Goal: Task Accomplishment & Management: Manage account settings

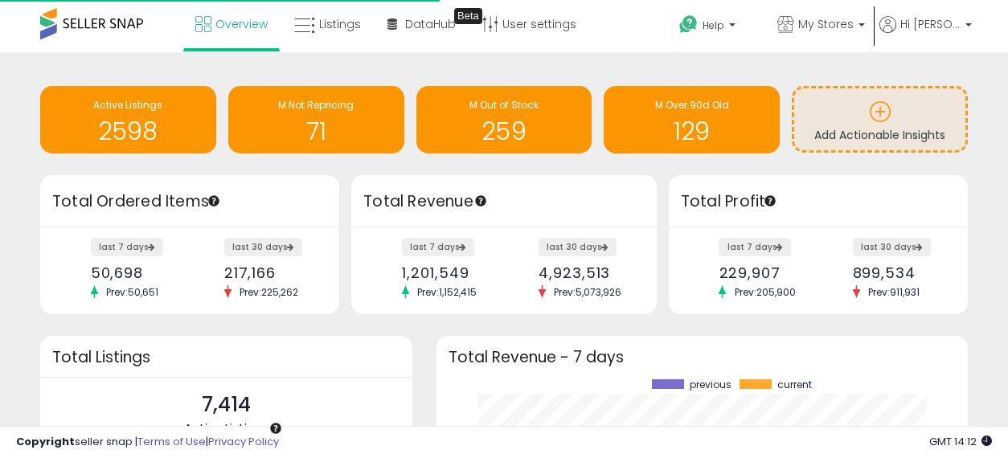
scroll to position [224, 499]
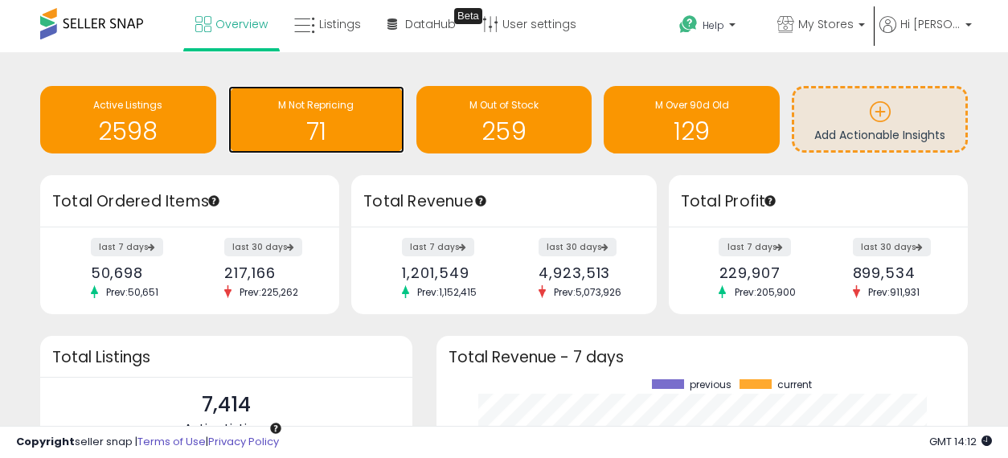
click at [309, 132] on h1 "71" at bounding box center [316, 131] width 160 height 27
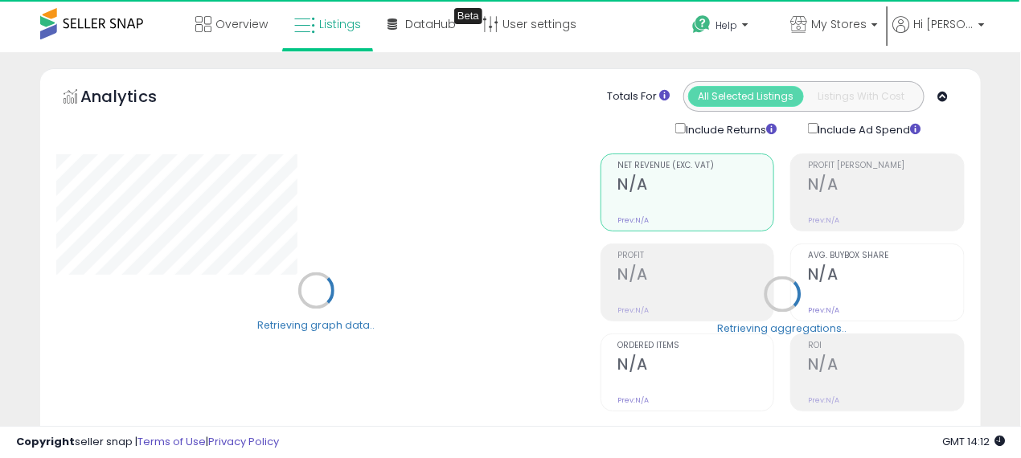
select select "**"
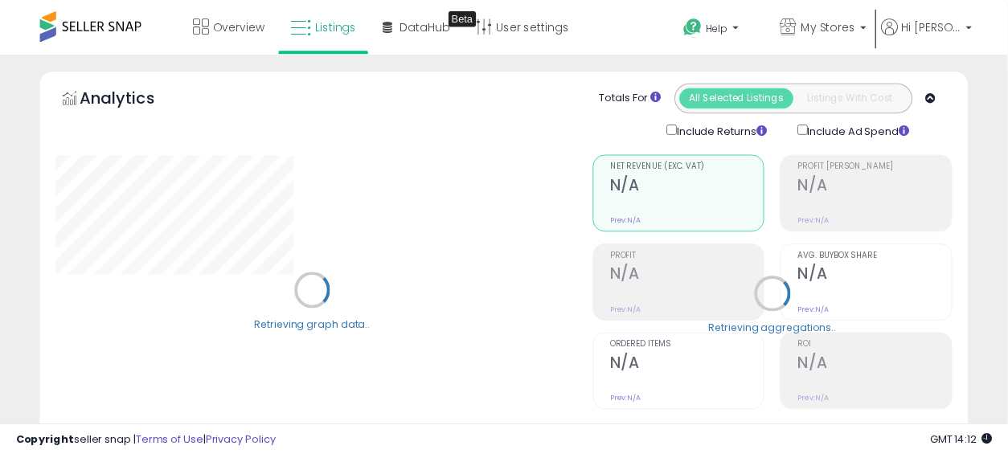
scroll to position [804, 0]
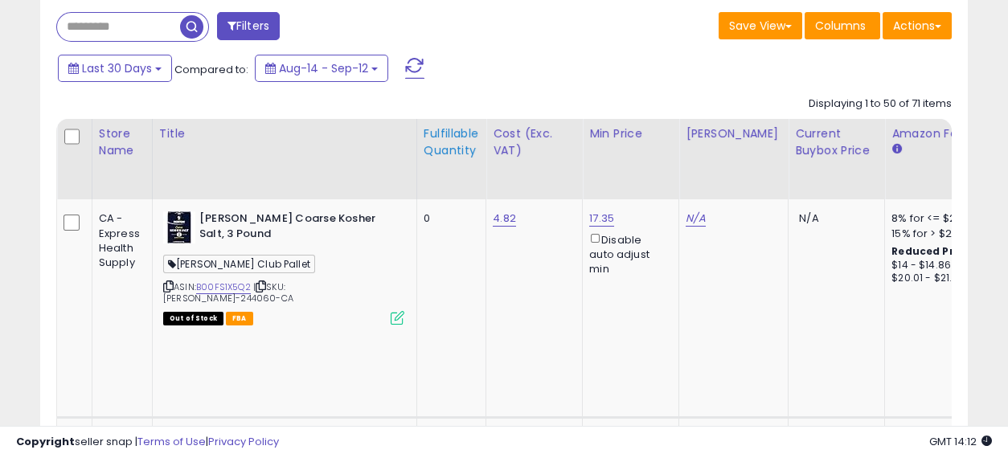
click at [448, 134] on div "Fulfillable Quantity" at bounding box center [451, 142] width 55 height 34
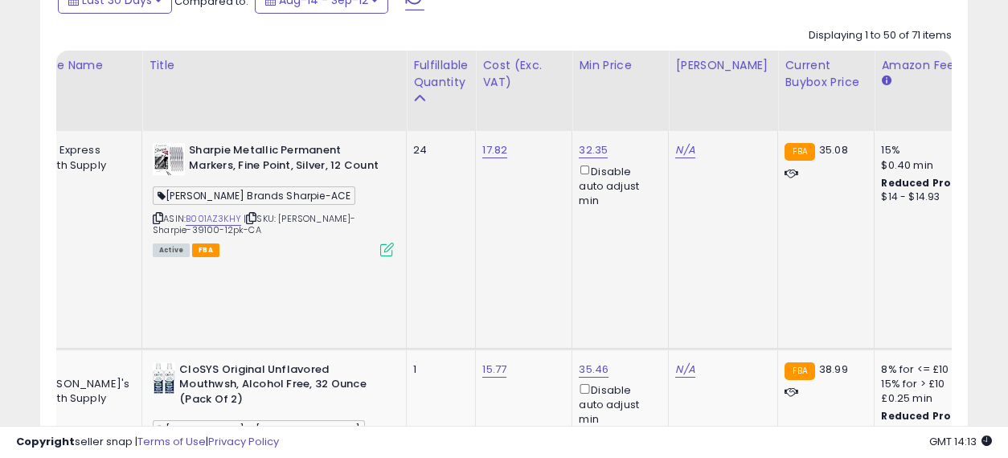
scroll to position [0, 81]
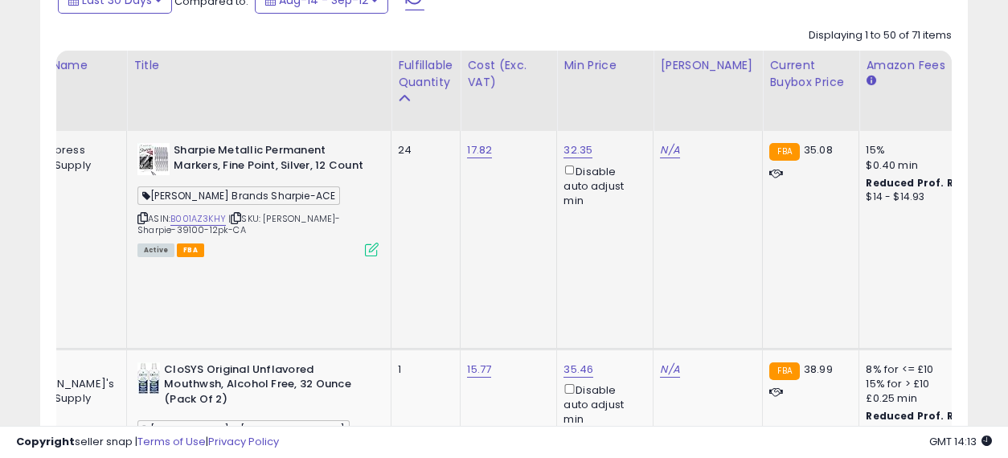
drag, startPoint x: 499, startPoint y: 260, endPoint x: 539, endPoint y: 263, distance: 39.5
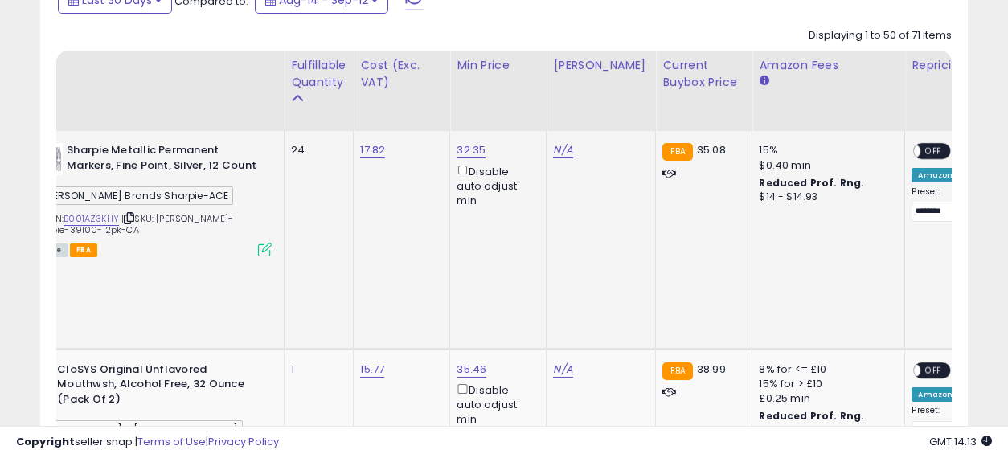
scroll to position [0, 0]
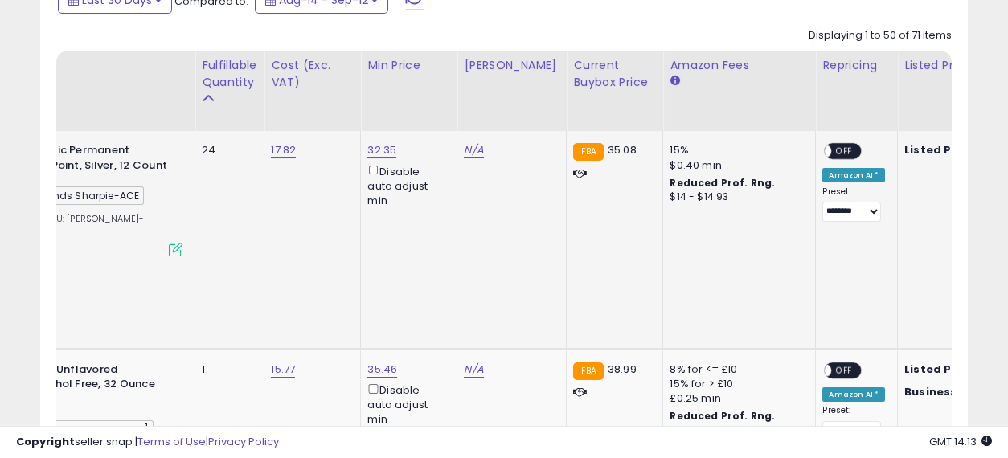
drag, startPoint x: 443, startPoint y: 226, endPoint x: 491, endPoint y: 236, distance: 49.4
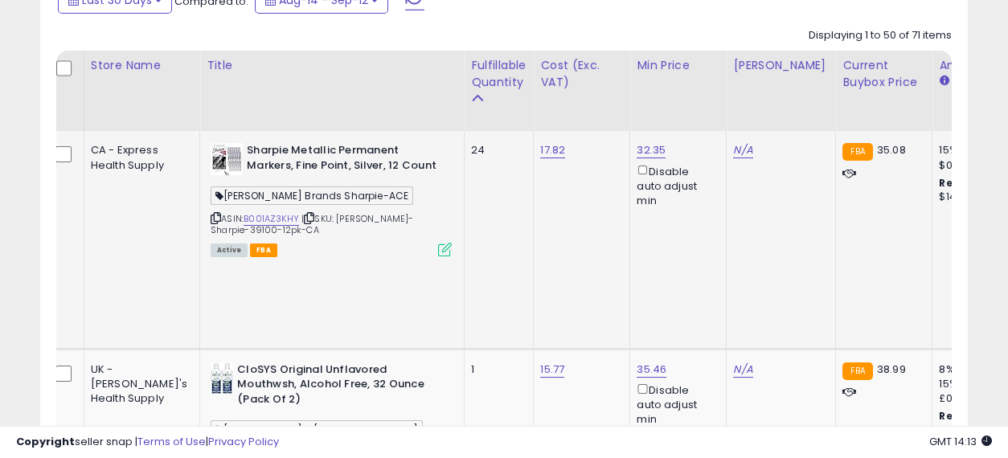
drag, startPoint x: 586, startPoint y: 252, endPoint x: 419, endPoint y: 228, distance: 169.0
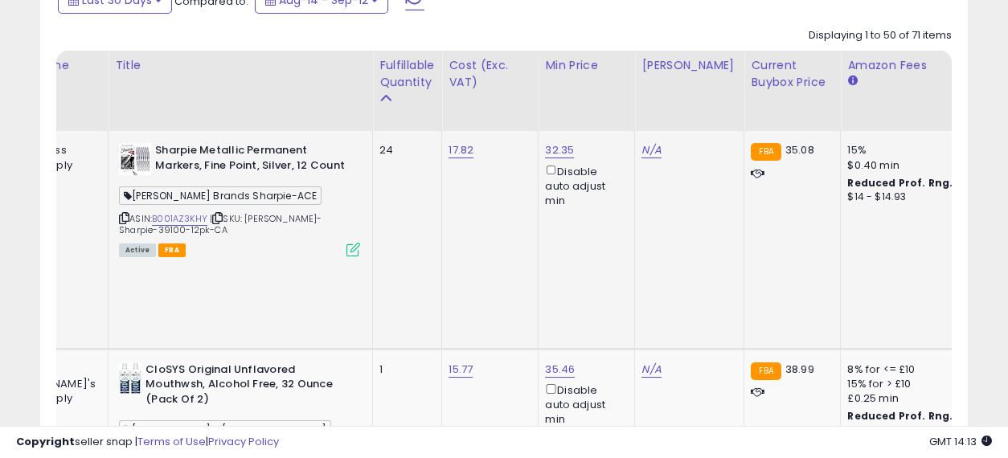
drag, startPoint x: 490, startPoint y: 224, endPoint x: 532, endPoint y: 232, distance: 43.4
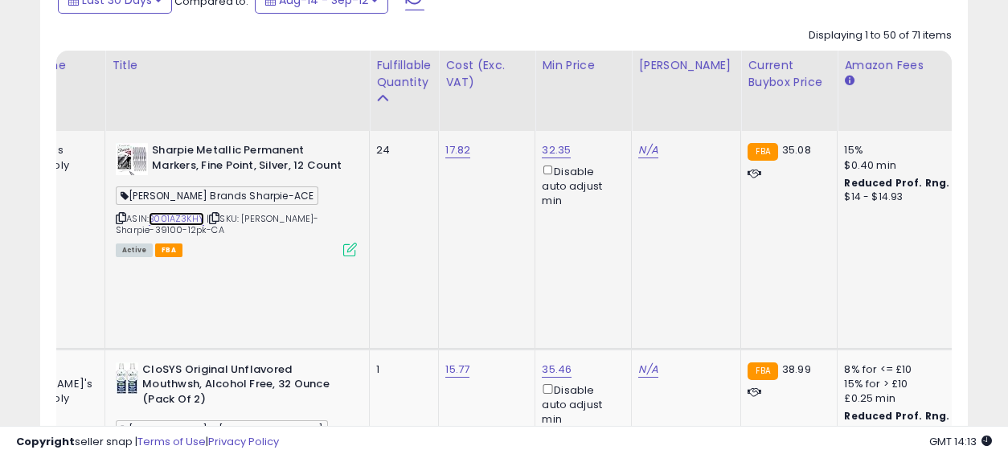
click at [149, 212] on link "B001AZ3KHY" at bounding box center [176, 219] width 55 height 14
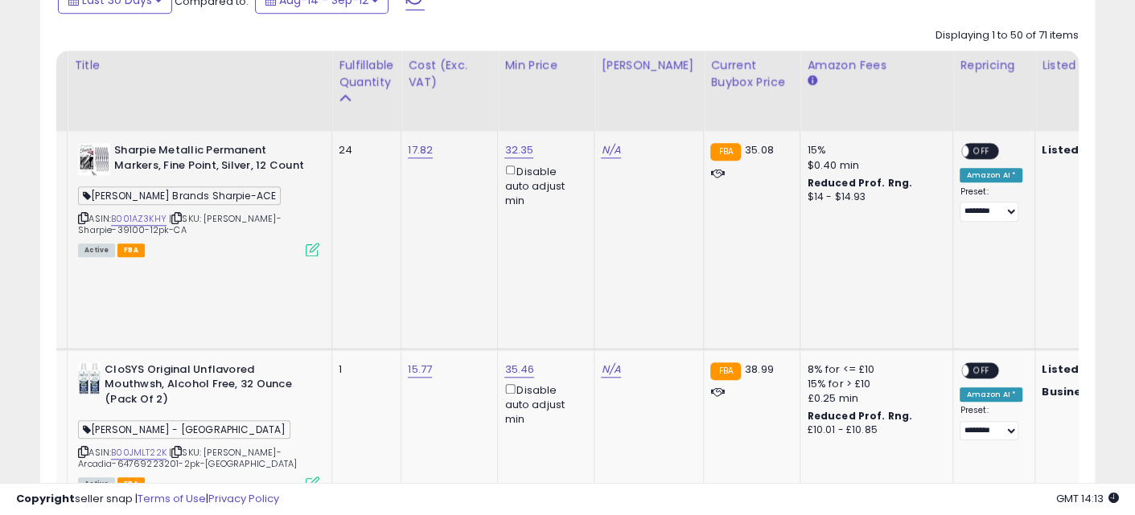
drag, startPoint x: 465, startPoint y: 257, endPoint x: 518, endPoint y: 265, distance: 53.8
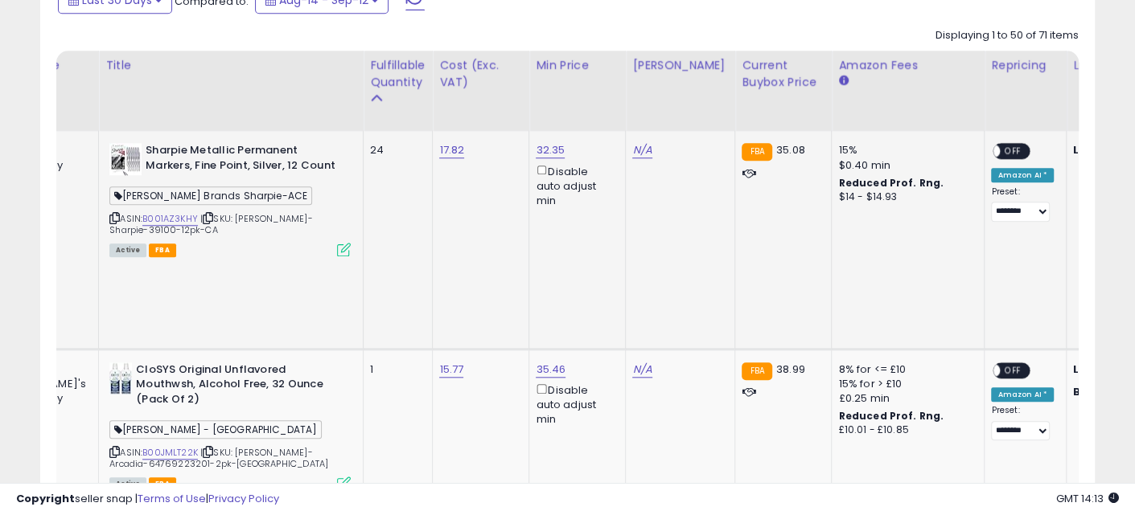
drag, startPoint x: 519, startPoint y: 239, endPoint x: 490, endPoint y: 236, distance: 29.1
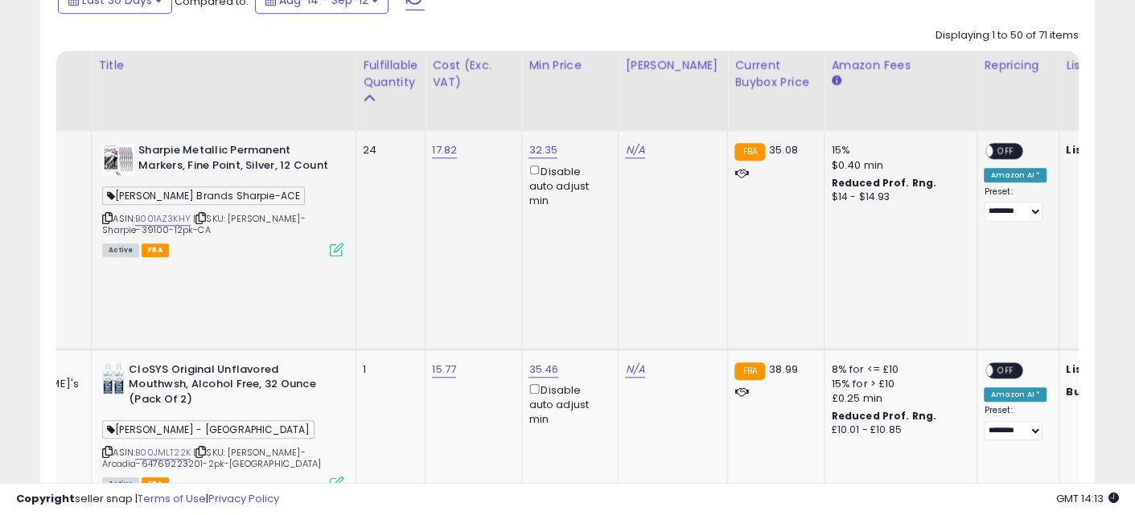
drag, startPoint x: 498, startPoint y: 235, endPoint x: 524, endPoint y: 240, distance: 27.0
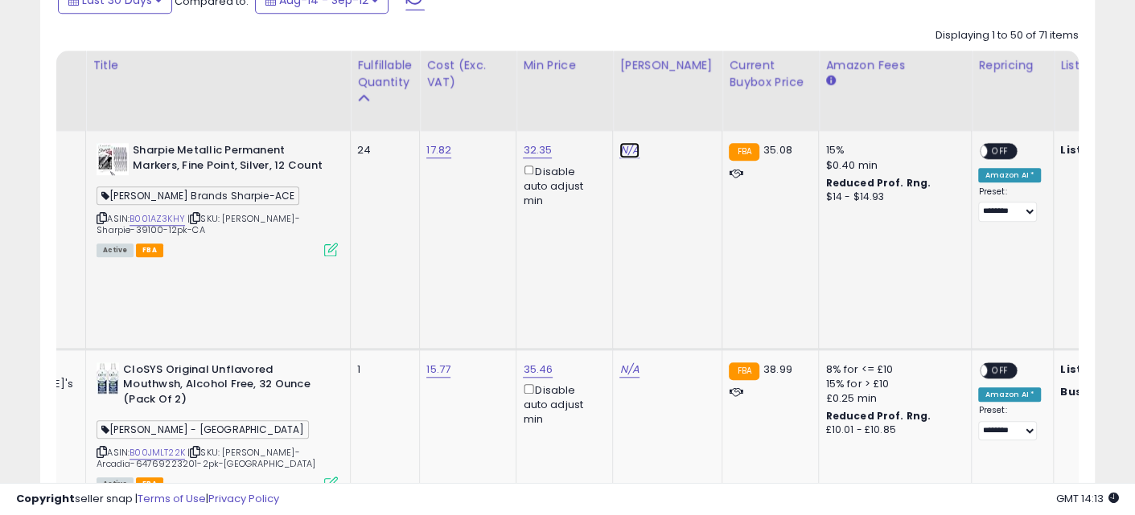
click at [619, 150] on link "N/A" at bounding box center [628, 150] width 19 height 16
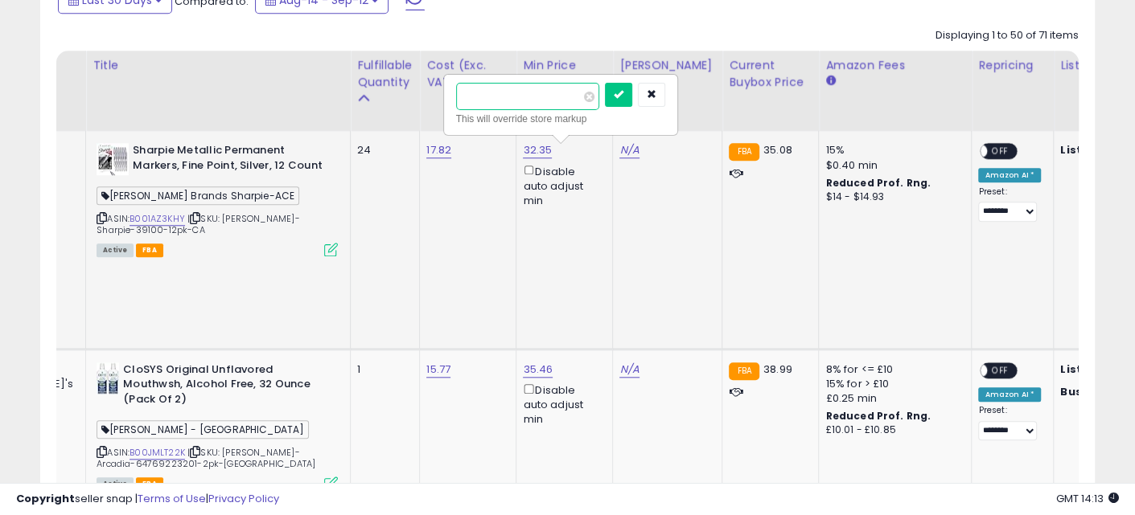
click at [508, 95] on input "number" at bounding box center [527, 96] width 143 height 27
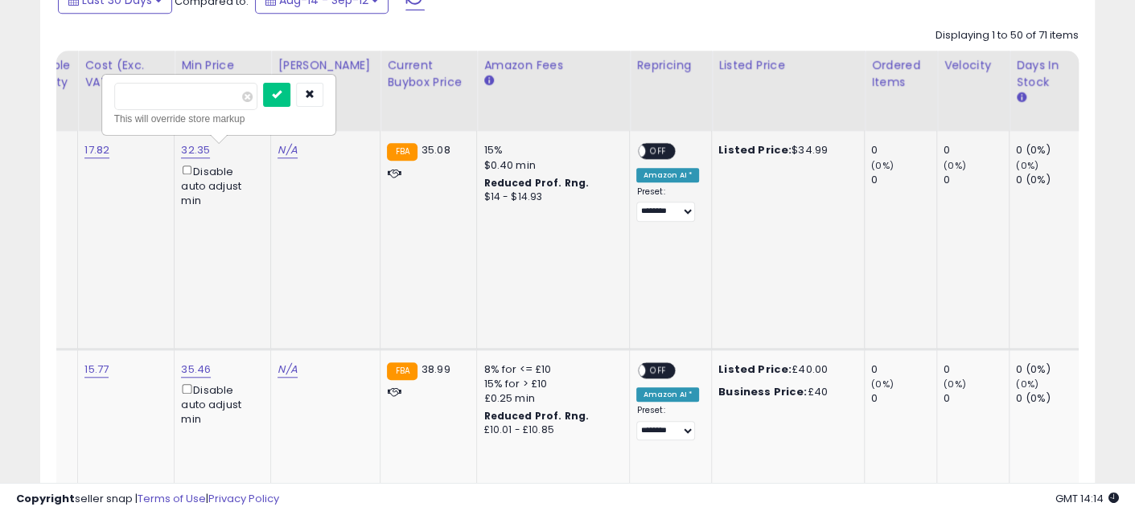
drag, startPoint x: 520, startPoint y: 202, endPoint x: 633, endPoint y: 216, distance: 114.3
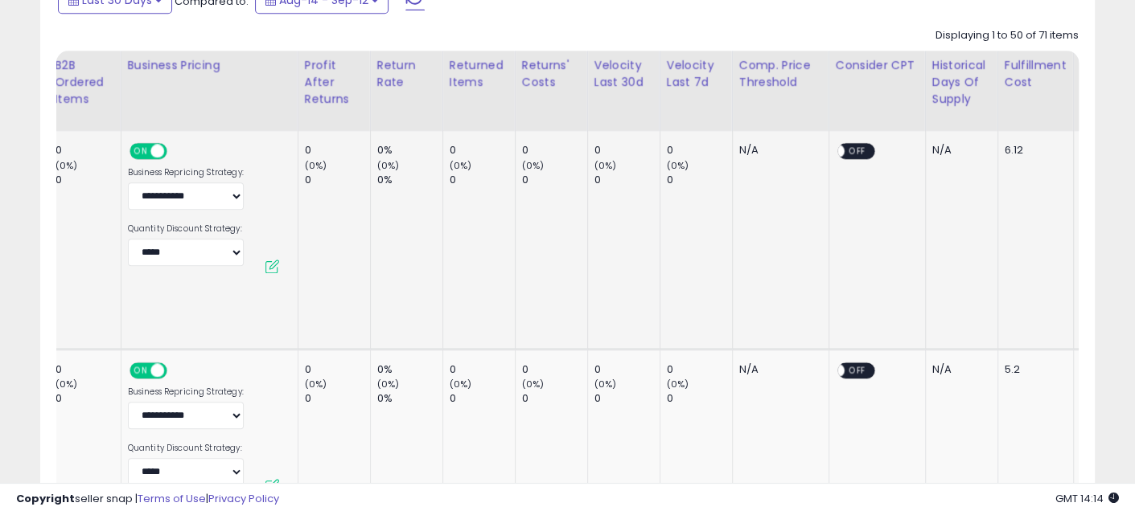
drag, startPoint x: 594, startPoint y: 219, endPoint x: 767, endPoint y: 232, distance: 173.4
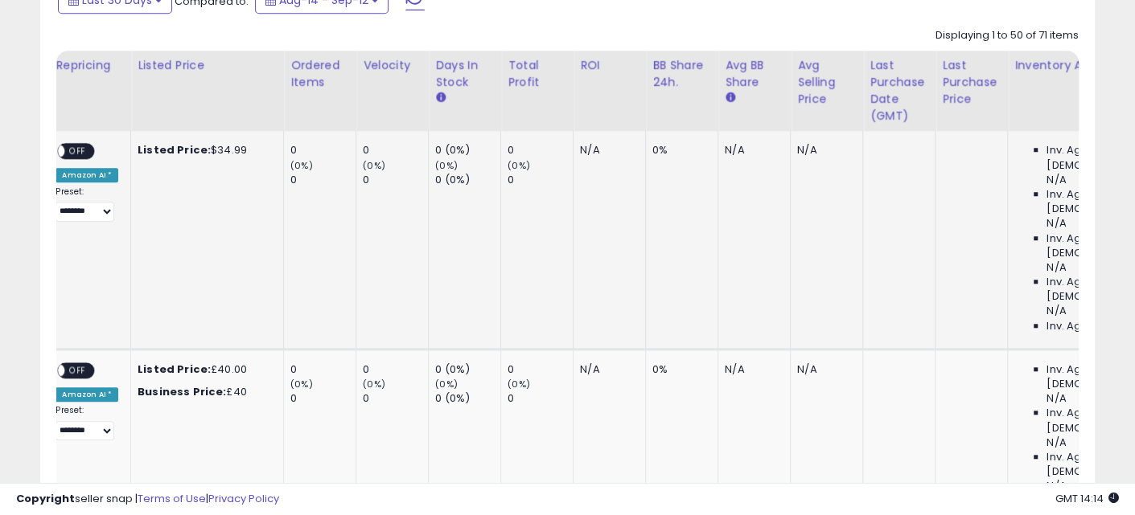
drag, startPoint x: 799, startPoint y: 221, endPoint x: 318, endPoint y: 233, distance: 481.9
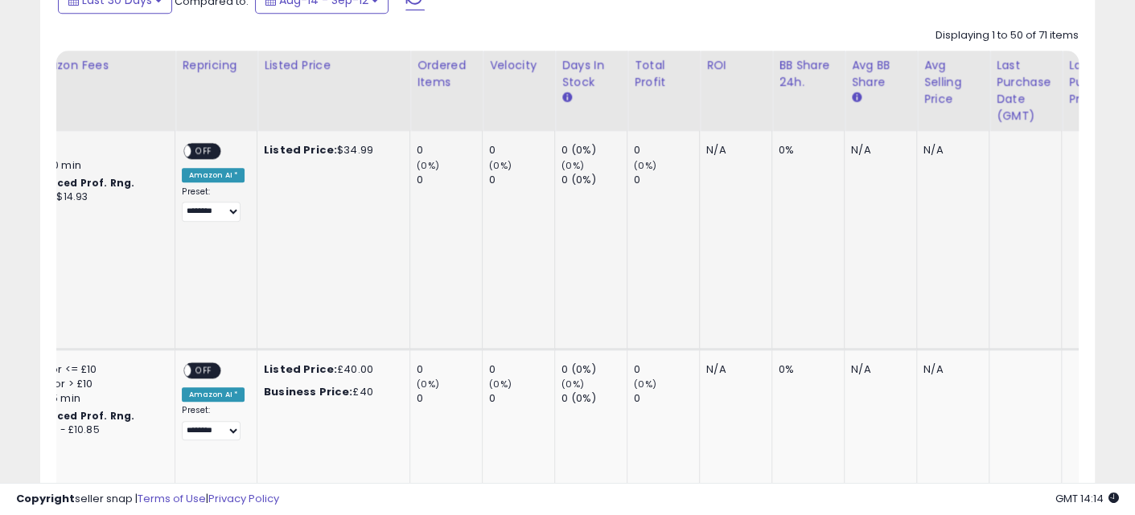
drag, startPoint x: 520, startPoint y: 228, endPoint x: 547, endPoint y: 225, distance: 27.5
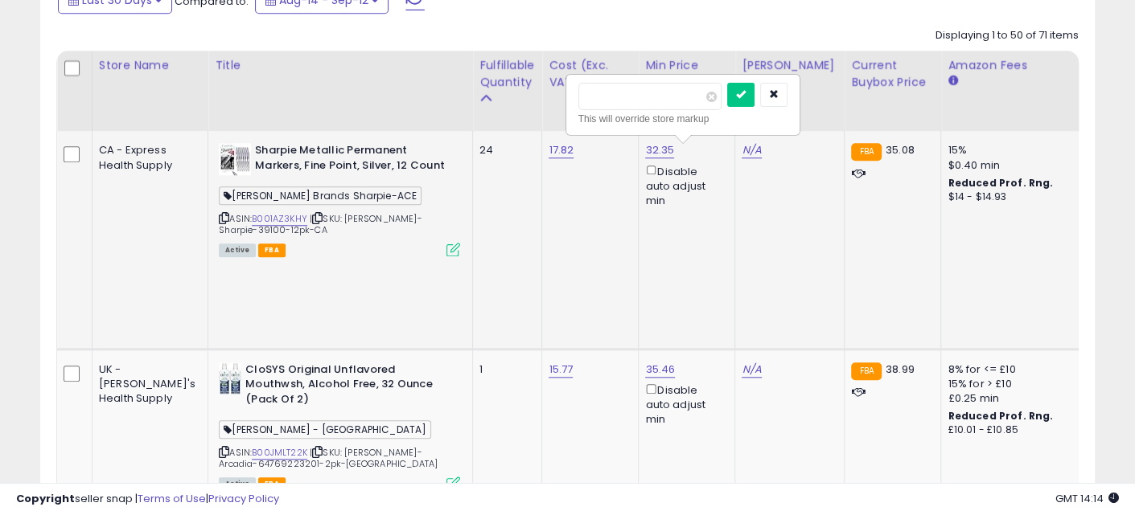
drag, startPoint x: 774, startPoint y: 217, endPoint x: 185, endPoint y: 223, distance: 588.7
click at [617, 92] on input "number" at bounding box center [649, 96] width 143 height 27
type input "*****"
click button "submit" at bounding box center [740, 95] width 27 height 24
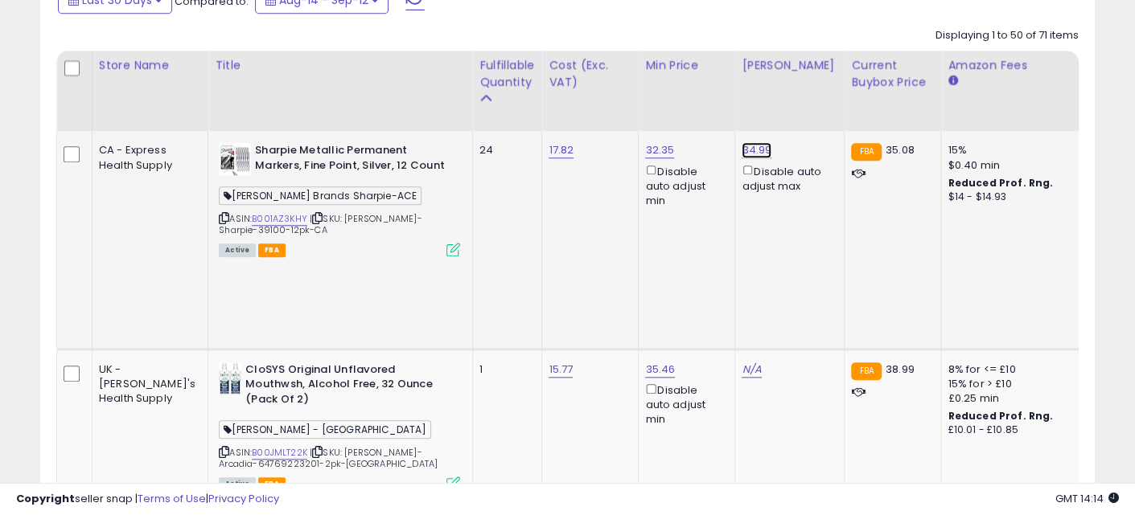
click at [741, 146] on link "34.99" at bounding box center [756, 150] width 30 height 16
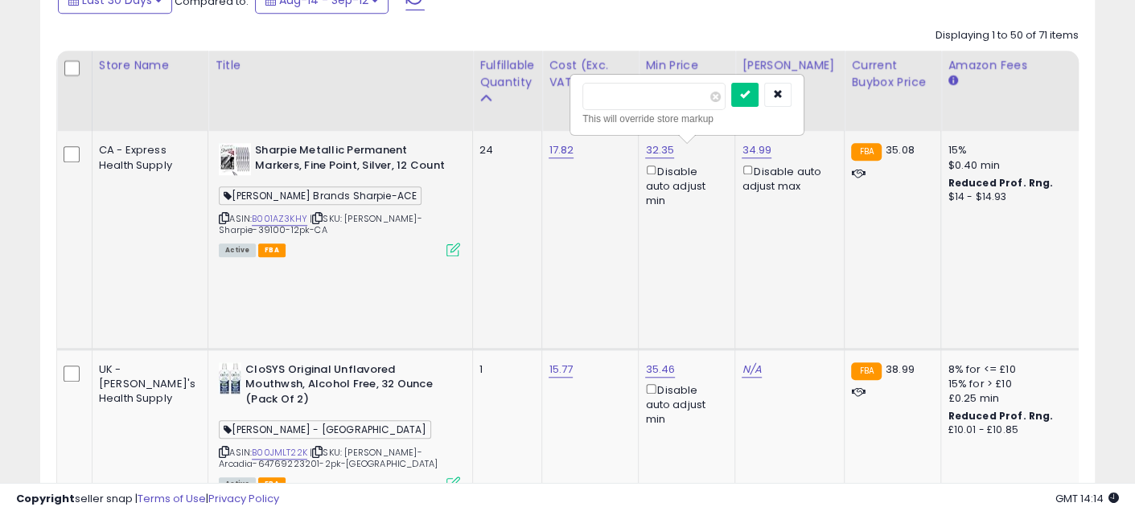
click at [604, 97] on input "*****" at bounding box center [653, 96] width 143 height 27
type input "*****"
click button "submit" at bounding box center [744, 95] width 27 height 24
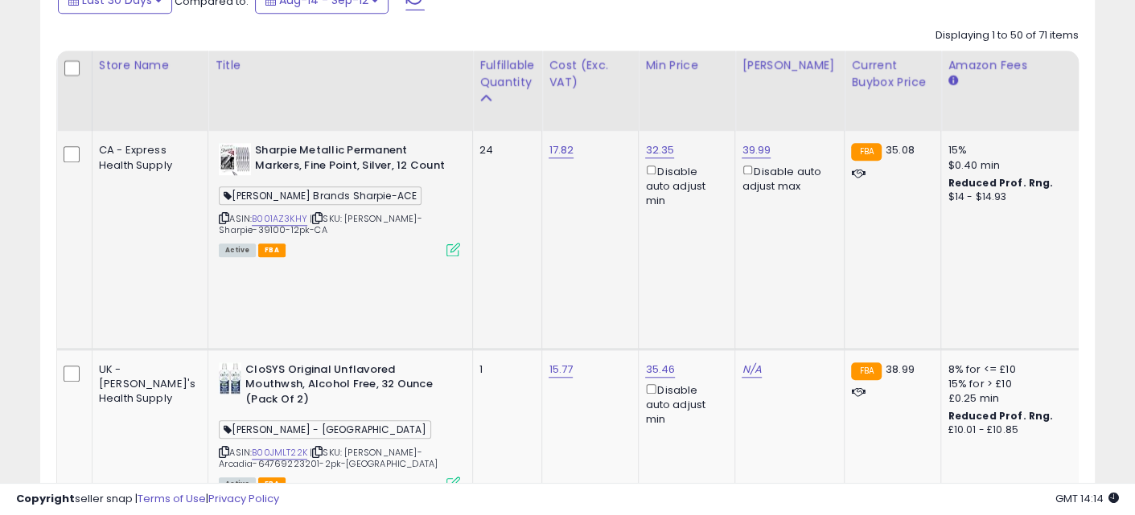
click at [1021, 145] on span "OFF" at bounding box center [1123, 152] width 26 height 14
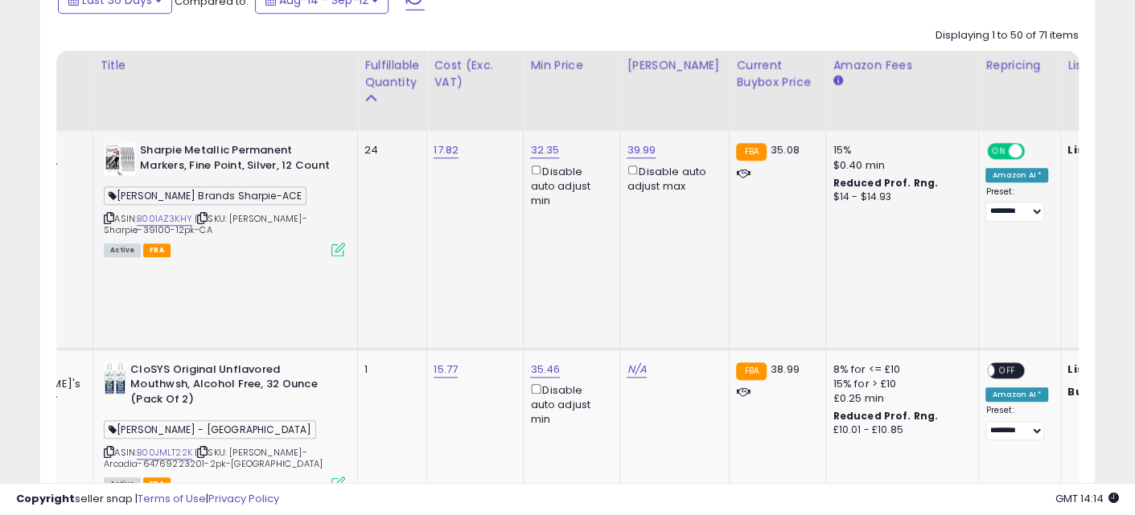
drag, startPoint x: 491, startPoint y: 231, endPoint x: 544, endPoint y: 236, distance: 53.3
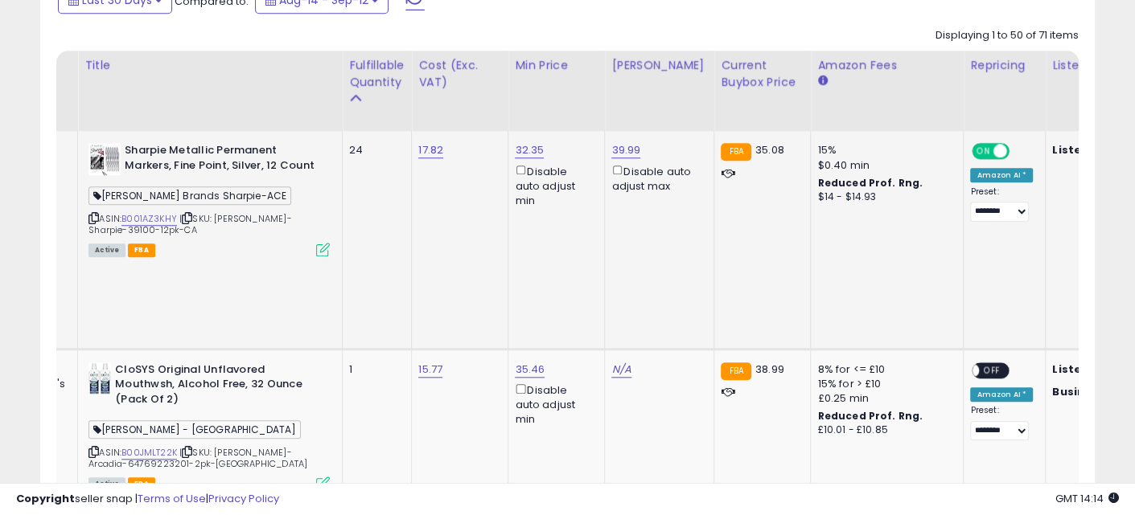
drag, startPoint x: 500, startPoint y: 233, endPoint x: 472, endPoint y: 229, distance: 28.4
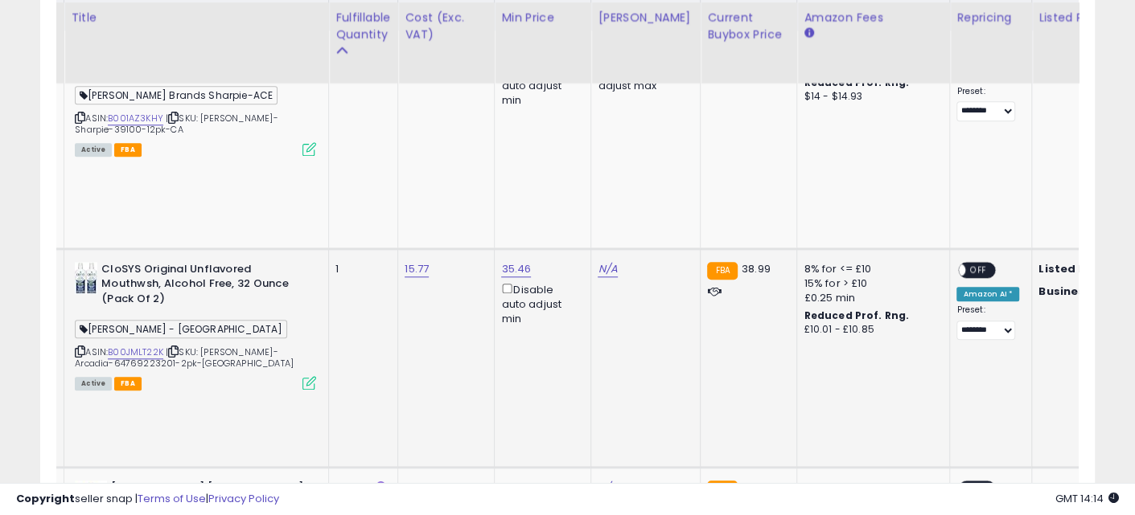
drag, startPoint x: 372, startPoint y: 303, endPoint x: 346, endPoint y: 296, distance: 26.7
click at [111, 346] on link "B00JMLT22K" at bounding box center [138, 353] width 55 height 14
click at [601, 261] on link "N/A" at bounding box center [610, 269] width 19 height 16
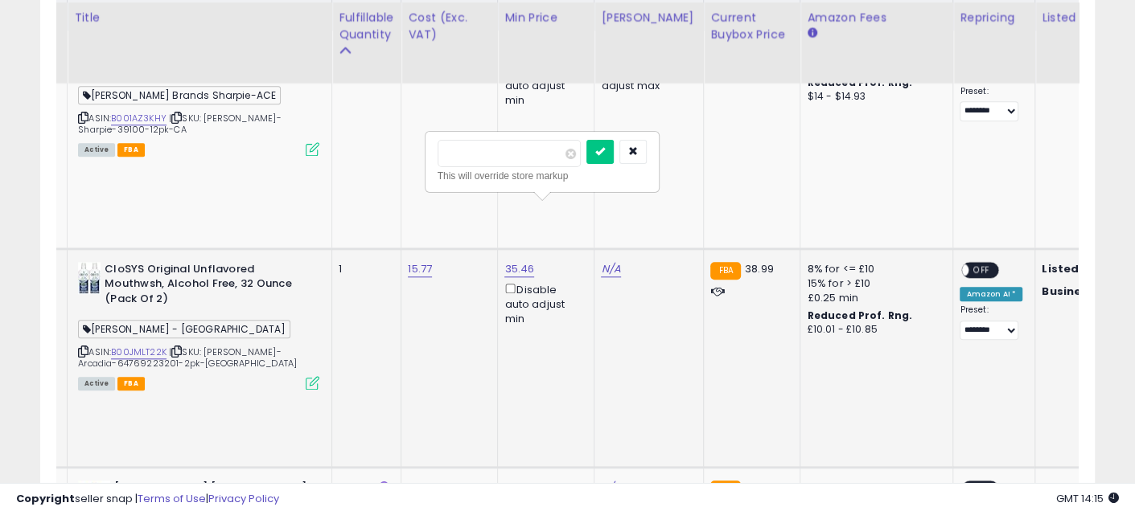
click at [517, 163] on input "number" at bounding box center [508, 153] width 143 height 27
type input "*****"
click button "submit" at bounding box center [599, 152] width 27 height 24
click at [969, 263] on span "OFF" at bounding box center [982, 270] width 26 height 14
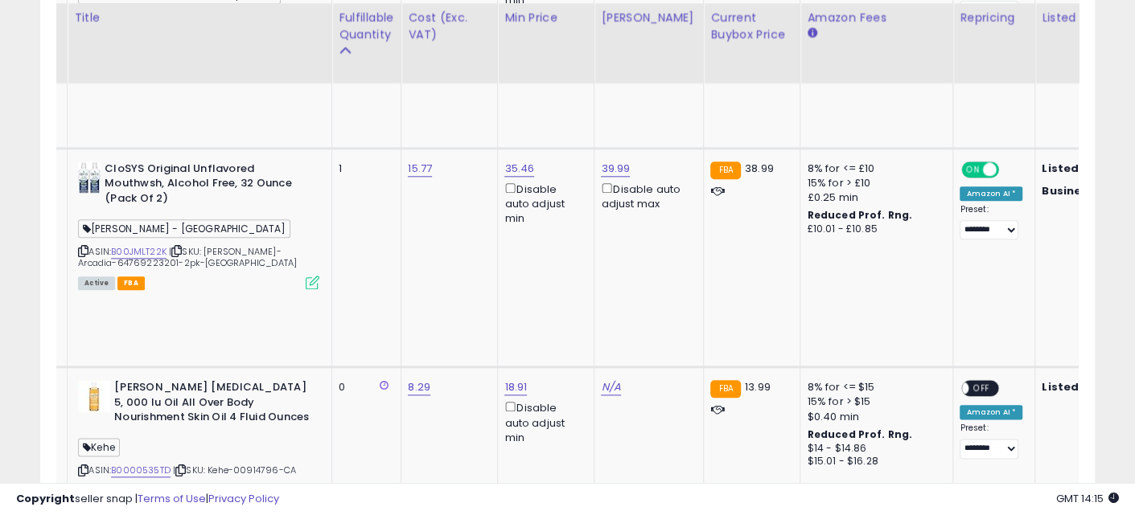
scroll to position [1174, 0]
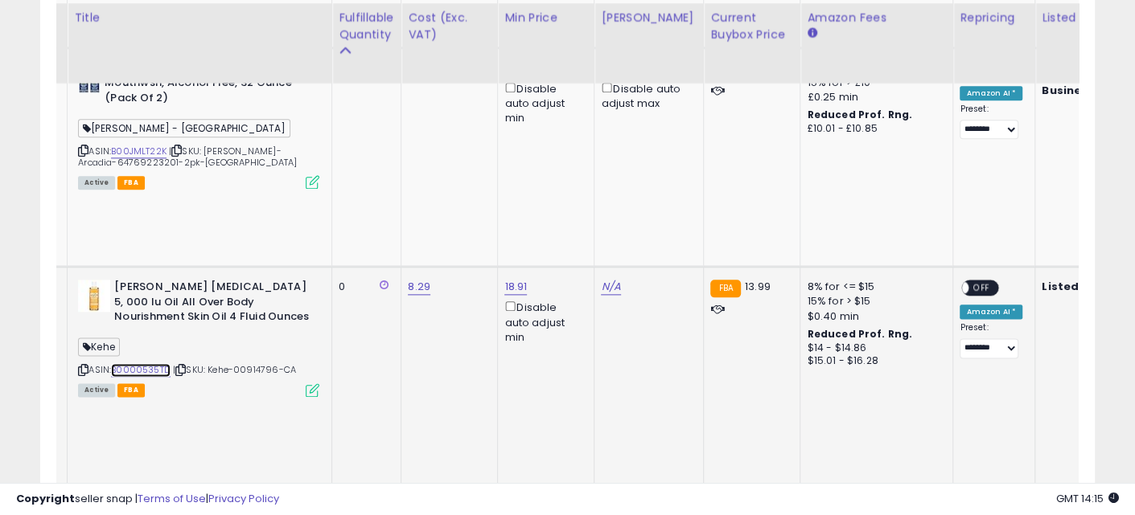
click at [111, 364] on link "B0000535TD" at bounding box center [141, 371] width 60 height 14
click at [601, 279] on link "N/A" at bounding box center [610, 287] width 19 height 16
click at [499, 105] on input "number" at bounding box center [508, 110] width 143 height 27
type input "*****"
click button "submit" at bounding box center [599, 109] width 27 height 24
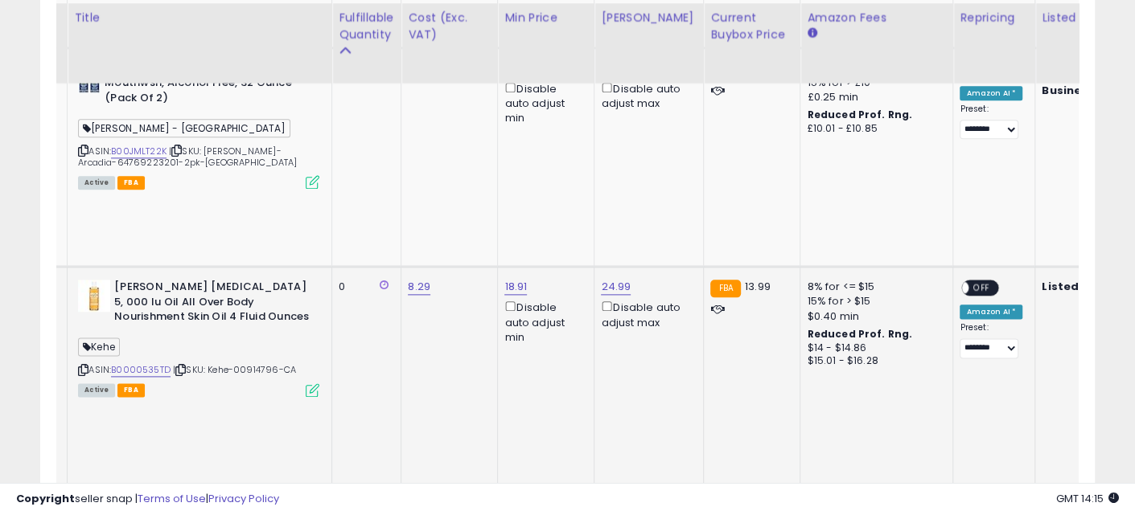
click at [935, 281] on div "ON OFF" at bounding box center [954, 288] width 38 height 14
click at [969, 281] on span "OFF" at bounding box center [982, 288] width 26 height 14
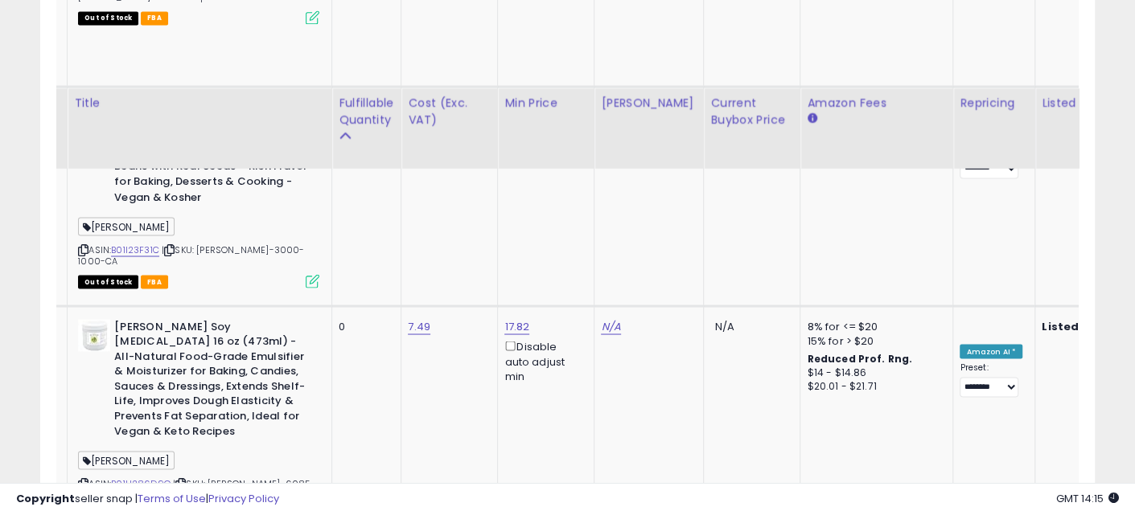
scroll to position [1878, 0]
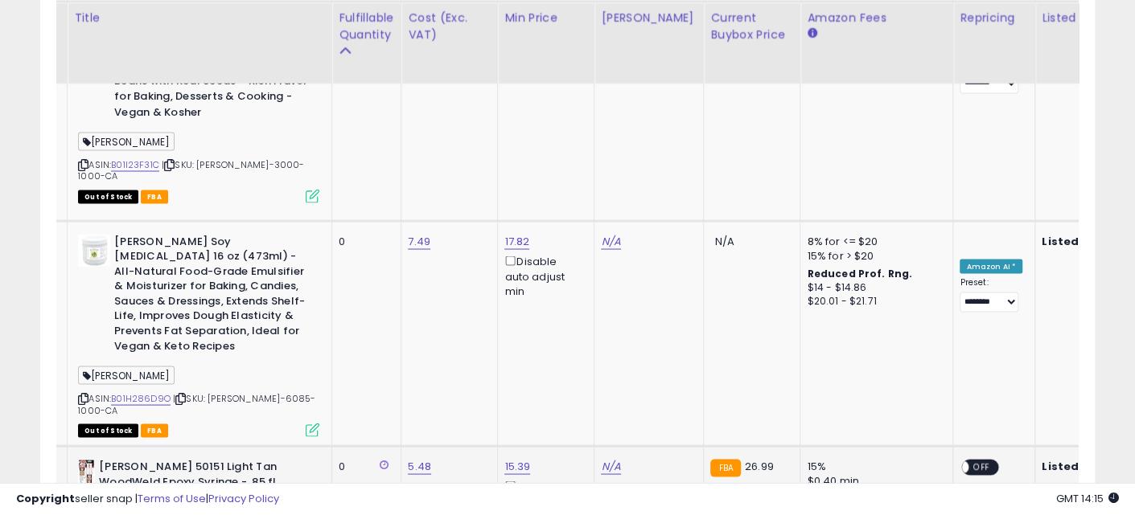
click at [601, 458] on link "N/A" at bounding box center [610, 466] width 19 height 16
click at [507, 125] on input "number" at bounding box center [508, 128] width 143 height 27
type input "****"
click button "submit" at bounding box center [599, 127] width 27 height 24
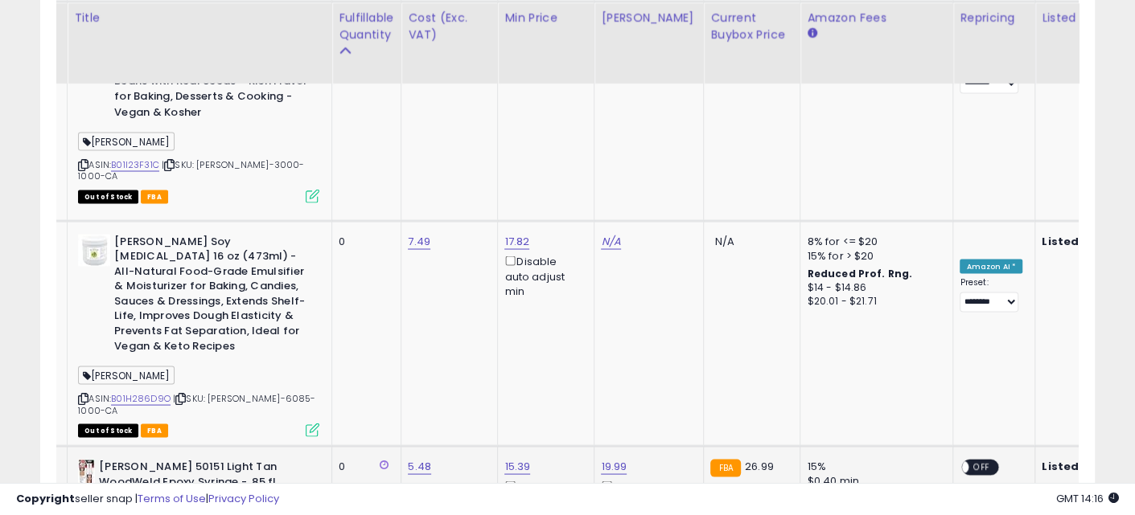
click at [969, 458] on span "OFF" at bounding box center [982, 468] width 26 height 14
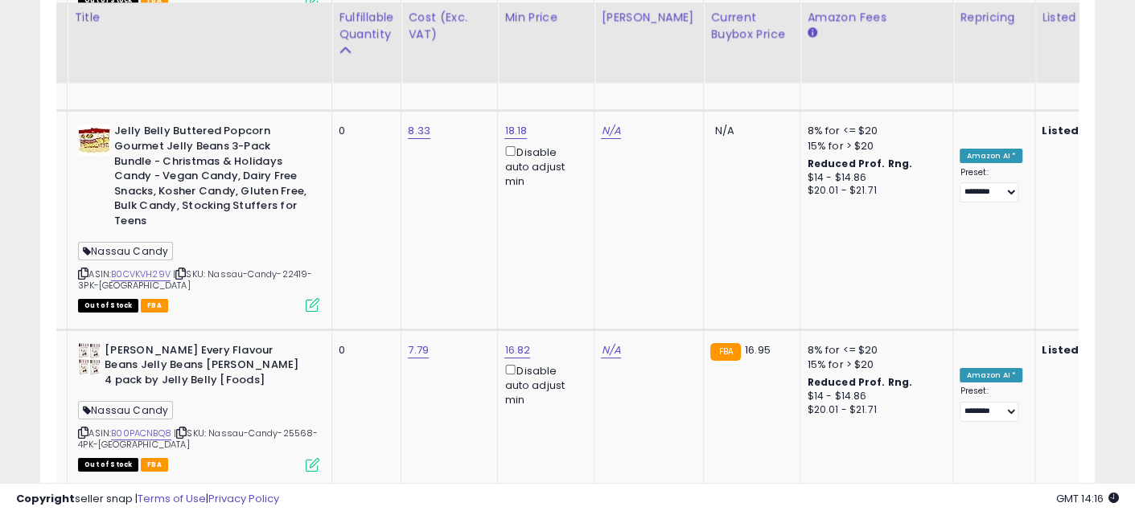
scroll to position [7809, 0]
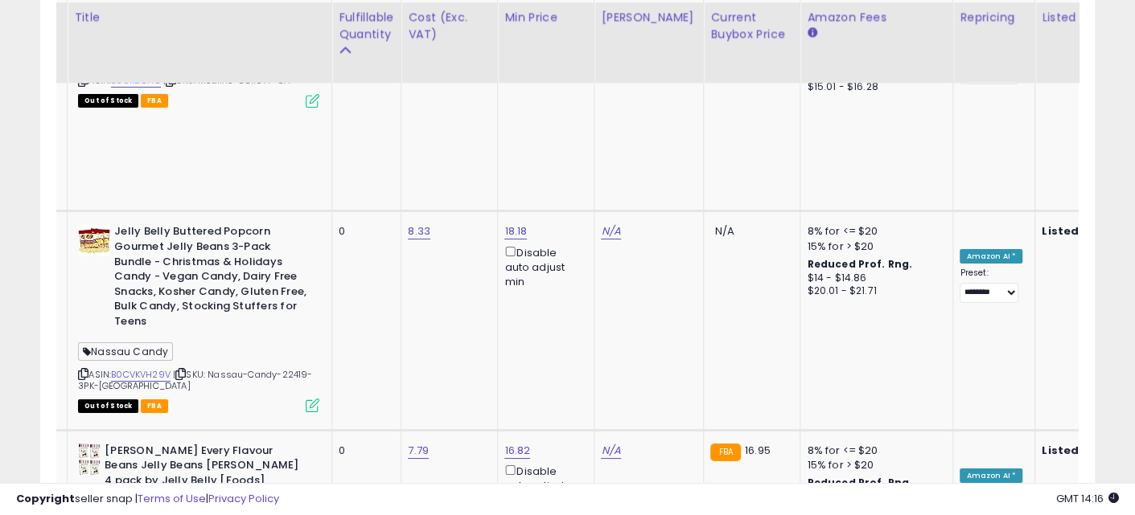
click at [486, 149] on input "number" at bounding box center [508, 150] width 143 height 27
type input "*****"
click button "submit" at bounding box center [599, 149] width 27 height 24
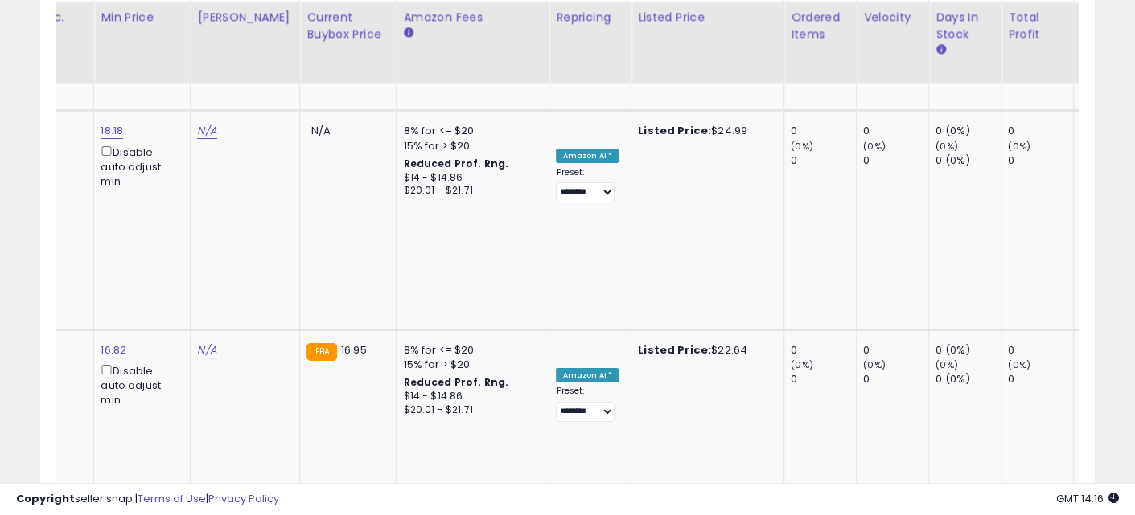
scroll to position [0, 697]
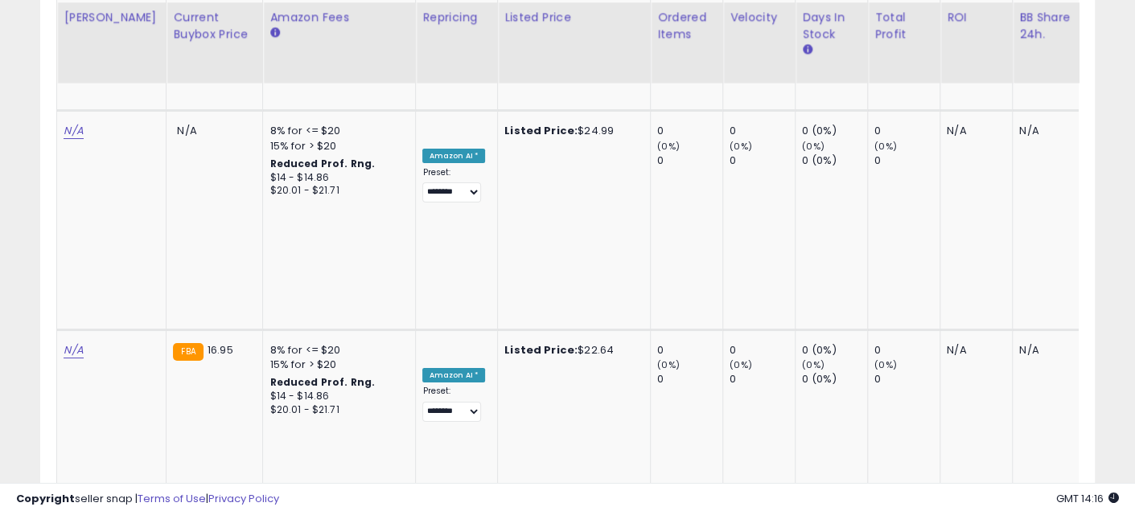
drag, startPoint x: 482, startPoint y: 192, endPoint x: 617, endPoint y: 200, distance: 135.3
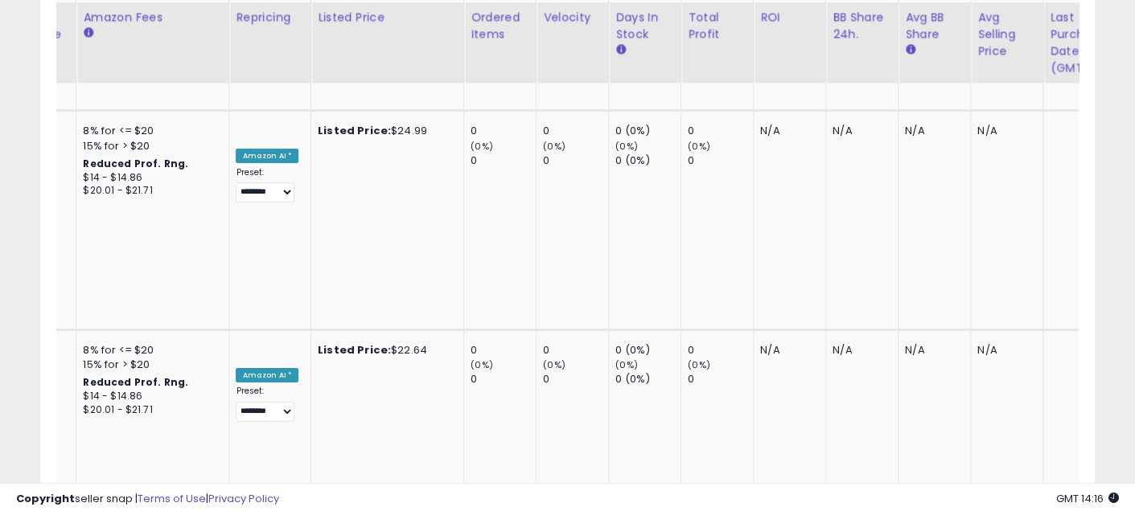
scroll to position [0, 934]
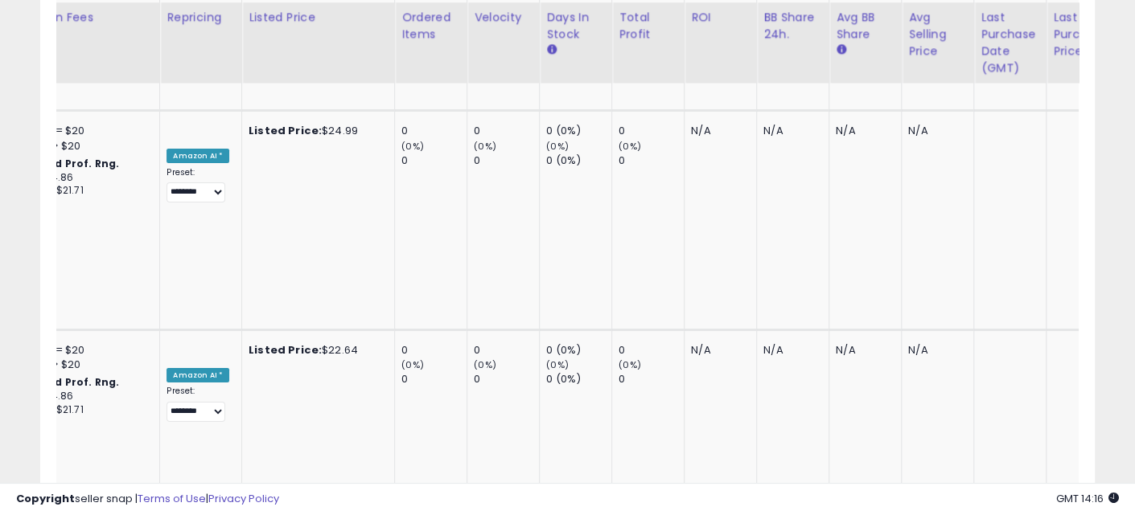
drag, startPoint x: 802, startPoint y: 195, endPoint x: 889, endPoint y: 195, distance: 86.9
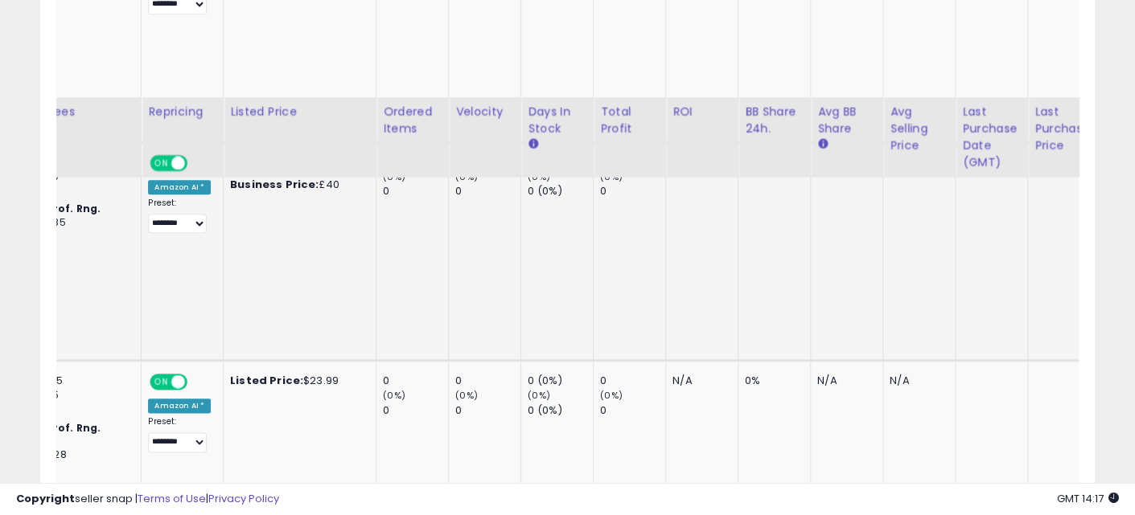
scroll to position [1174, 0]
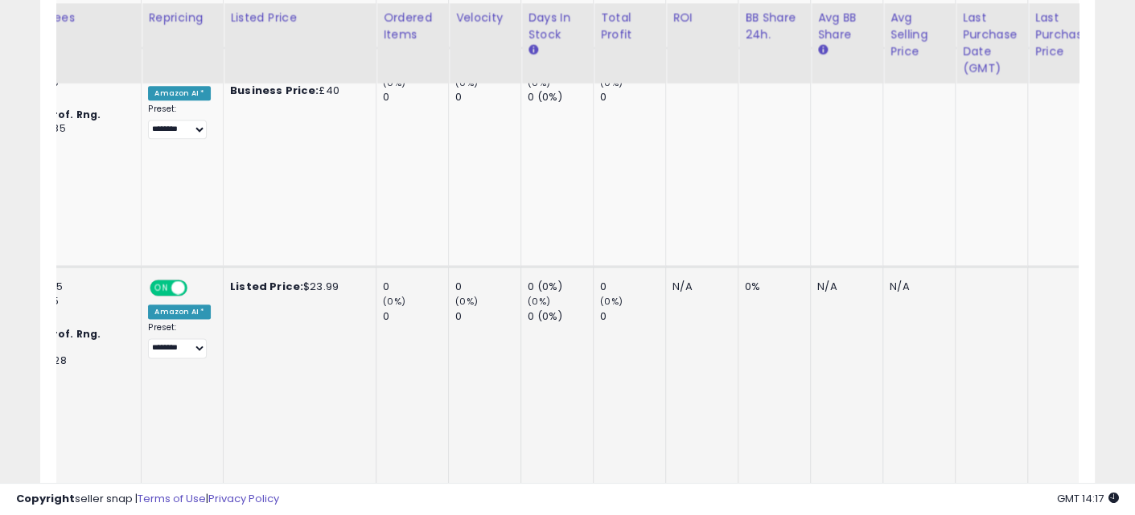
drag, startPoint x: 692, startPoint y: 225, endPoint x: 125, endPoint y: 226, distance: 567.8
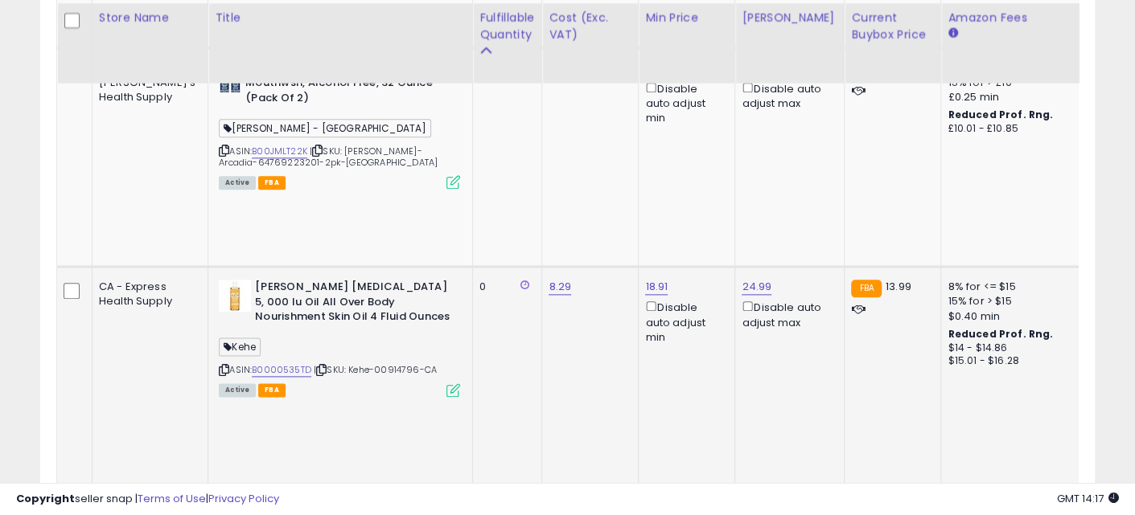
drag, startPoint x: 680, startPoint y: 233, endPoint x: 154, endPoint y: 222, distance: 526.1
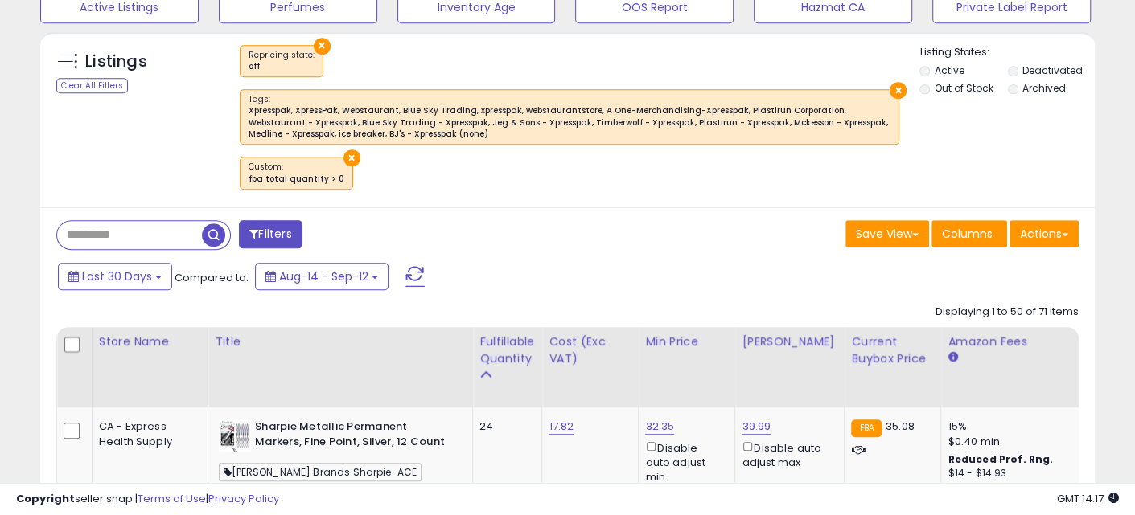
scroll to position [672, 0]
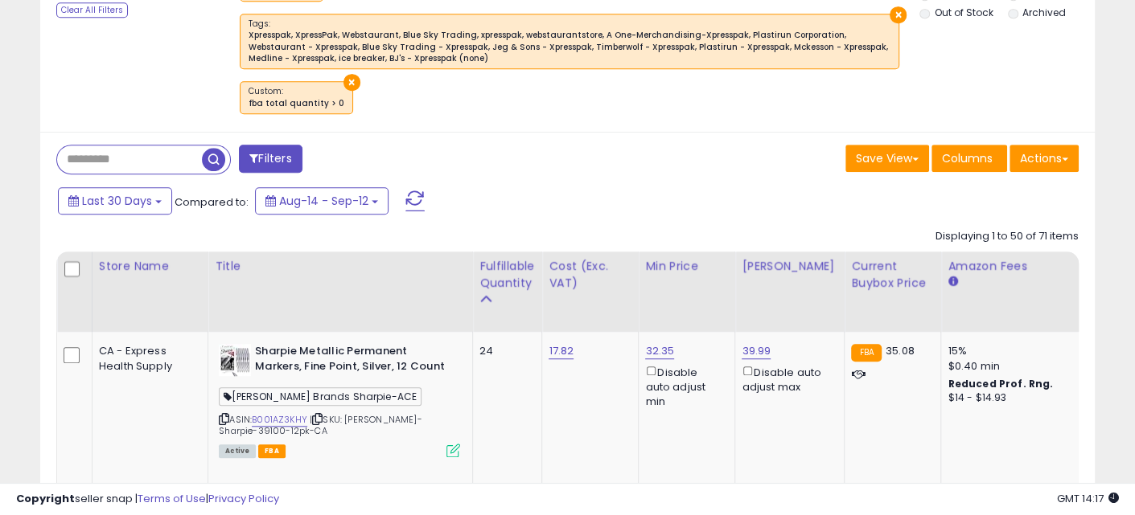
click at [213, 158] on span "button" at bounding box center [213, 159] width 23 height 23
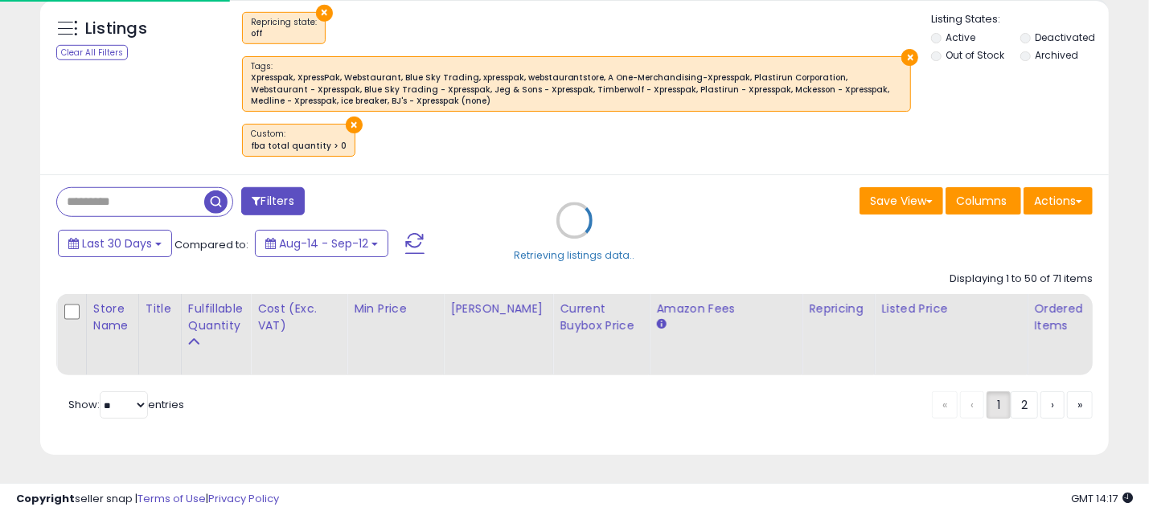
scroll to position [329, 619]
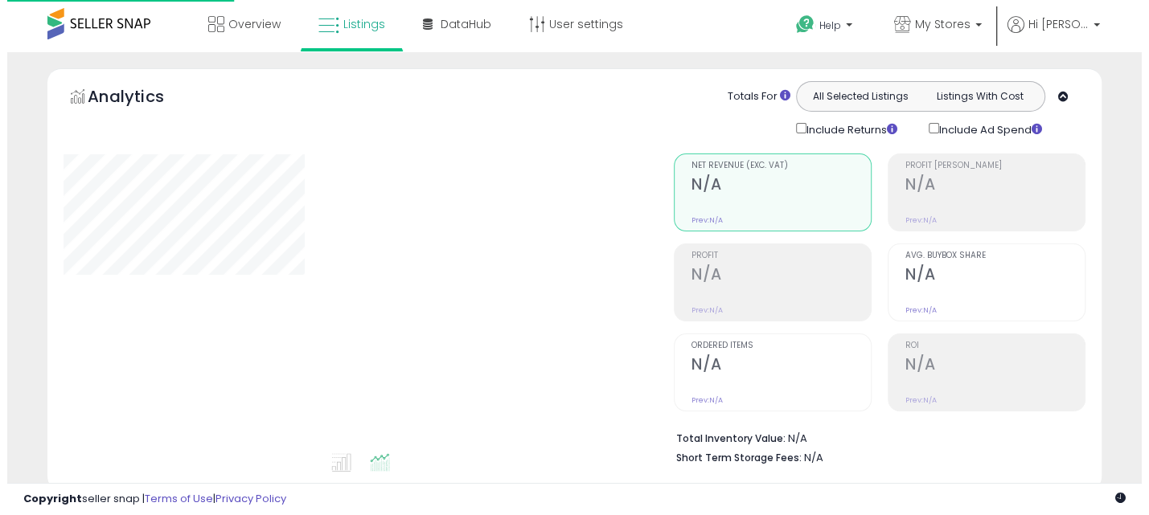
scroll to position [524, 0]
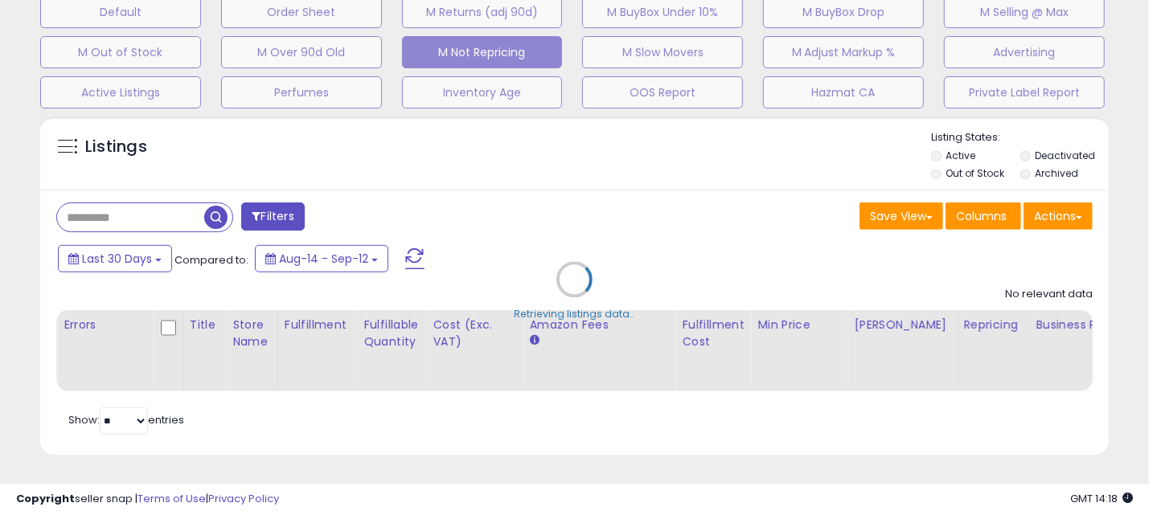
select select "**"
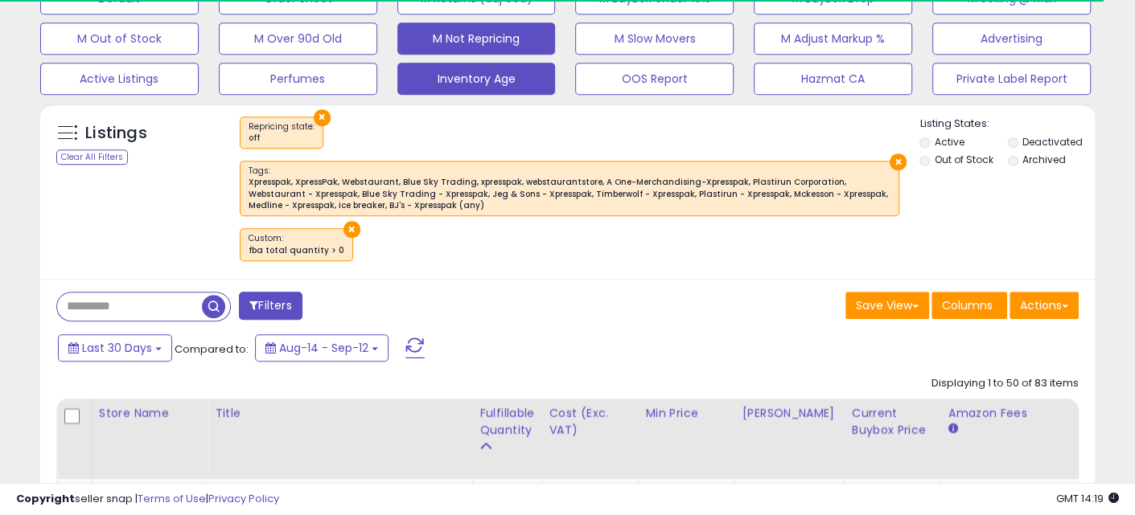
scroll to position [0, 0]
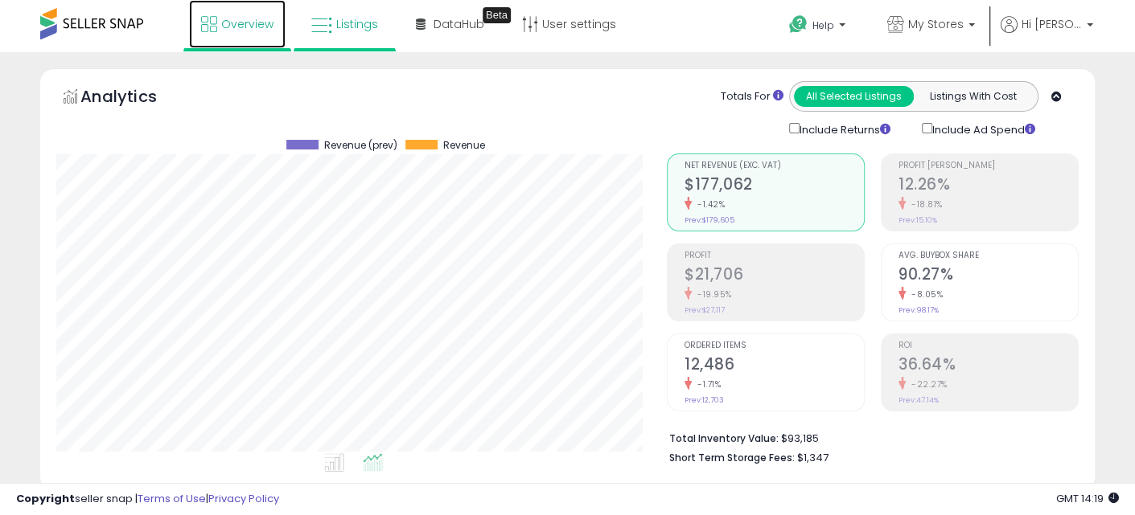
click at [245, 20] on span "Overview" at bounding box center [247, 24] width 52 height 16
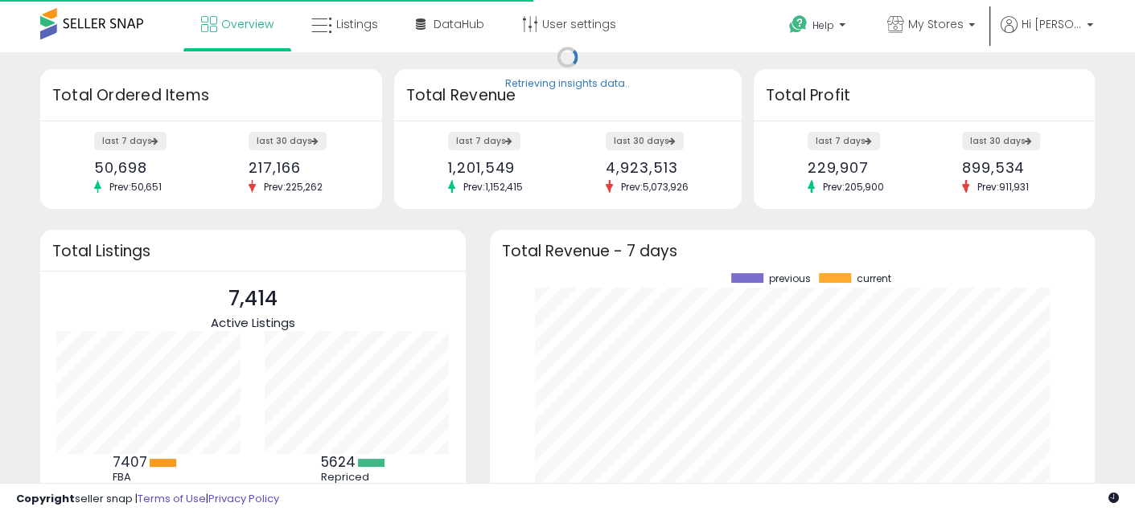
scroll to position [223, 573]
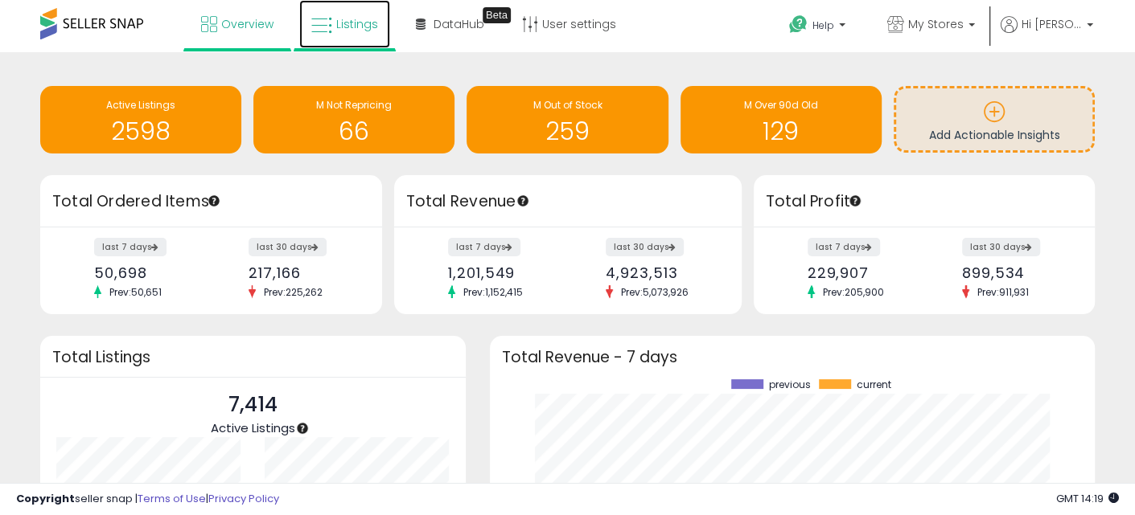
click at [336, 27] on span "Listings" at bounding box center [357, 24] width 42 height 16
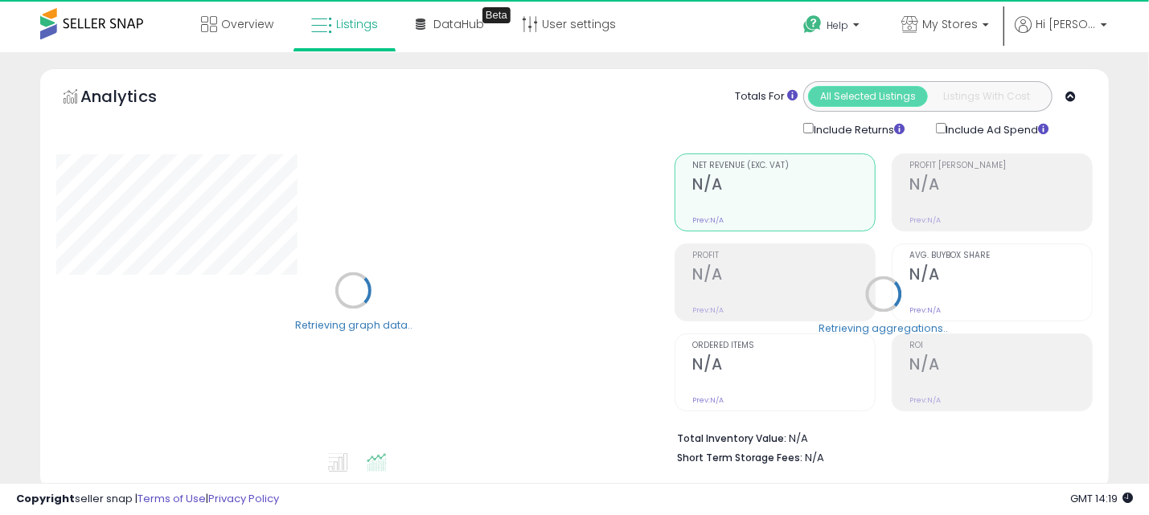
select select "**"
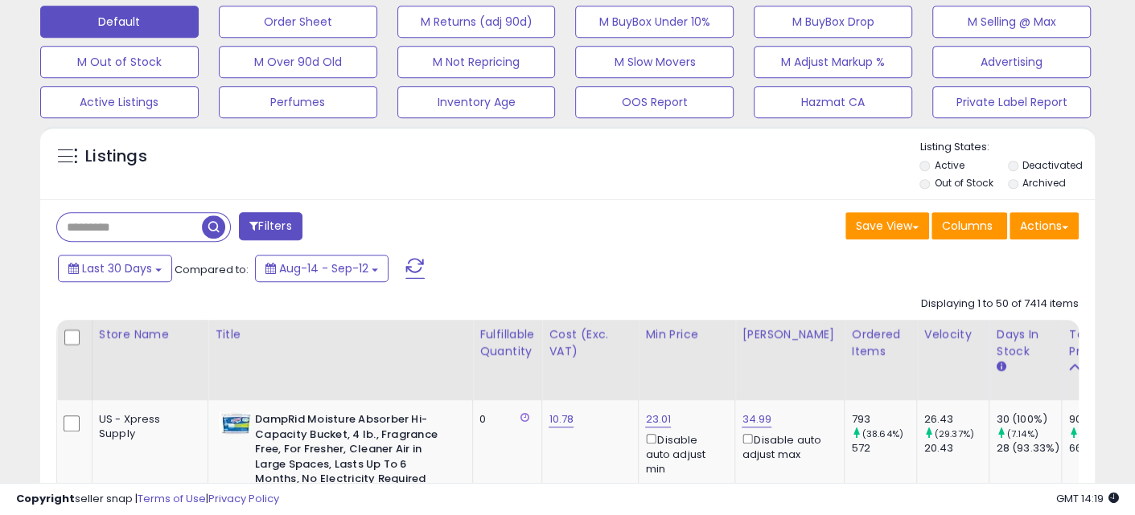
scroll to position [502, 0]
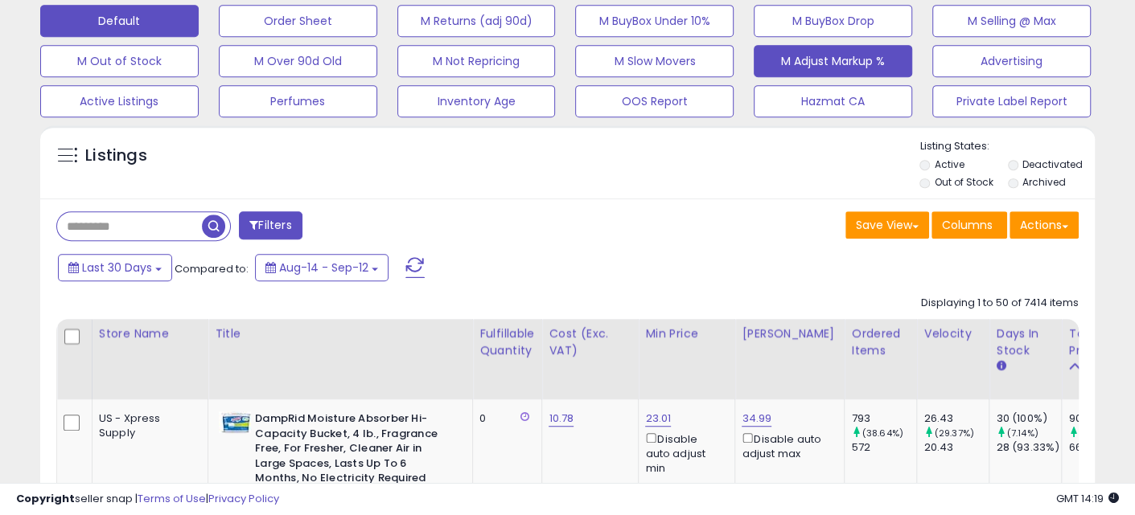
click at [807, 64] on button "M Adjust Markup %" at bounding box center [833, 61] width 158 height 32
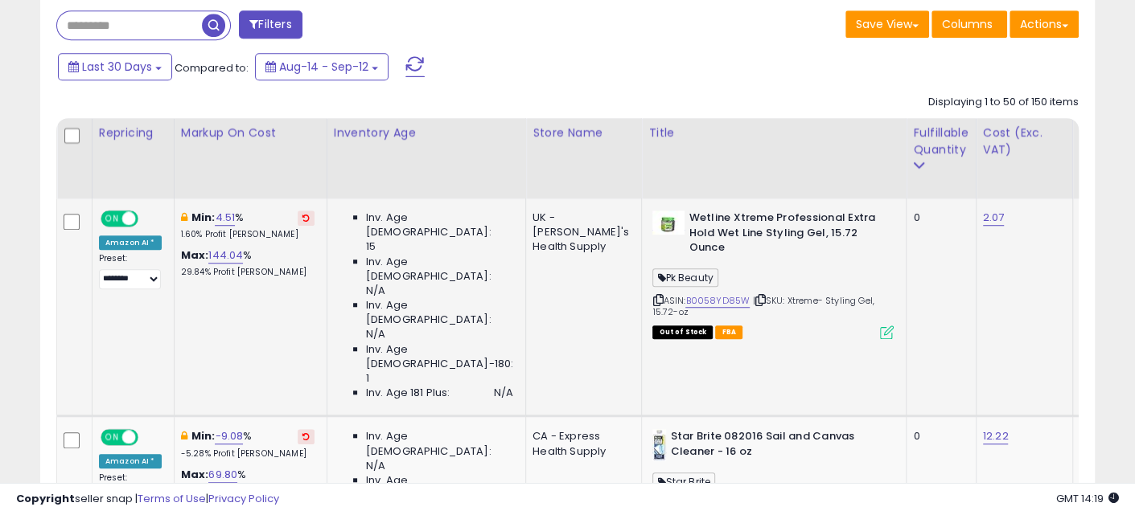
scroll to position [329, 610]
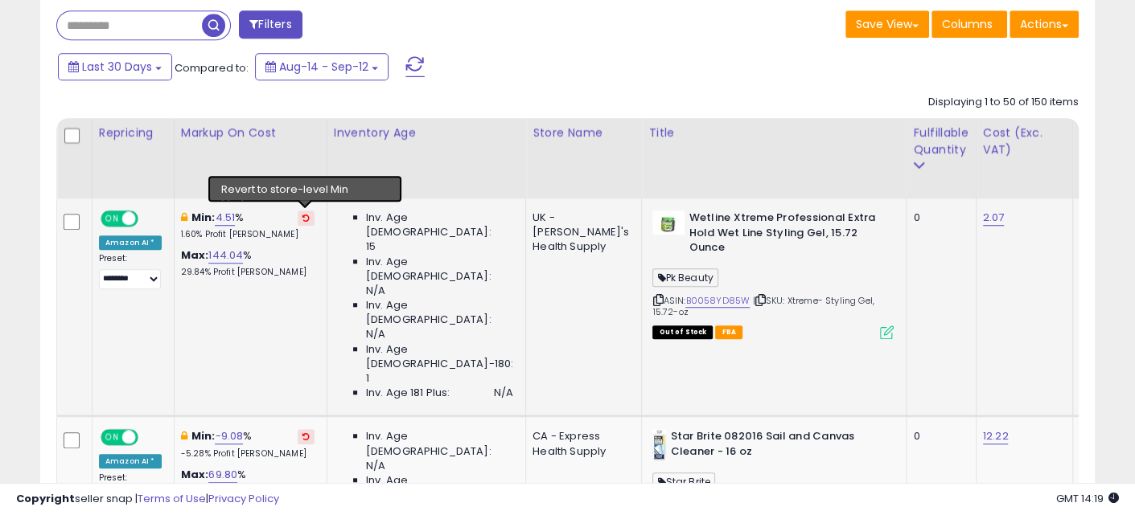
click at [306, 219] on icon at bounding box center [305, 218] width 7 height 8
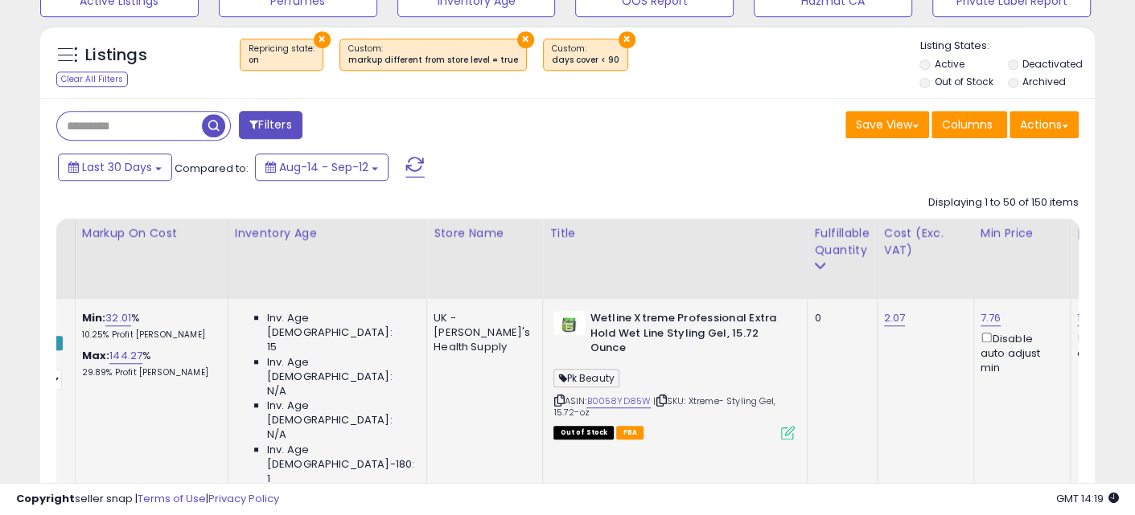
scroll to position [0, 161]
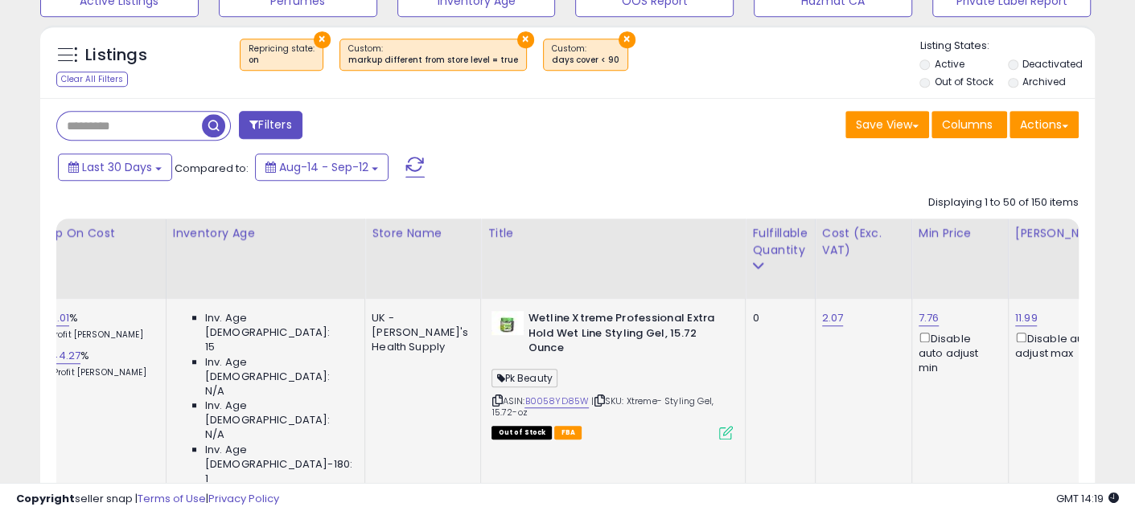
drag, startPoint x: 374, startPoint y: 302, endPoint x: 460, endPoint y: 316, distance: 87.3
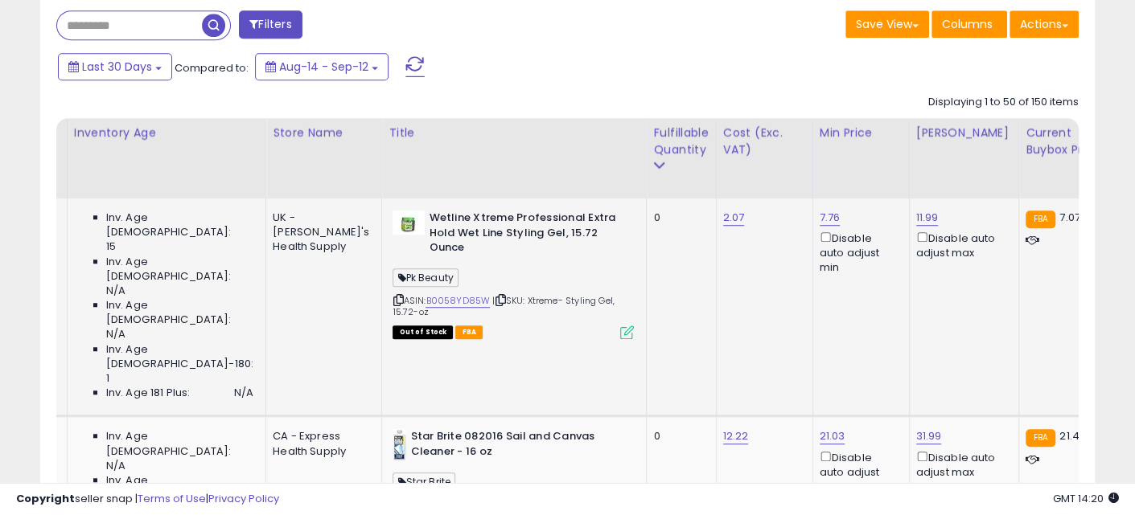
scroll to position [0, 905]
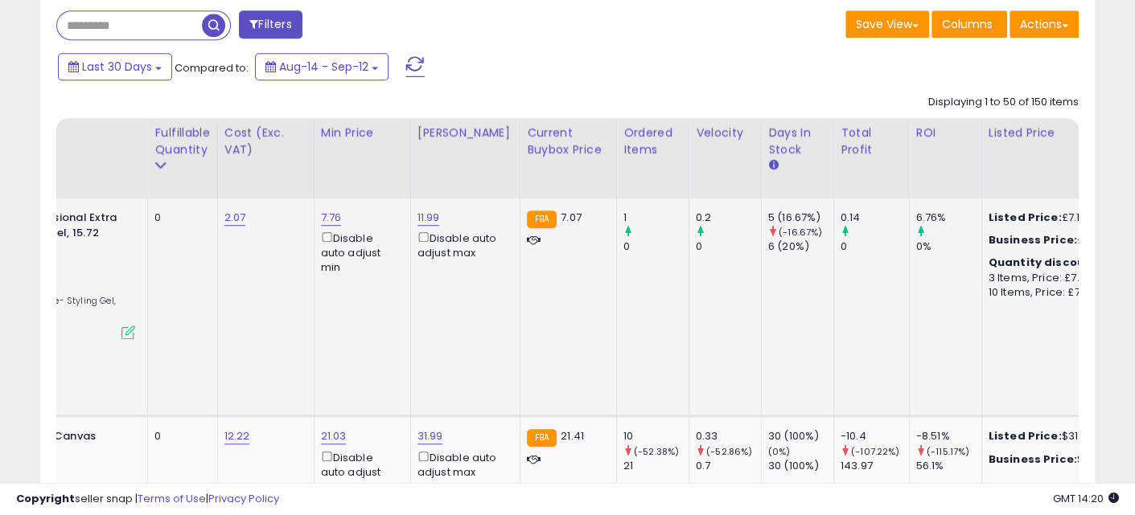
drag, startPoint x: 679, startPoint y: 280, endPoint x: 885, endPoint y: 281, distance: 205.9
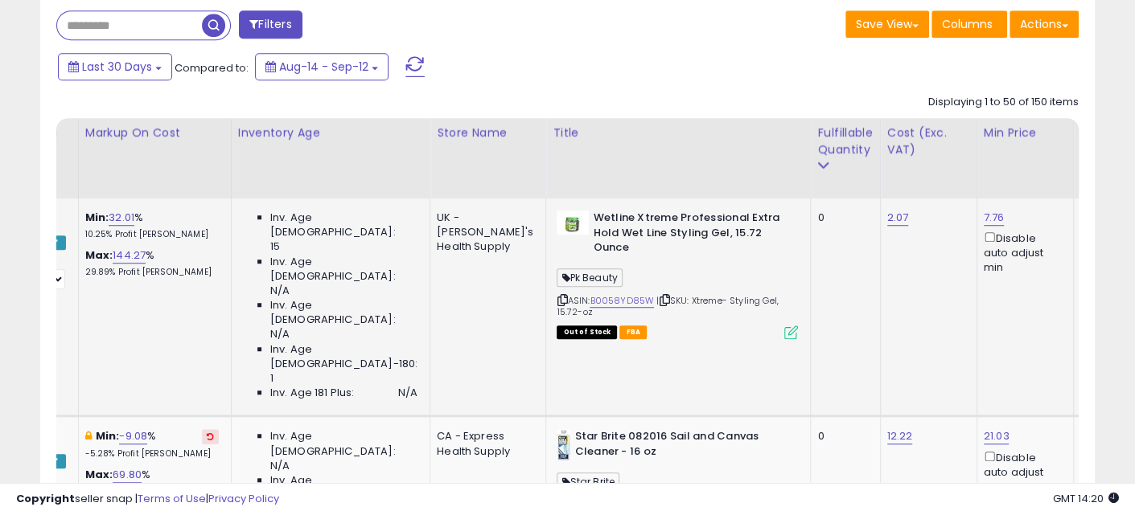
scroll to position [0, 0]
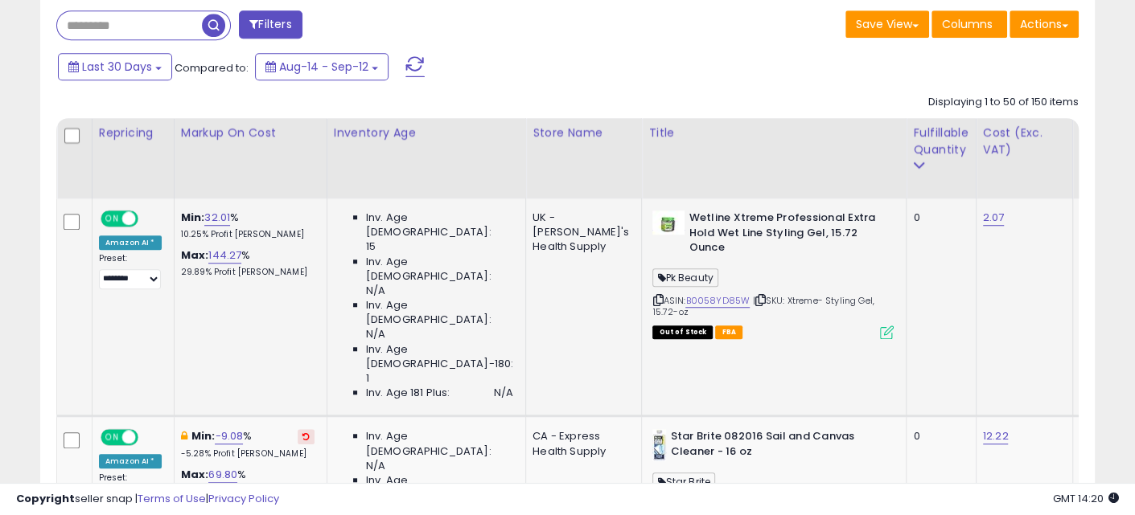
drag, startPoint x: 739, startPoint y: 295, endPoint x: 331, endPoint y: 287, distance: 407.8
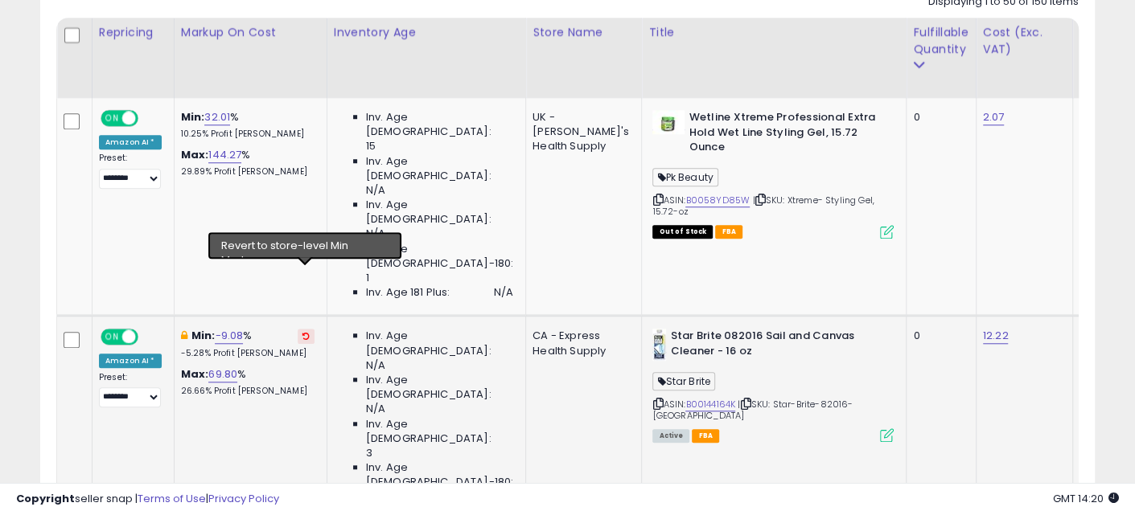
click at [306, 332] on icon at bounding box center [305, 336] width 7 height 8
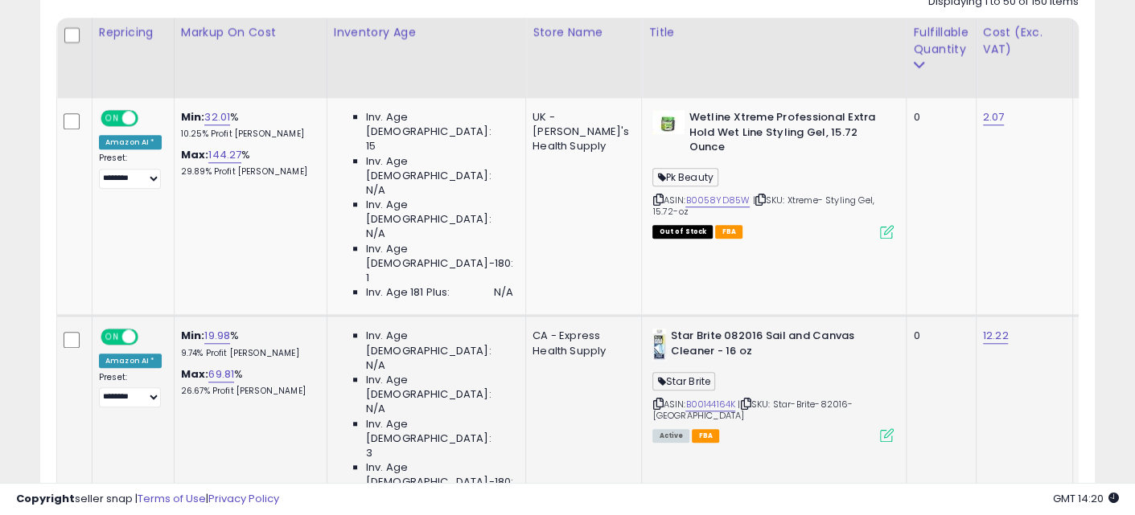
scroll to position [0, 0]
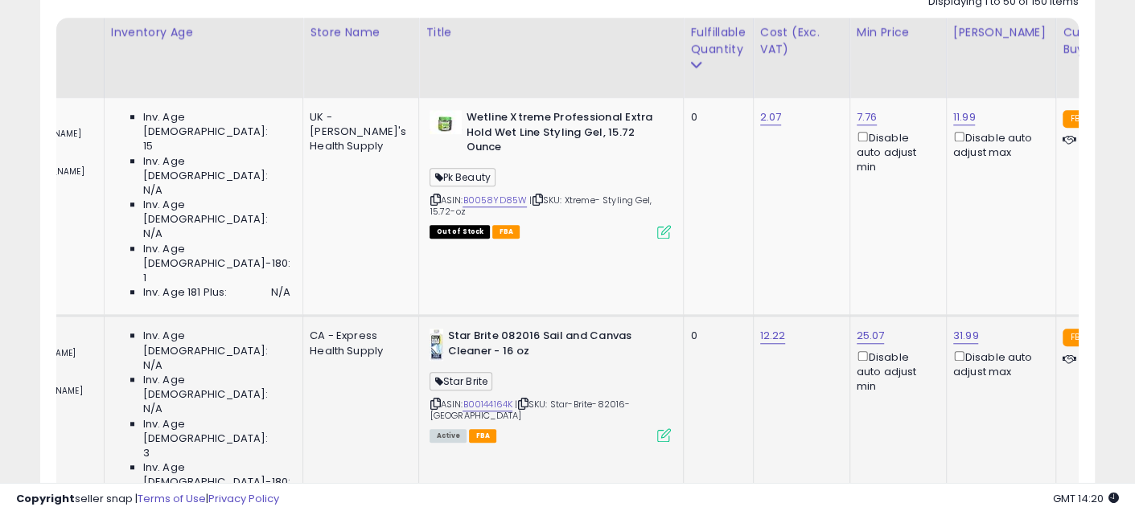
drag, startPoint x: 368, startPoint y: 351, endPoint x: 439, endPoint y: 352, distance: 71.6
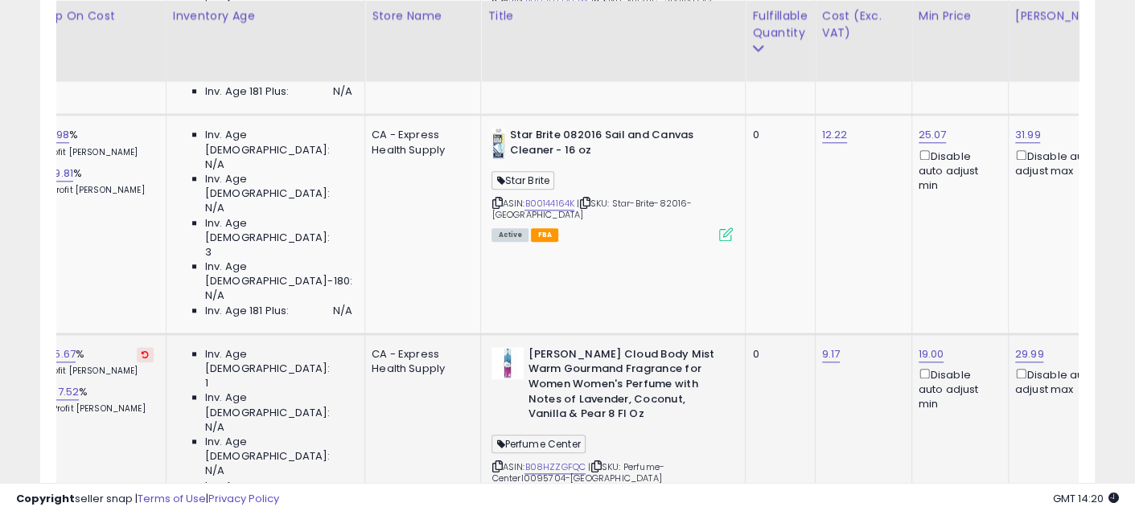
drag, startPoint x: 633, startPoint y: 294, endPoint x: 495, endPoint y: 295, distance: 138.3
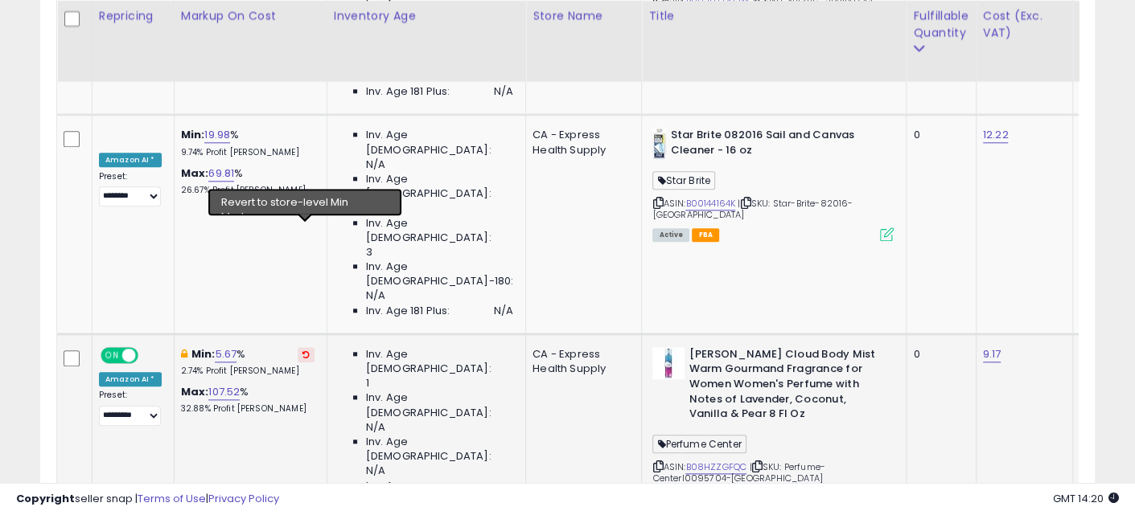
click at [306, 351] on icon at bounding box center [305, 355] width 7 height 8
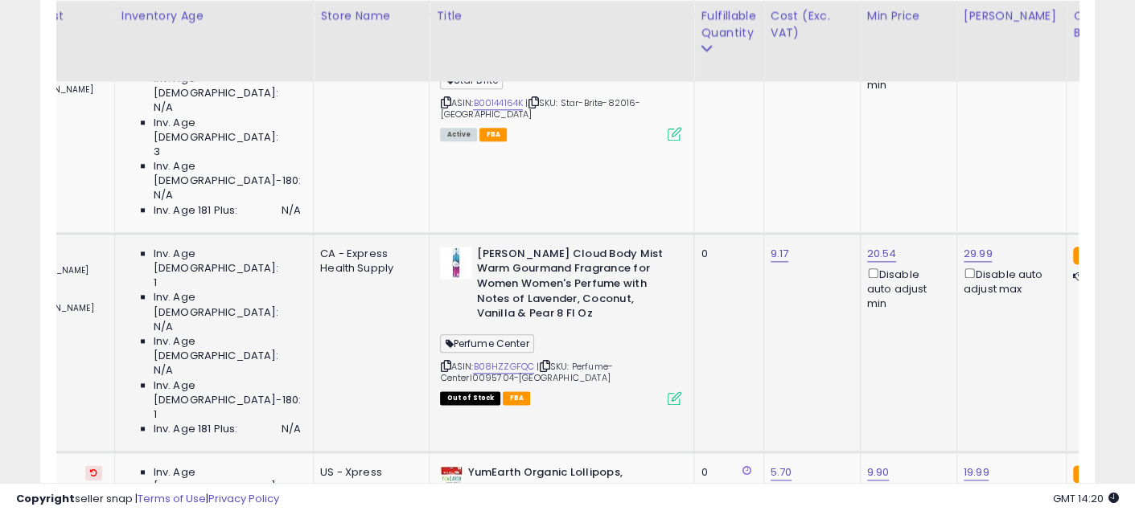
drag, startPoint x: 436, startPoint y: 207, endPoint x: 535, endPoint y: 216, distance: 99.3
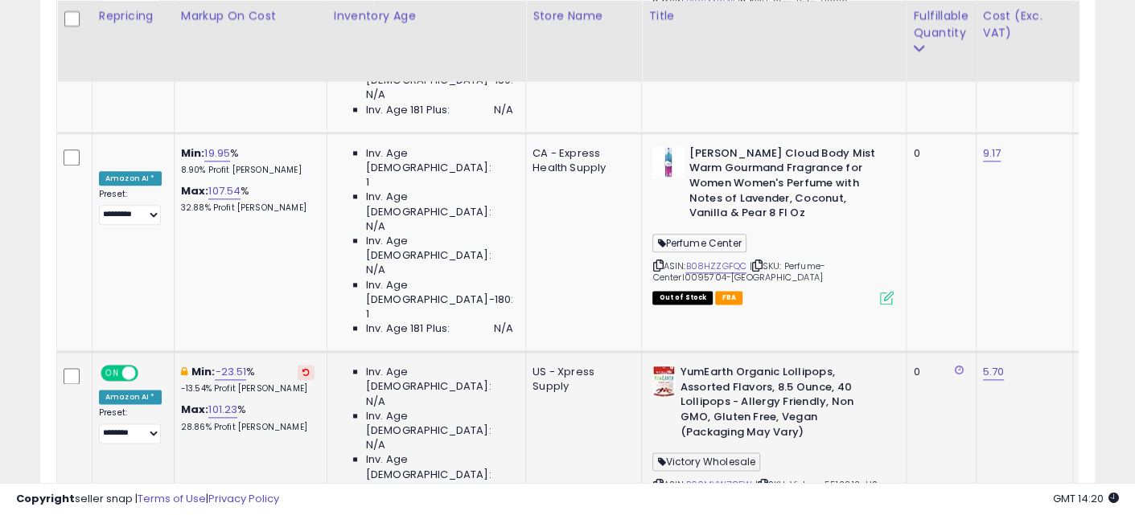
drag, startPoint x: 627, startPoint y: 255, endPoint x: 429, endPoint y: 260, distance: 198.7
click at [303, 368] on icon at bounding box center [305, 372] width 7 height 8
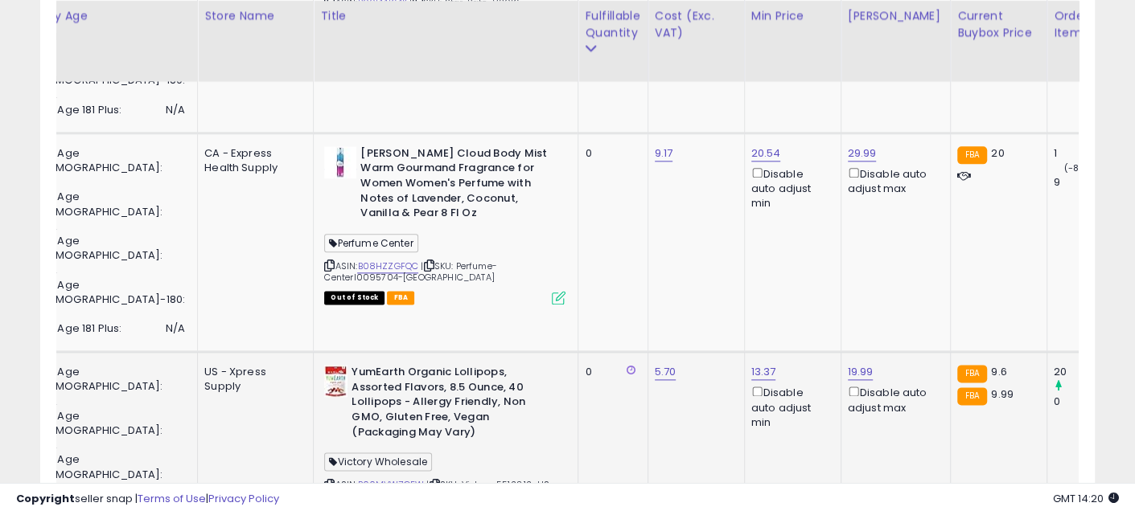
drag, startPoint x: 380, startPoint y: 278, endPoint x: 458, endPoint y: 291, distance: 78.3
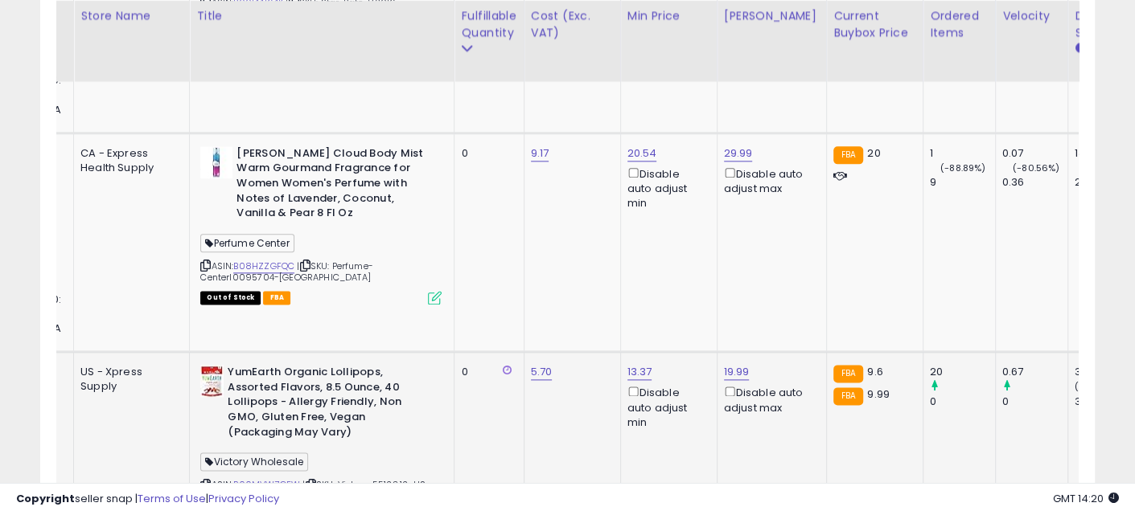
drag, startPoint x: 521, startPoint y: 260, endPoint x: 619, endPoint y: 260, distance: 98.1
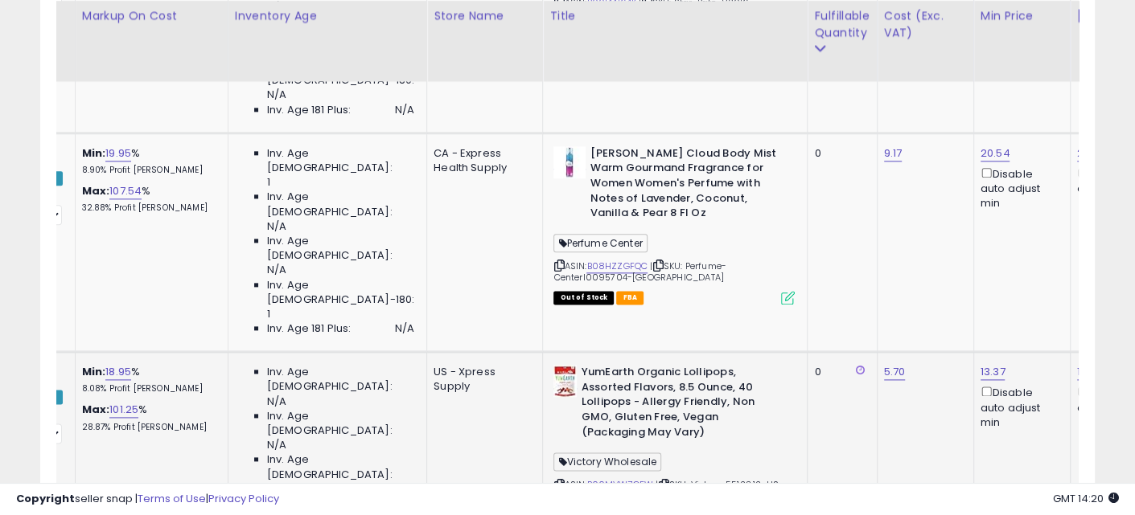
drag, startPoint x: 532, startPoint y: 277, endPoint x: 511, endPoint y: 277, distance: 20.1
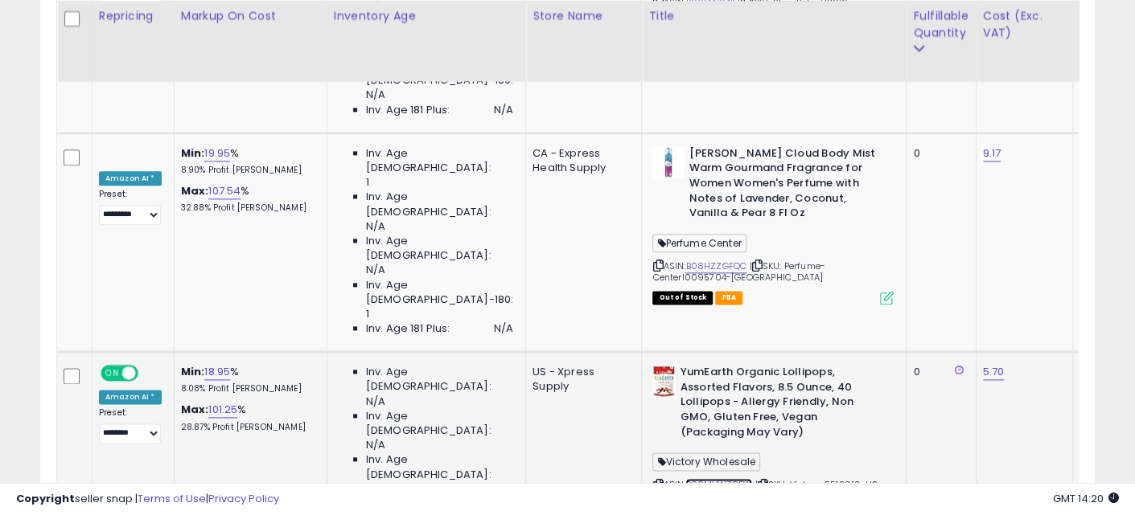
click at [685, 479] on link "B00MVW7GFW" at bounding box center [718, 486] width 67 height 14
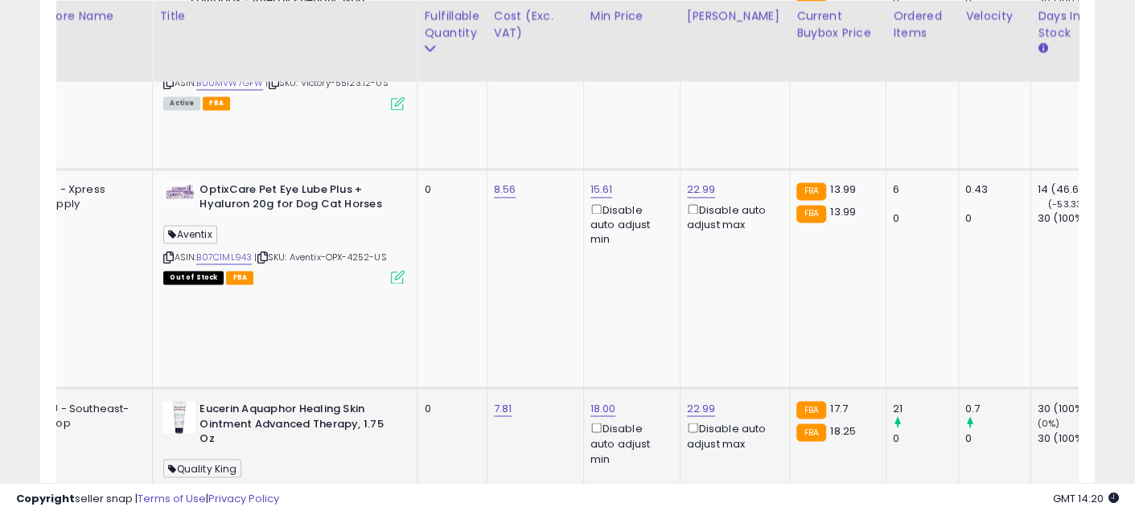
drag, startPoint x: 488, startPoint y: 223, endPoint x: 575, endPoint y: 244, distance: 89.5
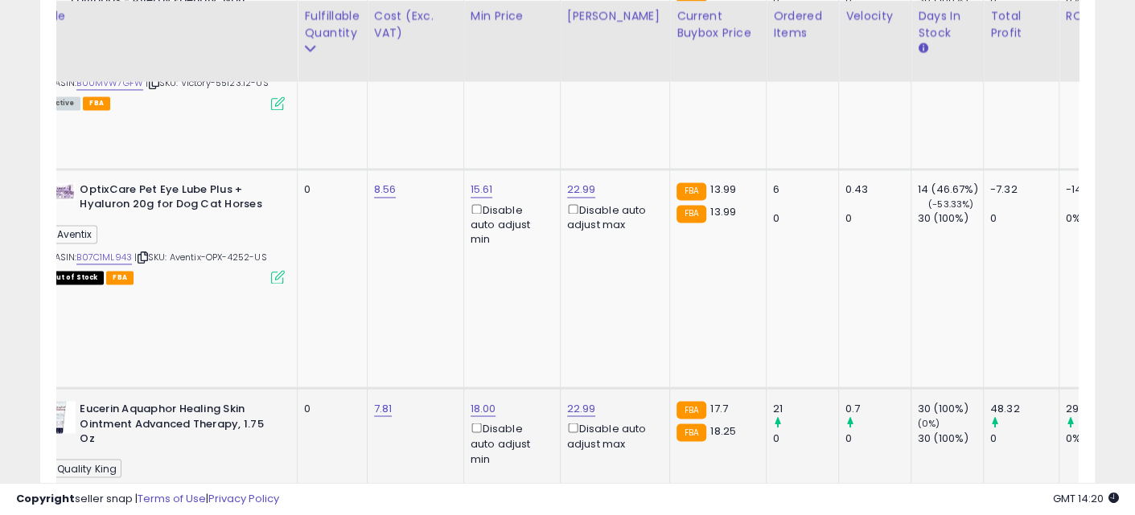
drag, startPoint x: 641, startPoint y: 233, endPoint x: 721, endPoint y: 235, distance: 80.4
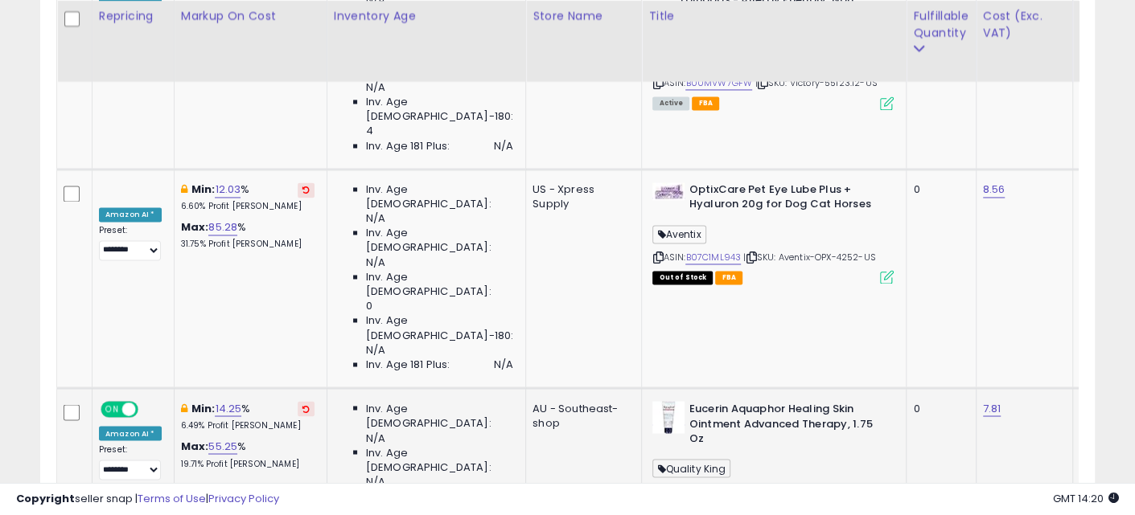
drag, startPoint x: 511, startPoint y: 217, endPoint x: 442, endPoint y: 216, distance: 68.4
click at [306, 405] on icon at bounding box center [305, 409] width 7 height 8
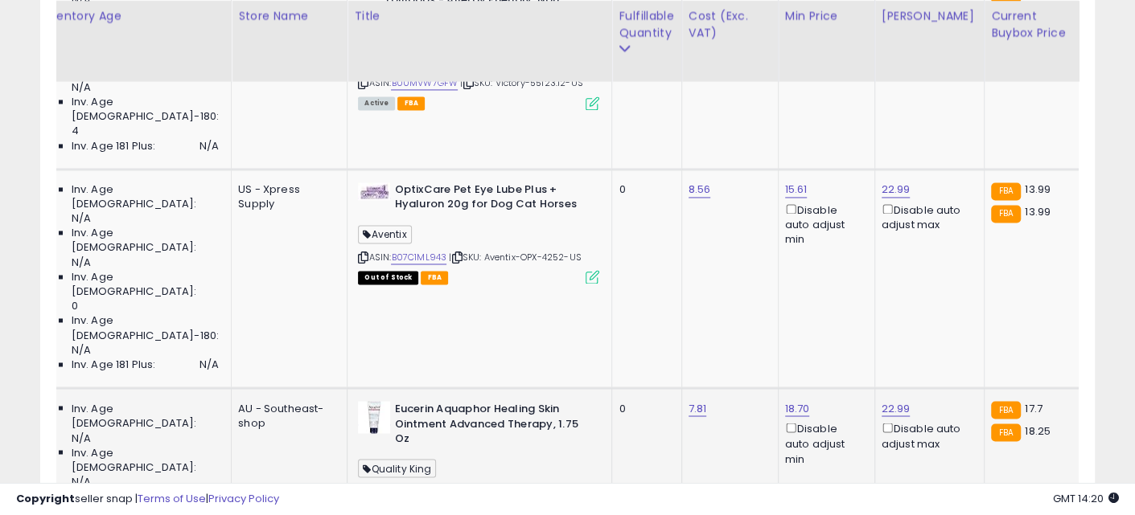
drag, startPoint x: 360, startPoint y: 212, endPoint x: 473, endPoint y: 231, distance: 114.1
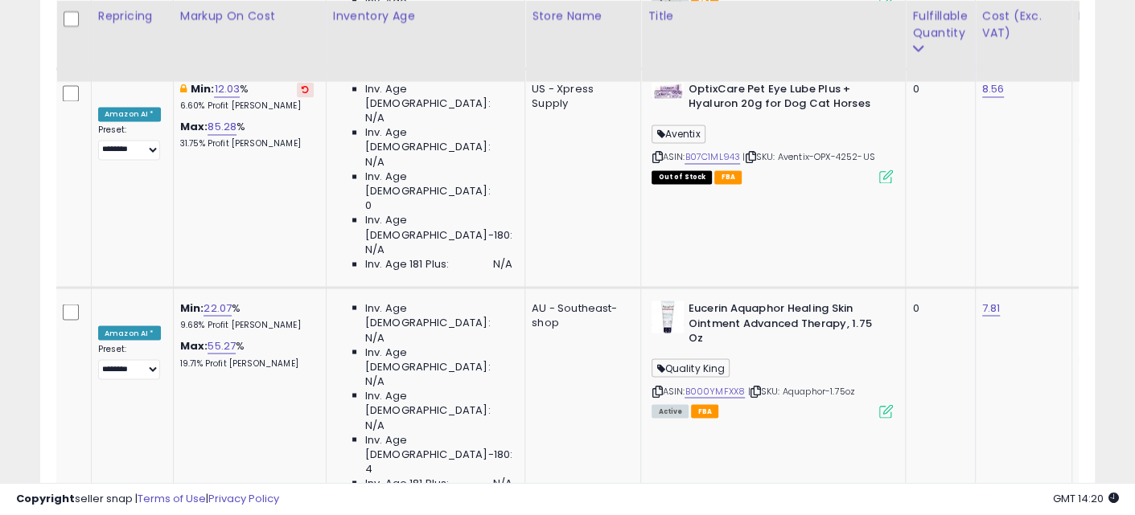
drag, startPoint x: 596, startPoint y: 252, endPoint x: 429, endPoint y: 246, distance: 166.6
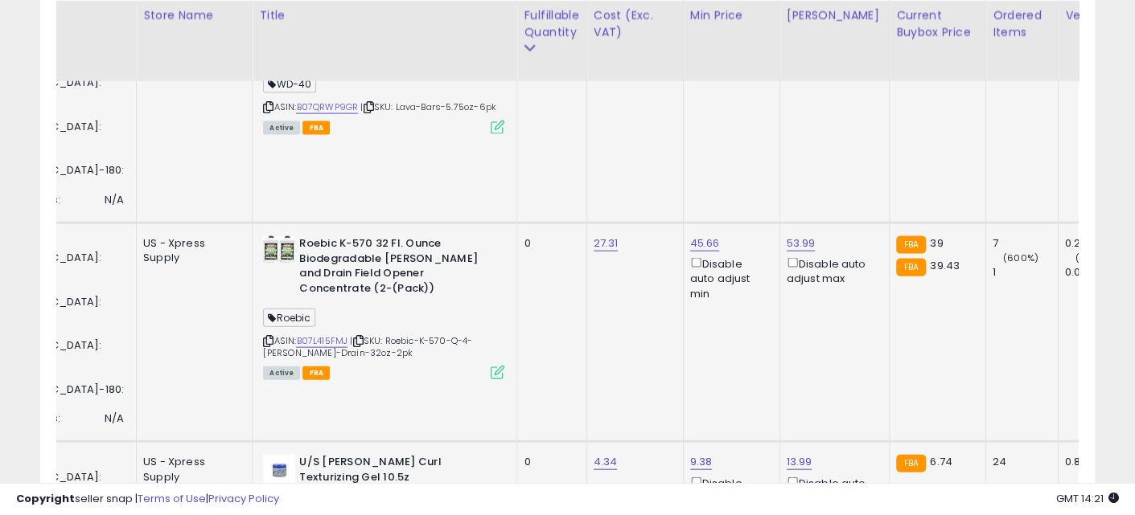
drag, startPoint x: 331, startPoint y: 230, endPoint x: 421, endPoint y: 244, distance: 90.4
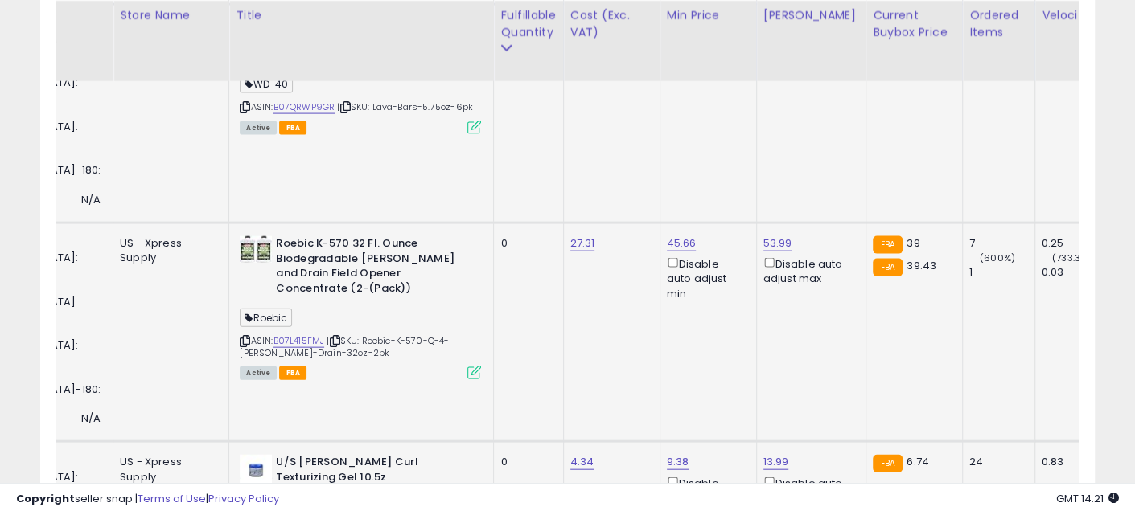
click at [619, 112] on input "*****" at bounding box center [670, 117] width 143 height 27
type input "****"
click button "submit" at bounding box center [761, 116] width 27 height 24
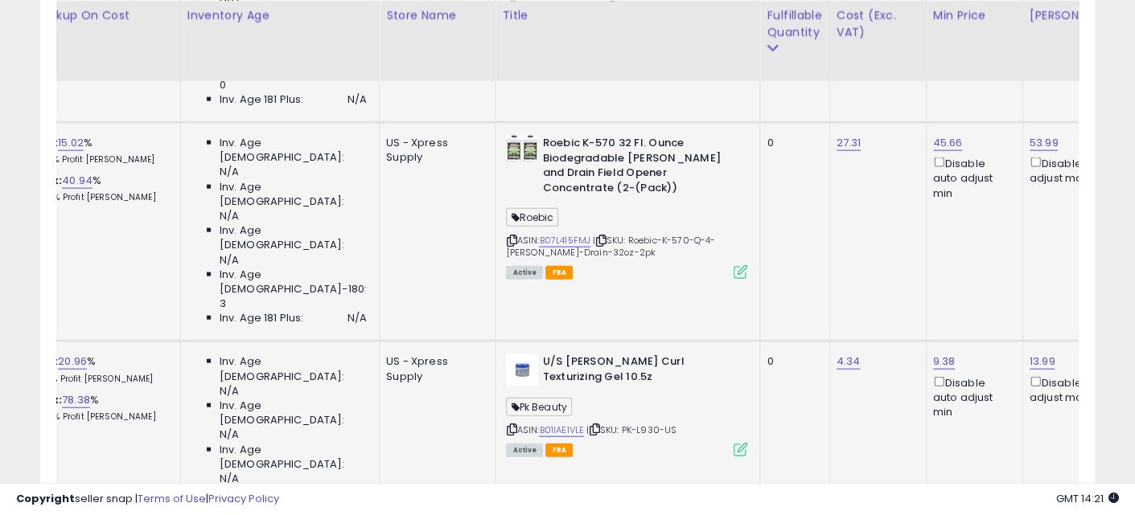
drag, startPoint x: 675, startPoint y: 243, endPoint x: 433, endPoint y: 219, distance: 242.5
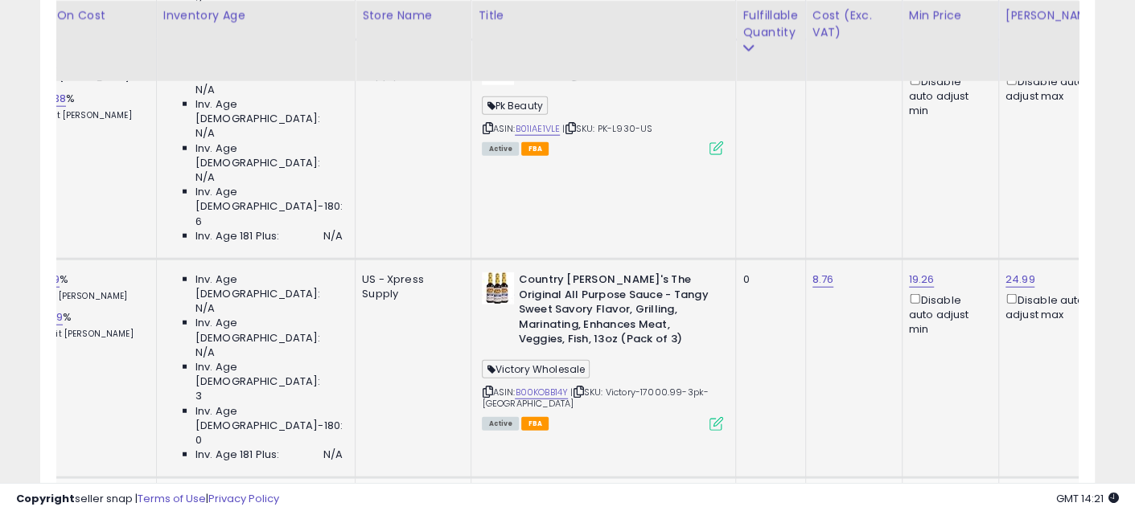
drag, startPoint x: 402, startPoint y: 191, endPoint x: 500, endPoint y: 205, distance: 99.1
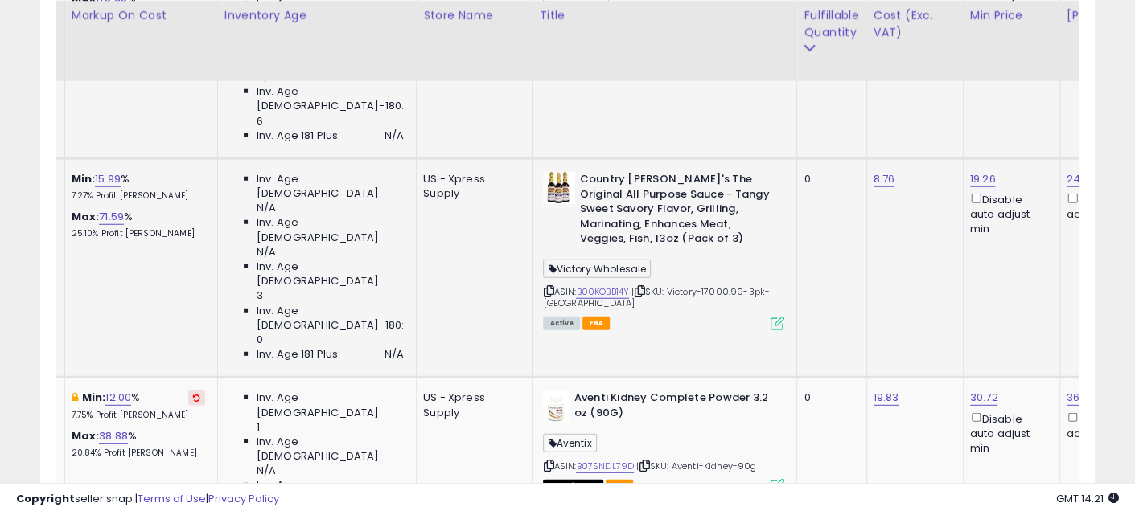
drag, startPoint x: 265, startPoint y: 221, endPoint x: 215, endPoint y: 223, distance: 49.9
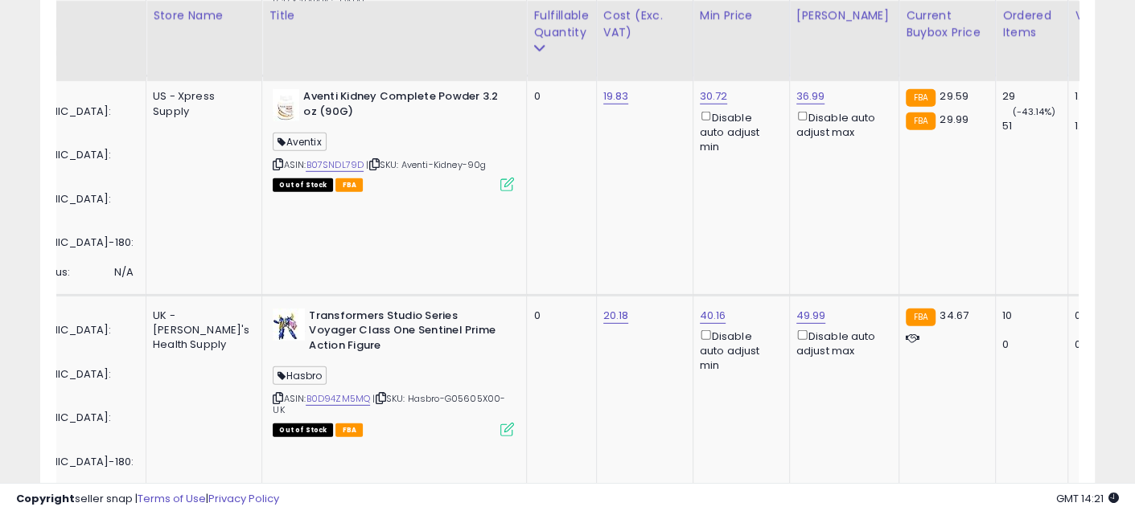
drag, startPoint x: 322, startPoint y: 254, endPoint x: 417, endPoint y: 268, distance: 95.9
drag, startPoint x: 599, startPoint y: 239, endPoint x: 532, endPoint y: 240, distance: 66.8
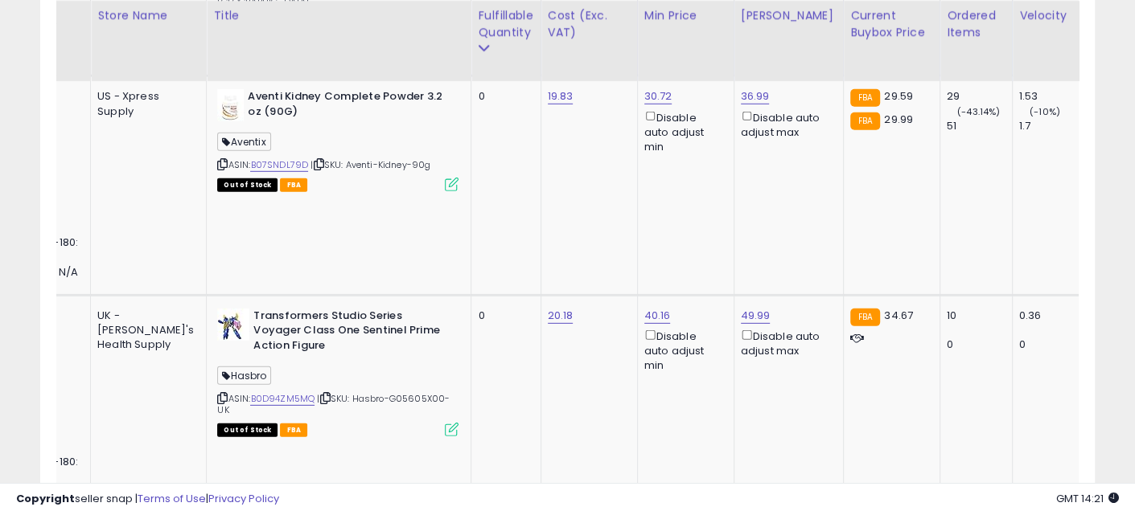
drag, startPoint x: 565, startPoint y: 244, endPoint x: 707, endPoint y: 253, distance: 141.8
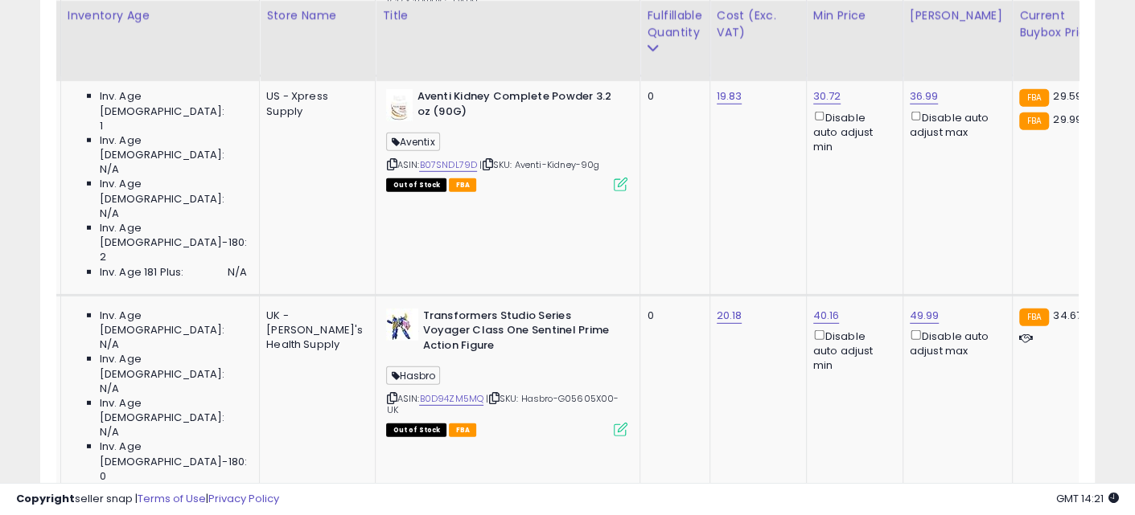
drag, startPoint x: 707, startPoint y: 253, endPoint x: 470, endPoint y: 233, distance: 238.1
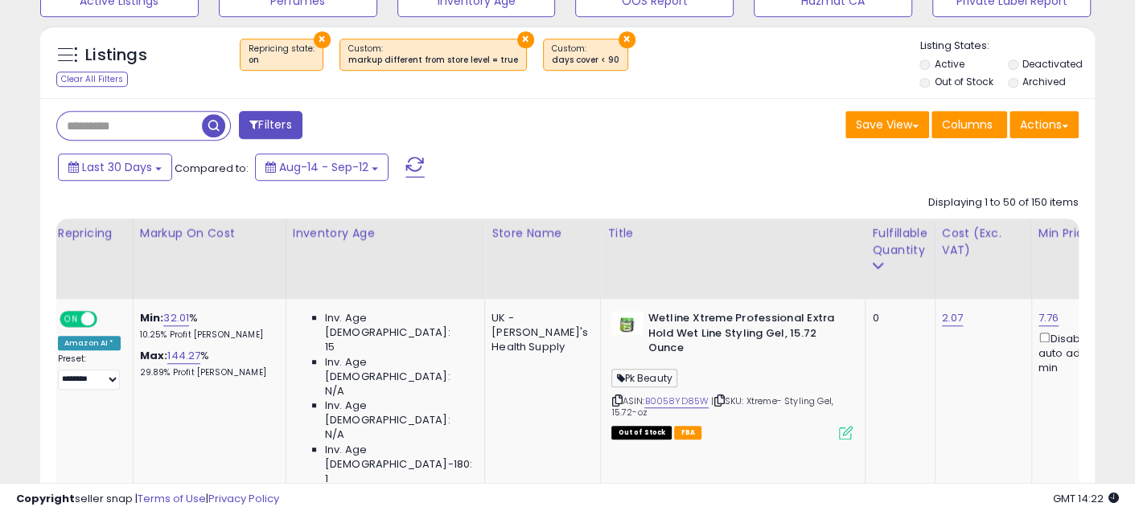
click at [212, 116] on span "button" at bounding box center [213, 125] width 23 height 23
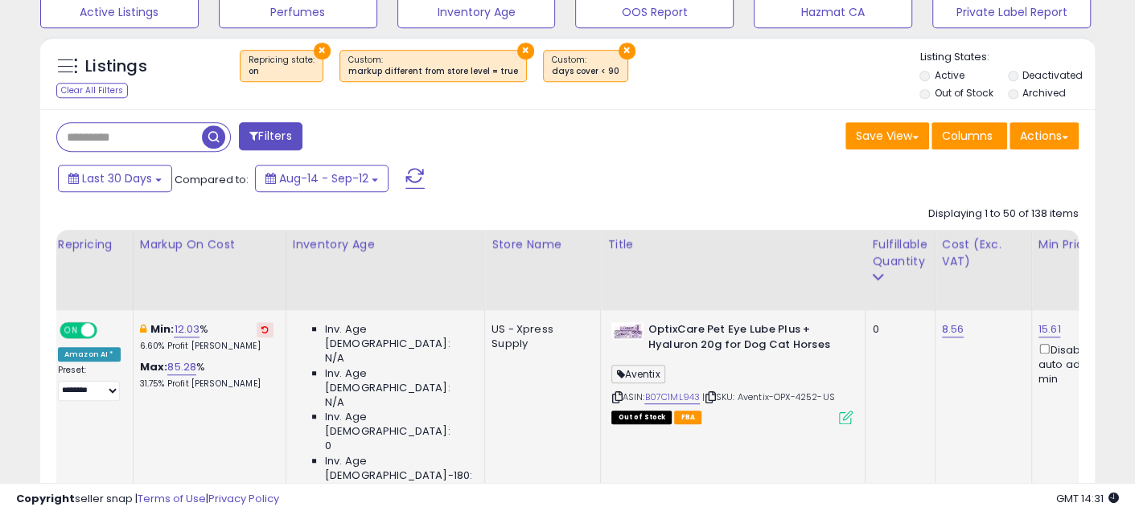
scroll to position [602, 0]
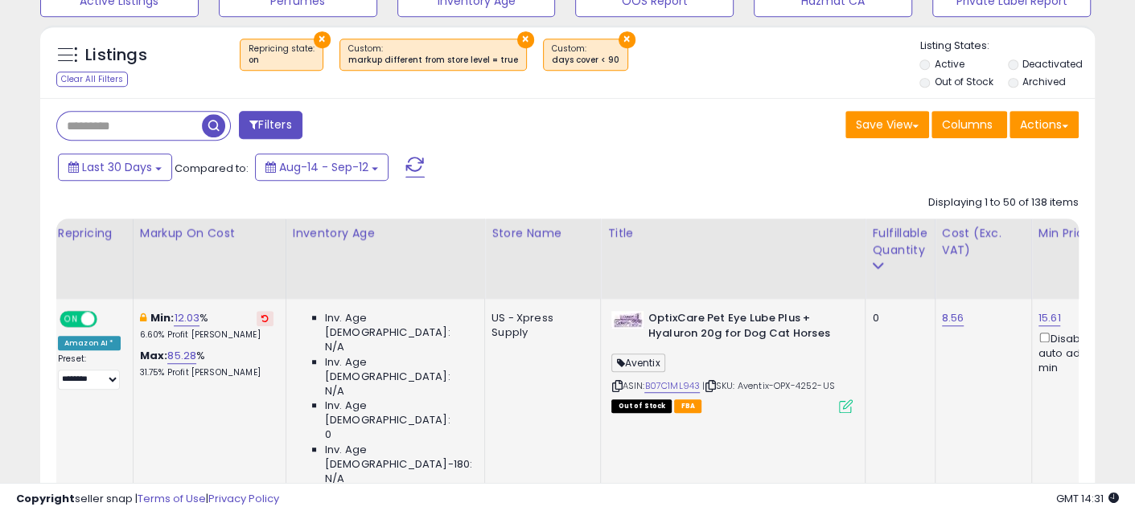
drag, startPoint x: 868, startPoint y: 355, endPoint x: 409, endPoint y: 348, distance: 458.4
drag, startPoint x: 466, startPoint y: 396, endPoint x: 216, endPoint y: 404, distance: 249.4
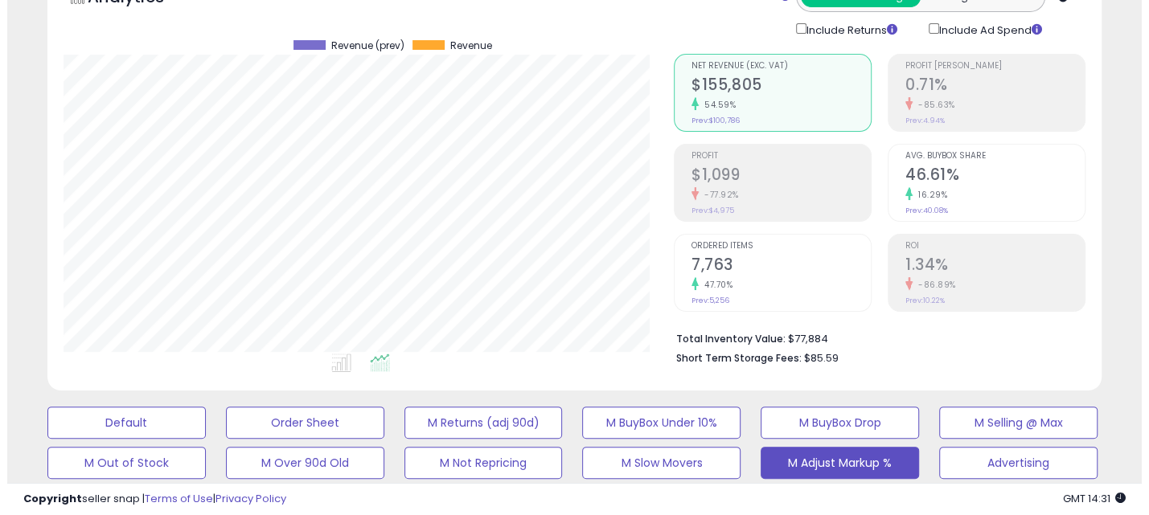
scroll to position [301, 0]
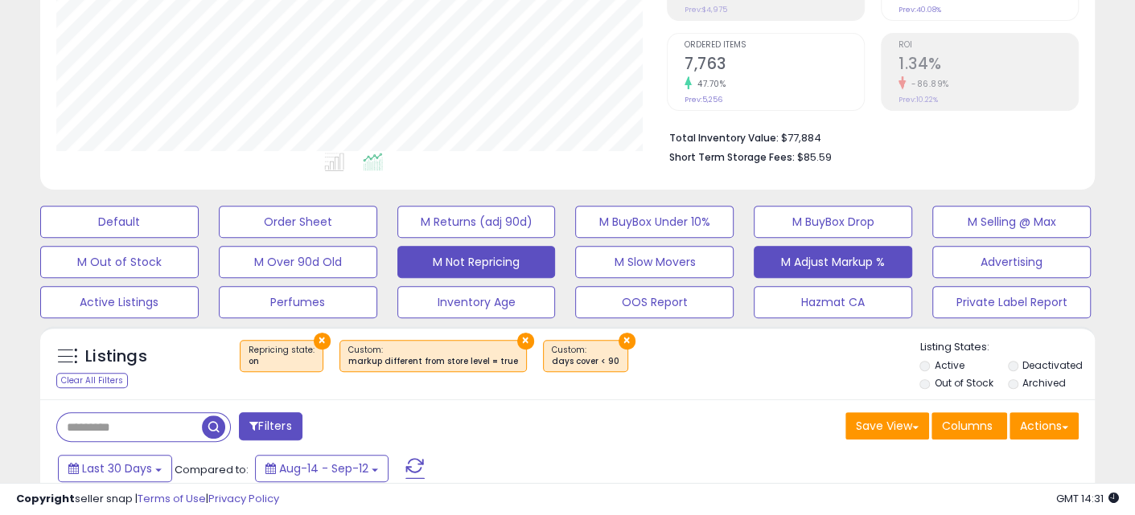
click at [470, 257] on button "M Not Repricing" at bounding box center [476, 262] width 158 height 32
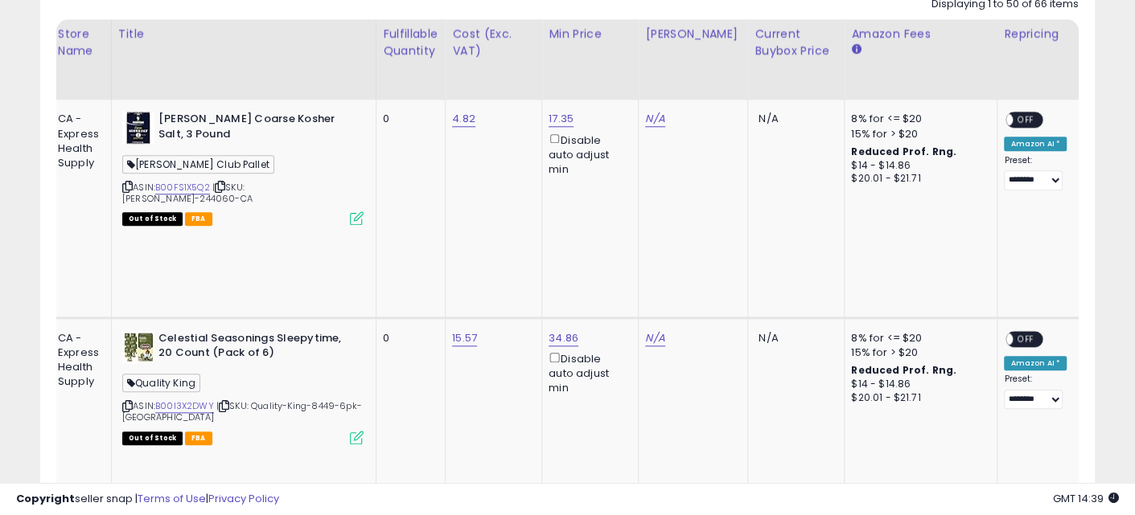
scroll to position [0, 0]
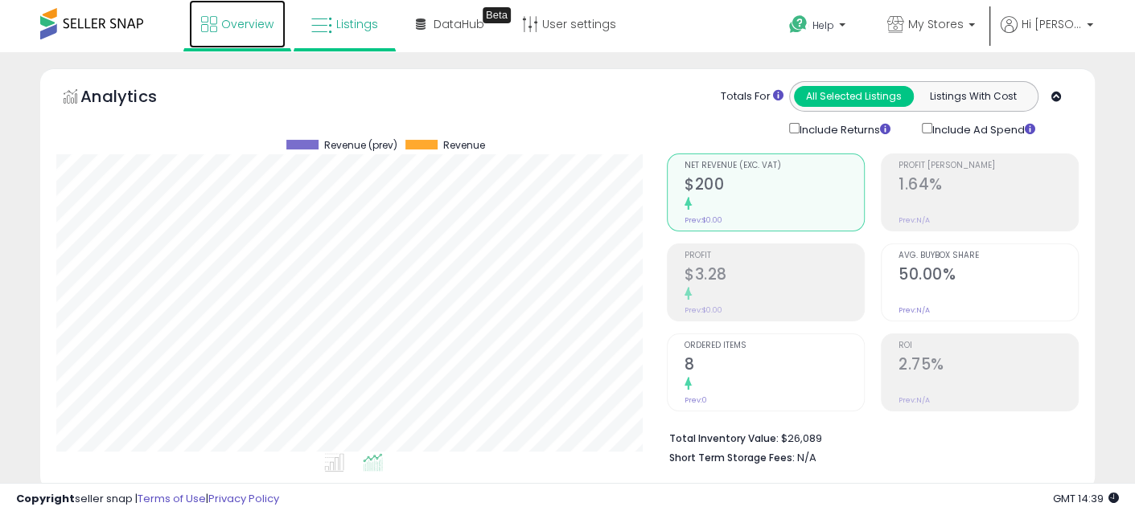
click at [213, 24] on icon at bounding box center [209, 24] width 16 height 16
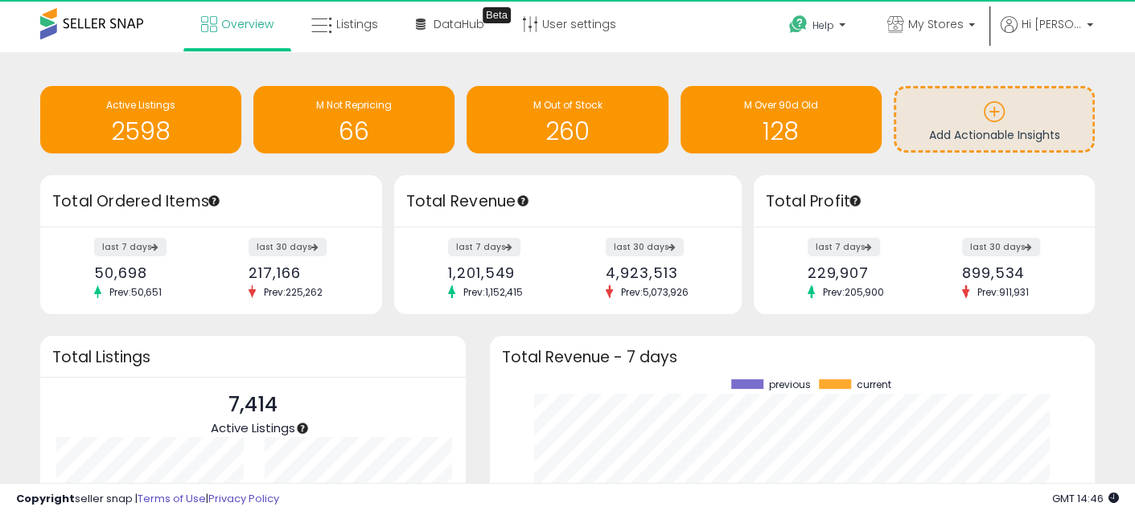
scroll to position [223, 573]
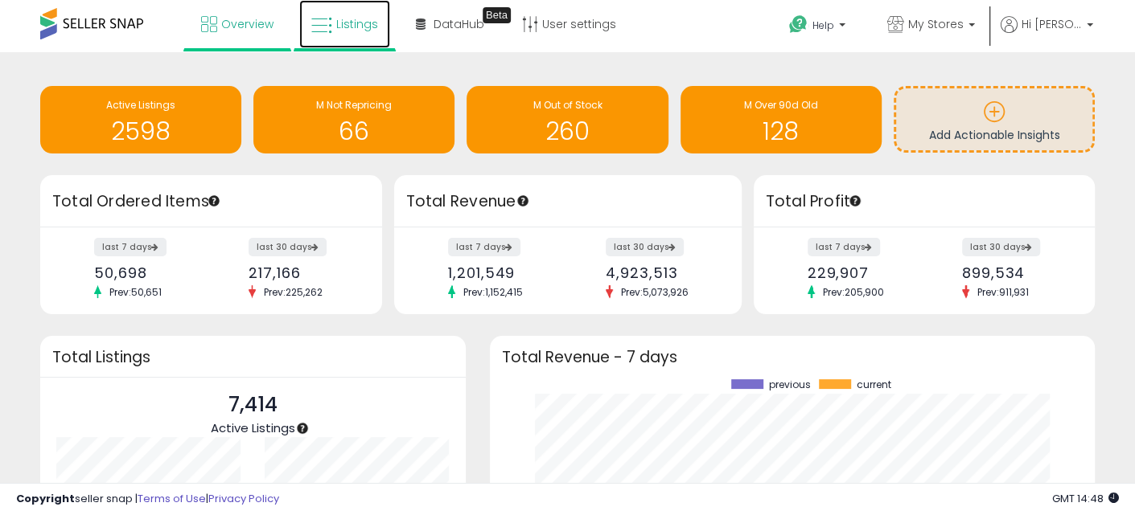
click at [336, 29] on span "Listings" at bounding box center [357, 24] width 42 height 16
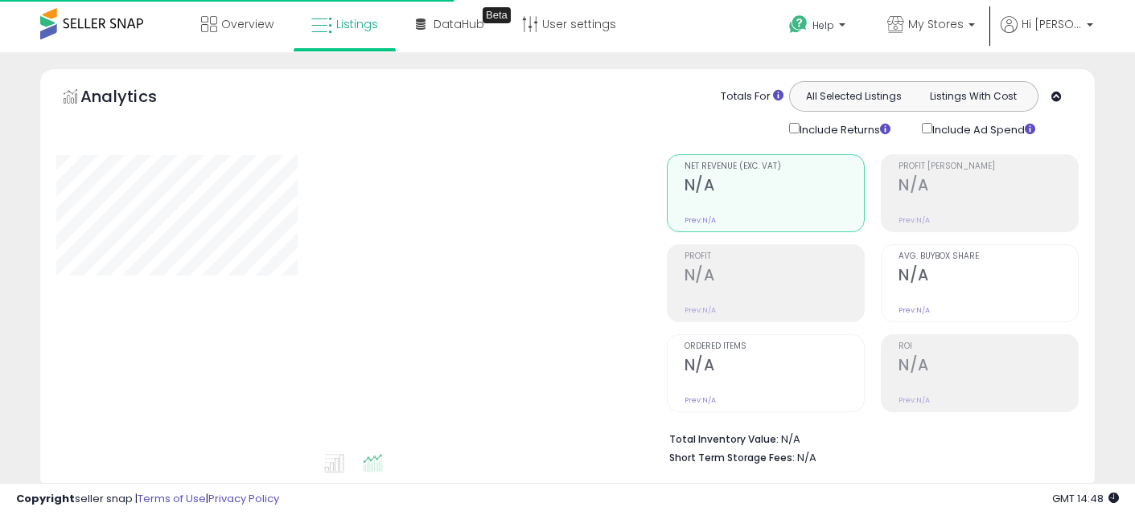
select select "**"
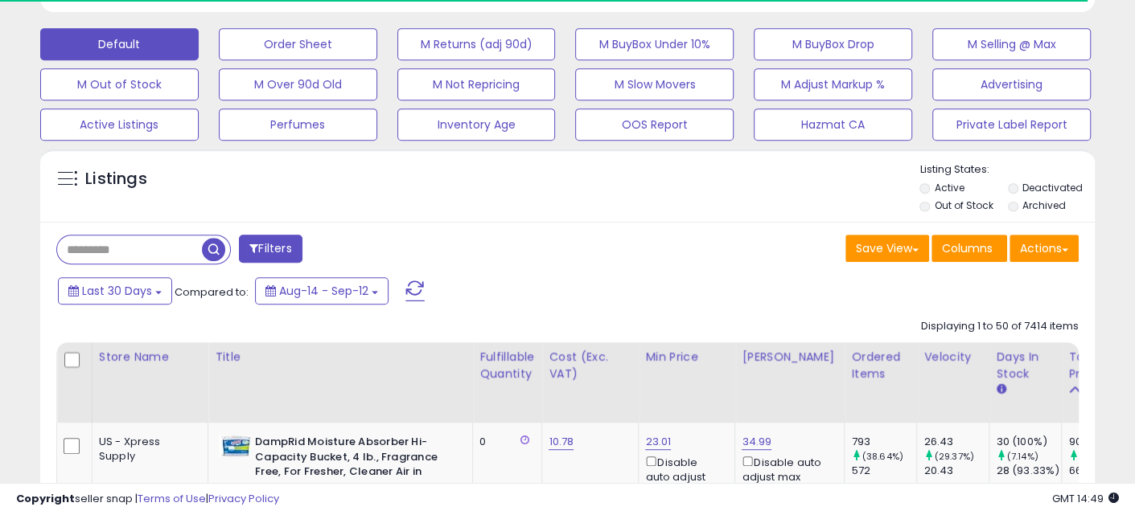
scroll to position [602, 0]
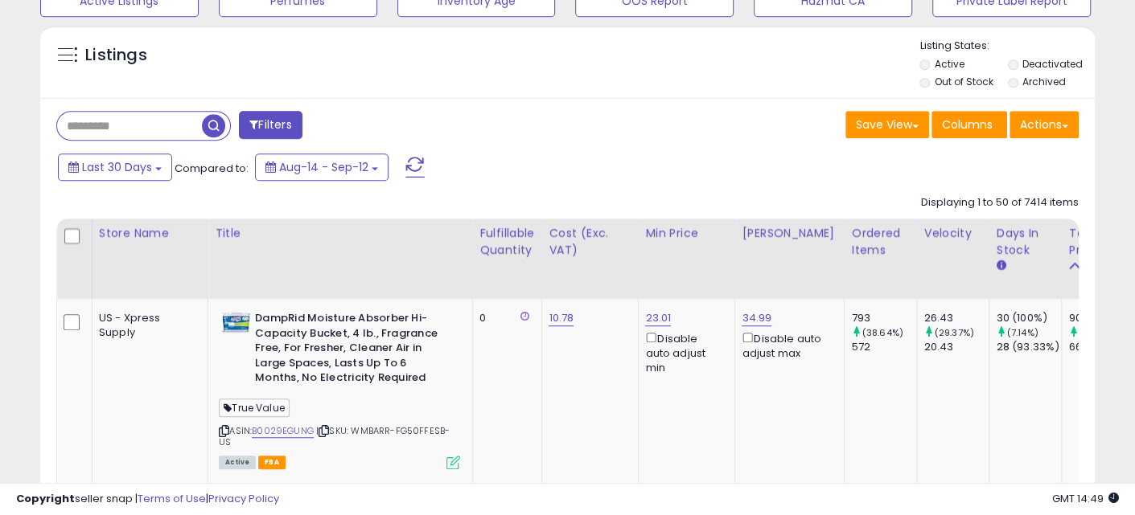
click at [134, 116] on input "text" at bounding box center [129, 126] width 145 height 28
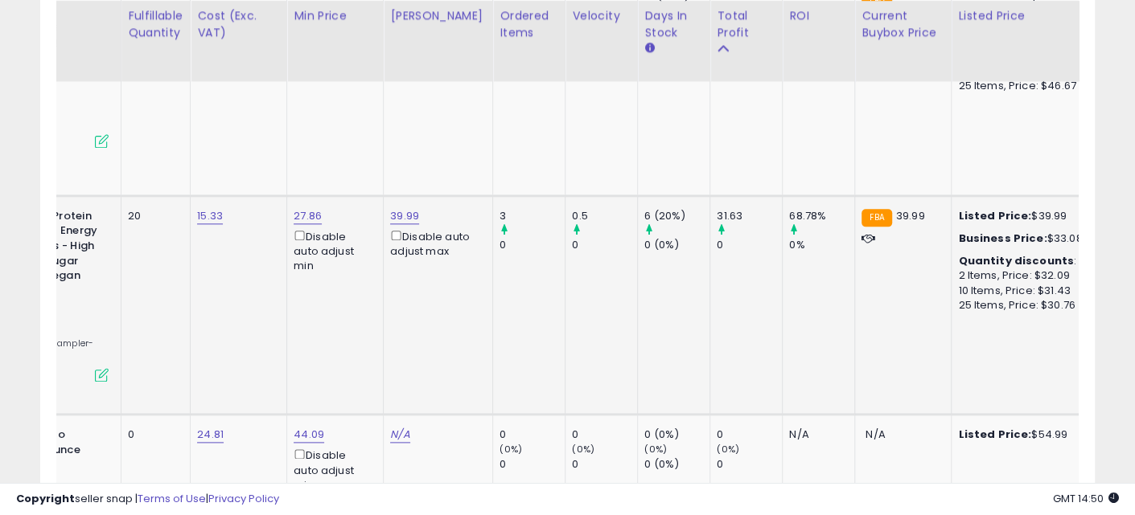
scroll to position [0, 0]
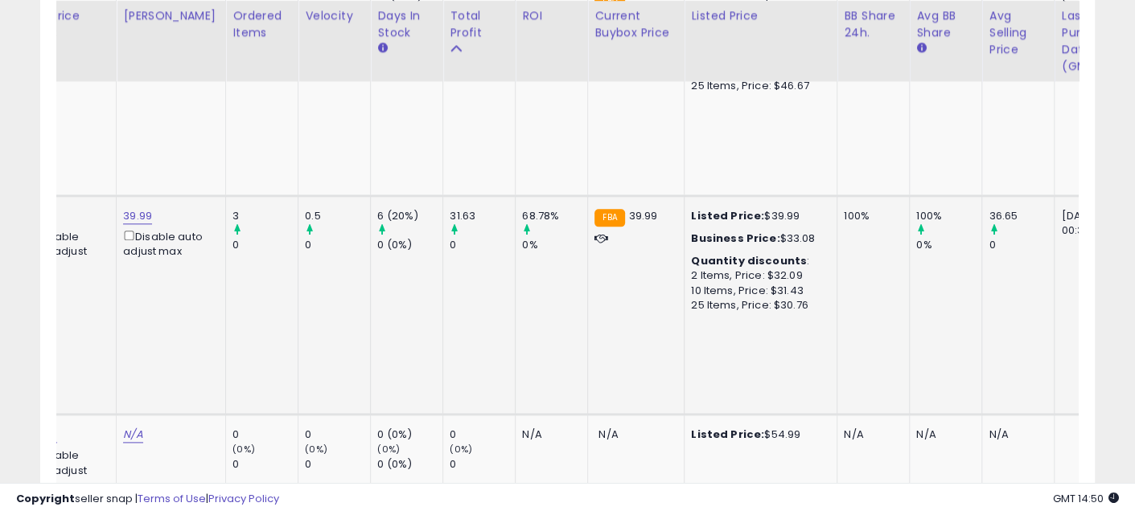
drag, startPoint x: 480, startPoint y: 232, endPoint x: 618, endPoint y: 237, distance: 138.4
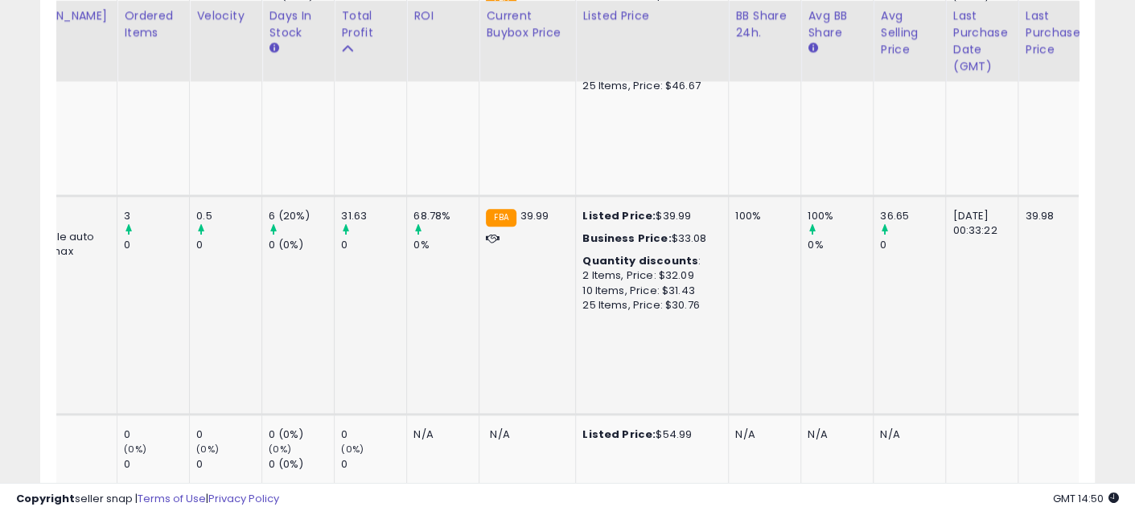
scroll to position [0, 672]
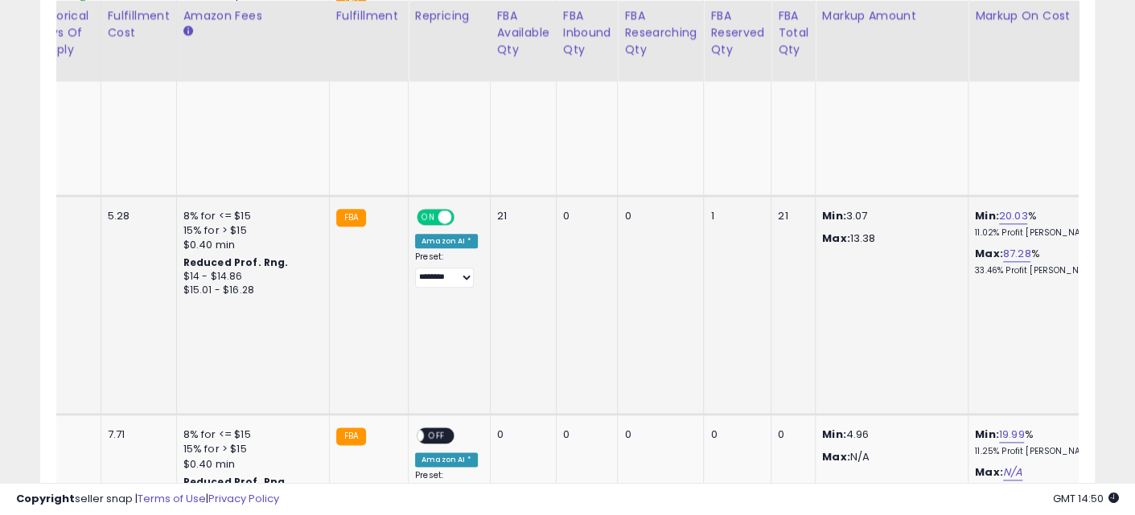
drag, startPoint x: 454, startPoint y: 216, endPoint x: 828, endPoint y: 233, distance: 375.2
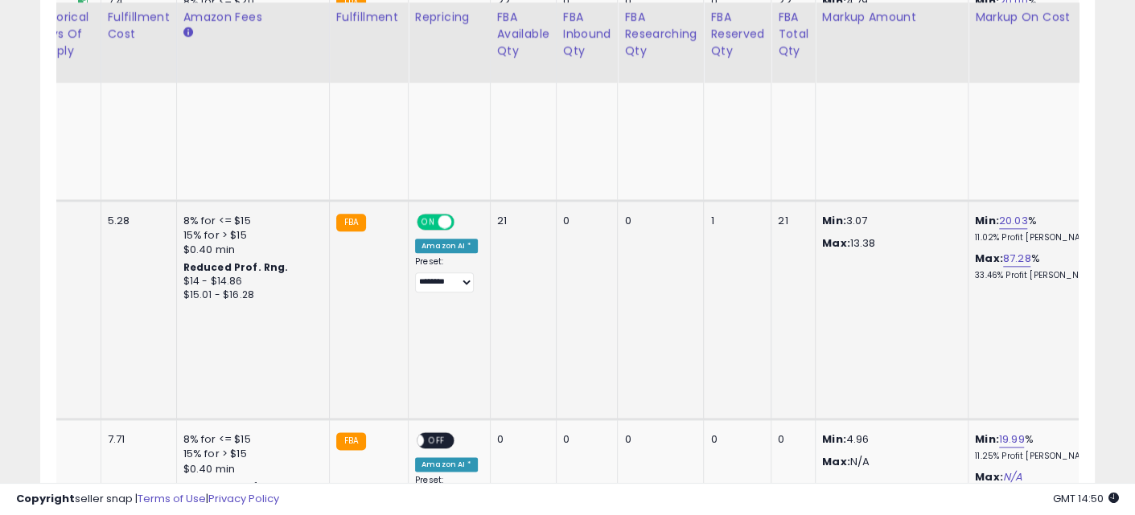
drag, startPoint x: 899, startPoint y: 247, endPoint x: 659, endPoint y: 221, distance: 241.8
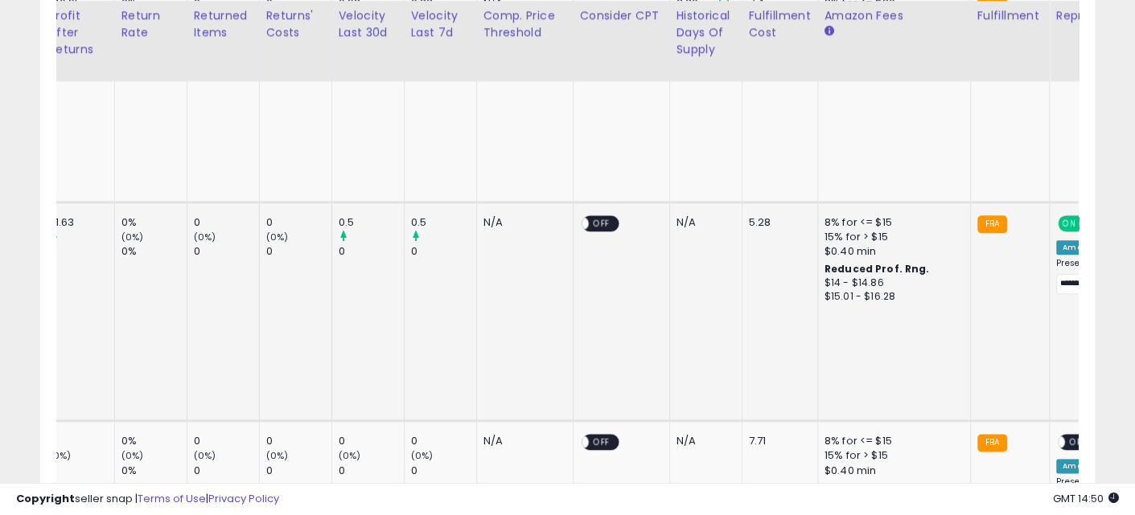
drag, startPoint x: 832, startPoint y: 249, endPoint x: 610, endPoint y: 227, distance: 223.1
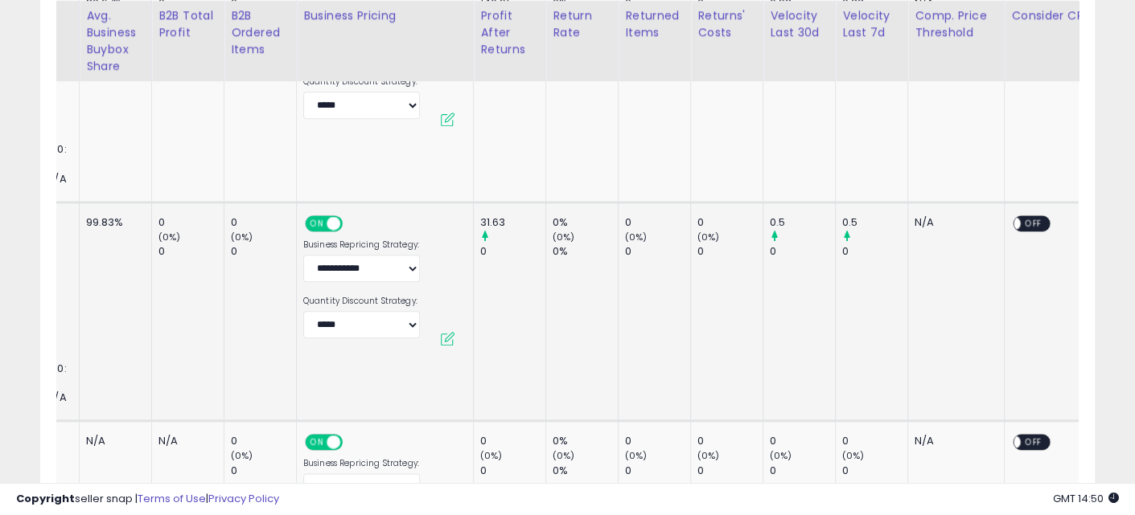
drag, startPoint x: 682, startPoint y: 240, endPoint x: 601, endPoint y: 232, distance: 81.5
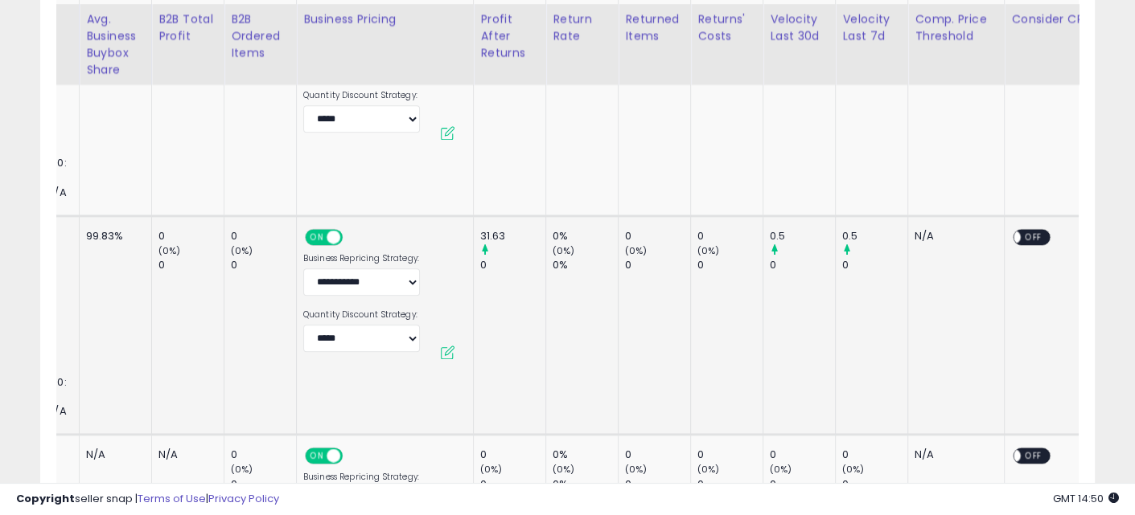
drag, startPoint x: 932, startPoint y: 245, endPoint x: 435, endPoint y: 216, distance: 497.8
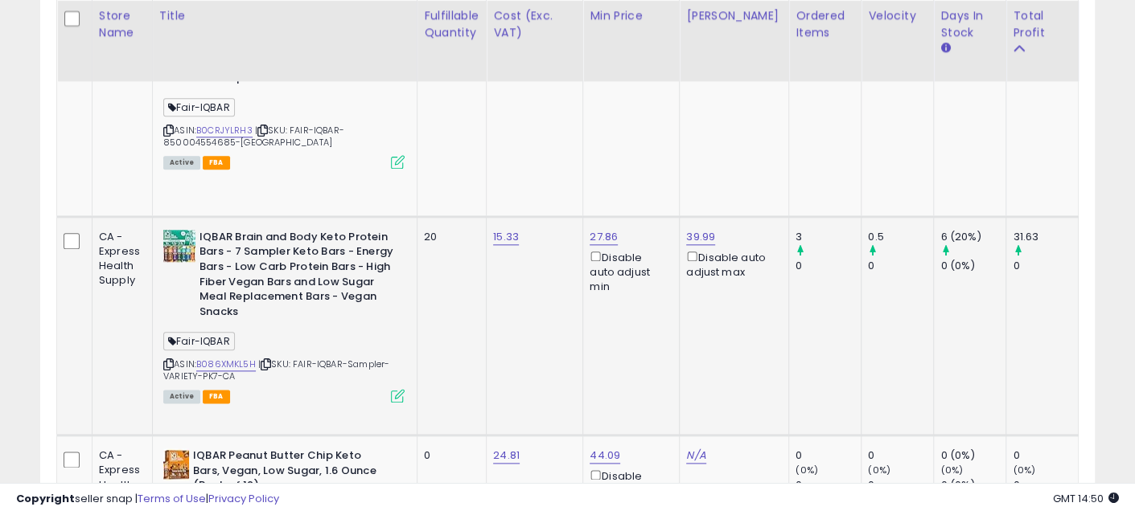
drag, startPoint x: 713, startPoint y: 233, endPoint x: 368, endPoint y: 229, distance: 345.0
click at [226, 358] on link "B086XMKL5H" at bounding box center [226, 365] width 60 height 14
click at [267, 360] on icon at bounding box center [266, 364] width 10 height 9
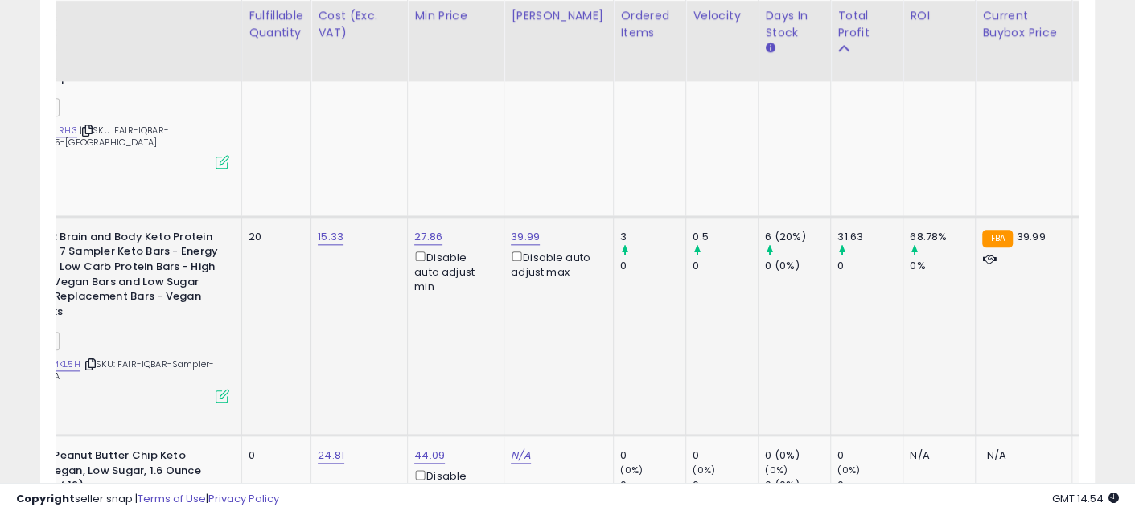
scroll to position [0, 322]
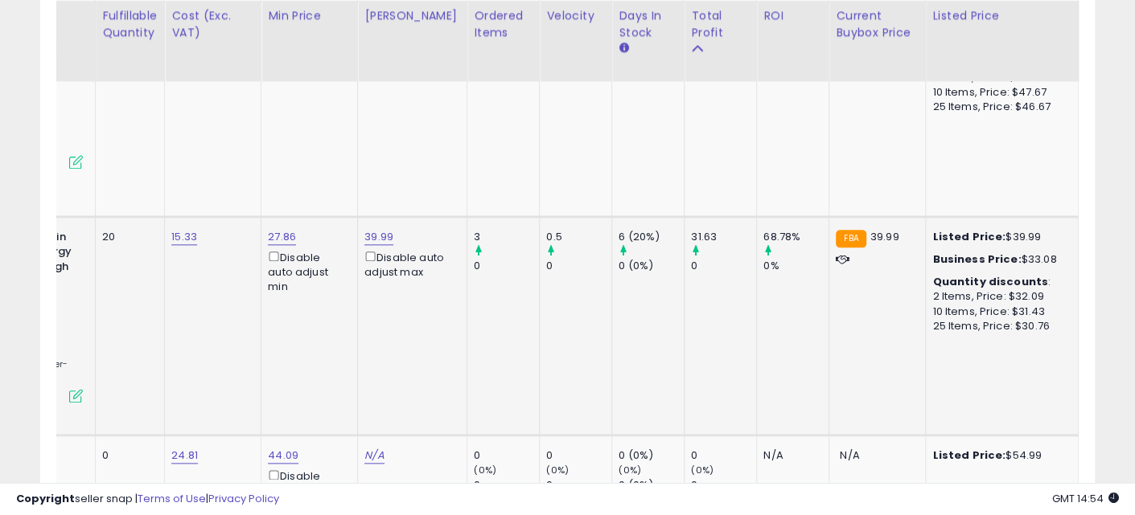
drag, startPoint x: 505, startPoint y: 273, endPoint x: 632, endPoint y: 290, distance: 128.3
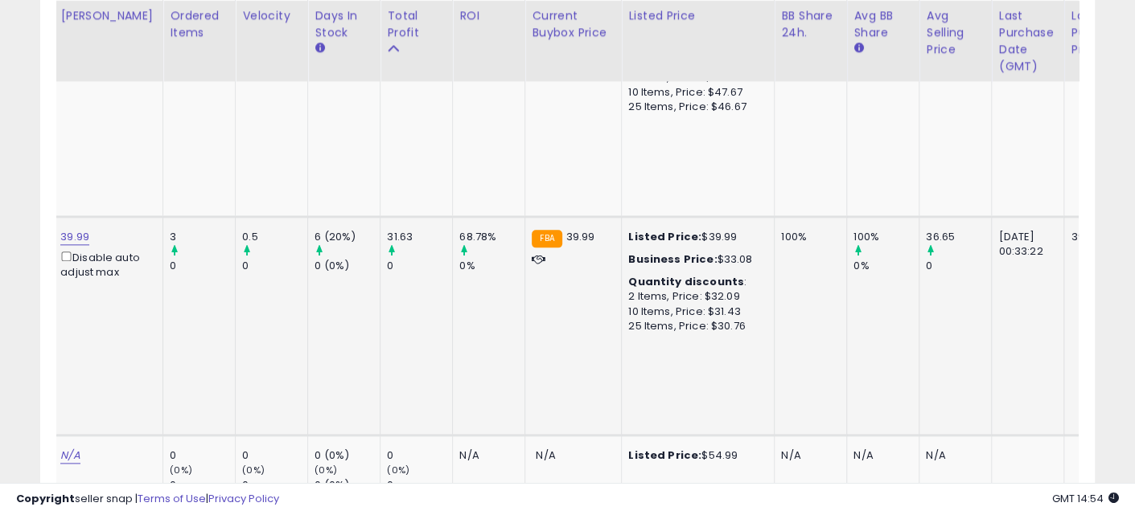
scroll to position [0, 885]
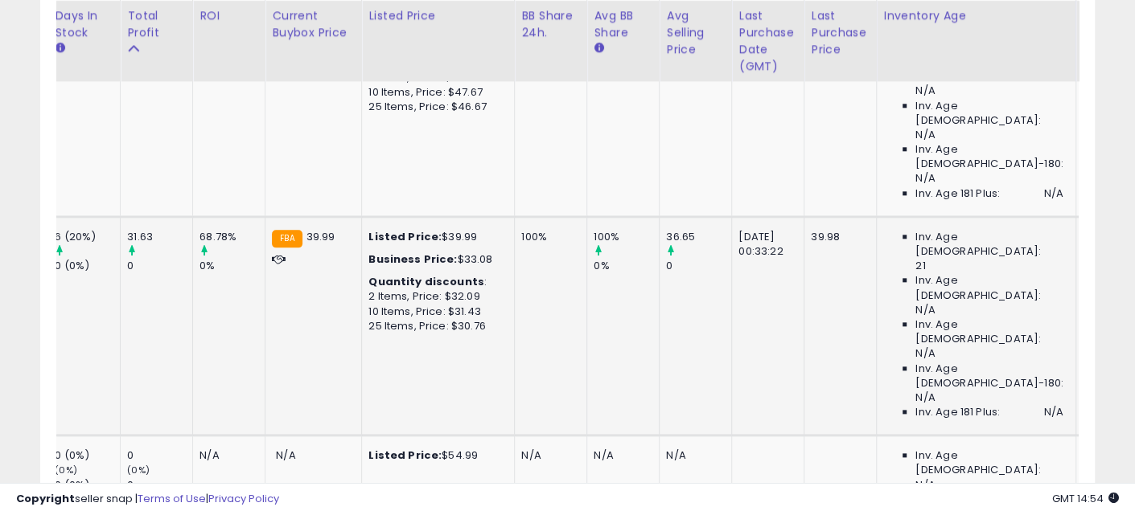
drag, startPoint x: 423, startPoint y: 249, endPoint x: 586, endPoint y: 236, distance: 163.8
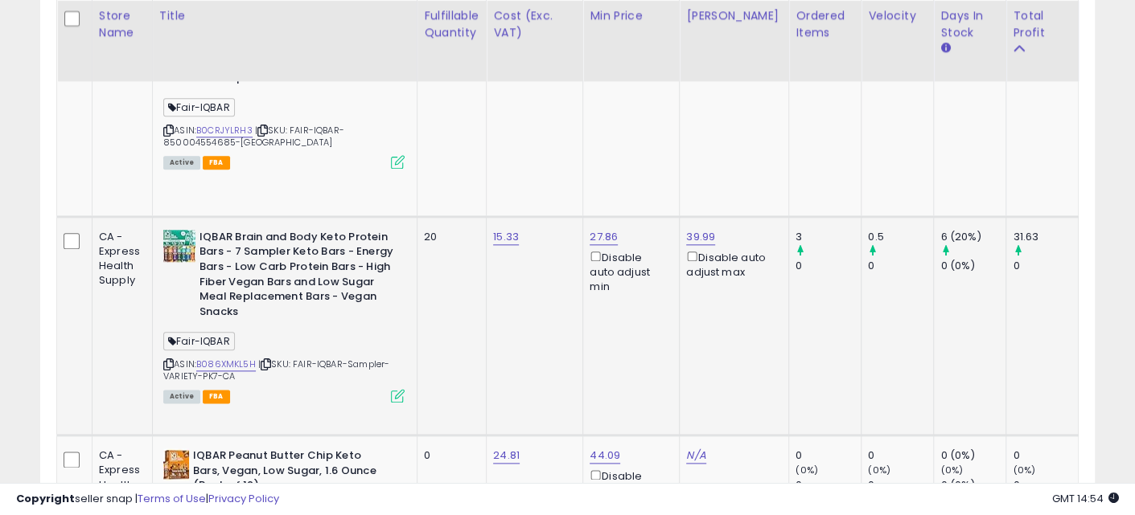
scroll to position [0, 0]
drag, startPoint x: 676, startPoint y: 236, endPoint x: 483, endPoint y: 235, distance: 193.0
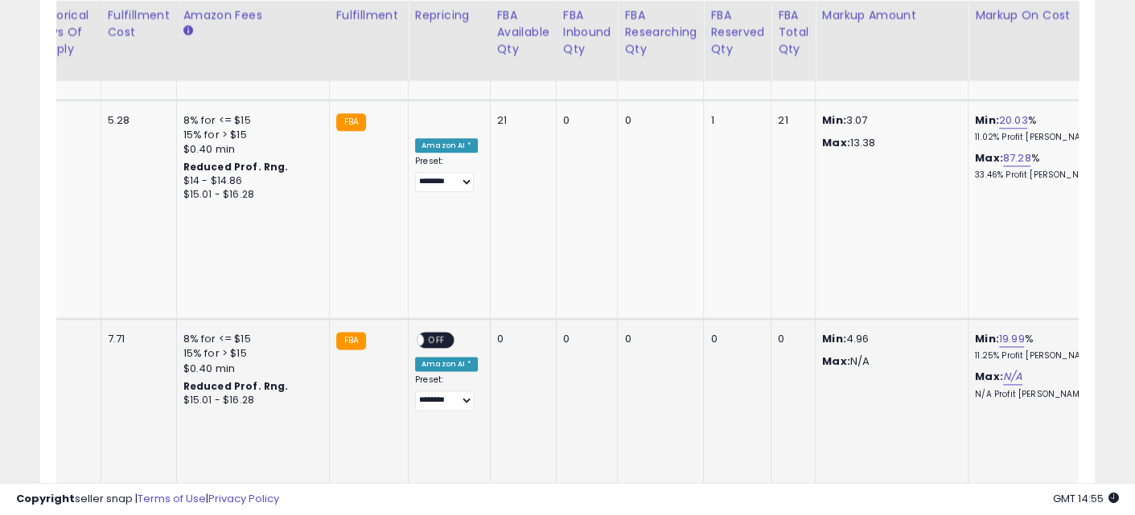
drag, startPoint x: 464, startPoint y: 298, endPoint x: 981, endPoint y: 318, distance: 517.5
drag, startPoint x: 889, startPoint y: 320, endPoint x: 245, endPoint y: 314, distance: 644.2
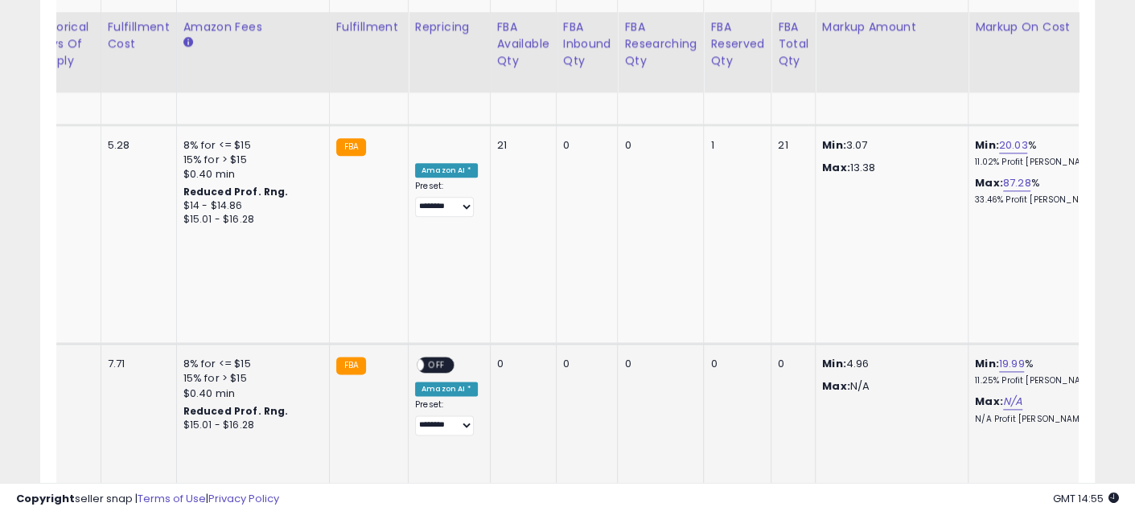
drag, startPoint x: 713, startPoint y: 339, endPoint x: 162, endPoint y: 296, distance: 551.7
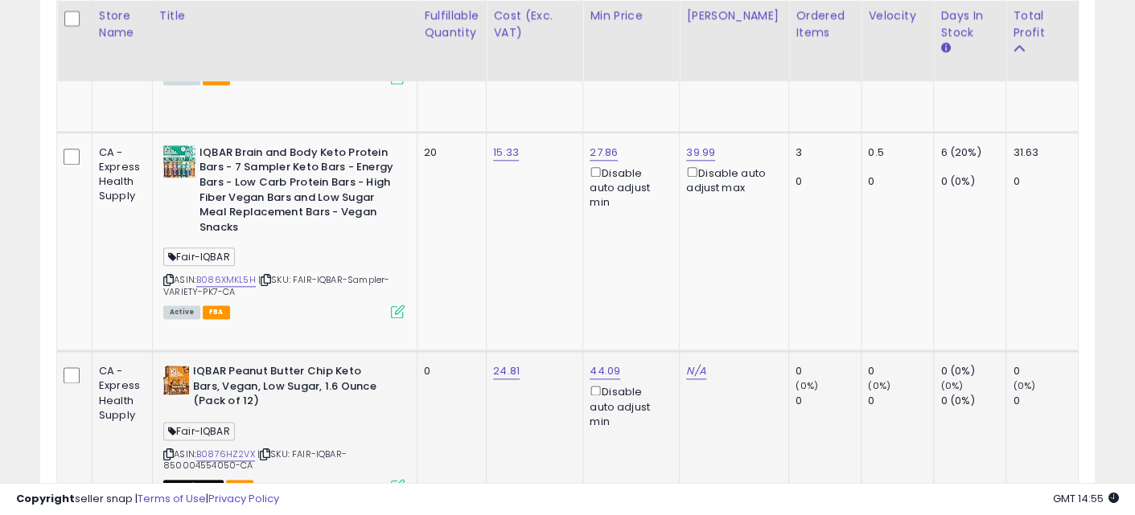
drag, startPoint x: 709, startPoint y: 332, endPoint x: 169, endPoint y: 314, distance: 540.7
click at [215, 448] on link "B0876HZ2VX" at bounding box center [225, 455] width 59 height 14
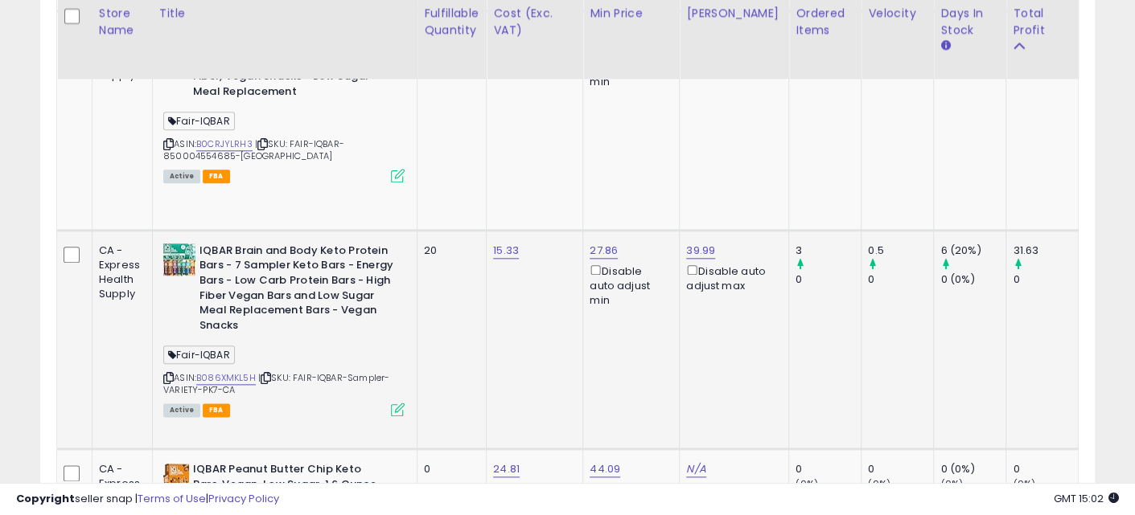
scroll to position [1106, 0]
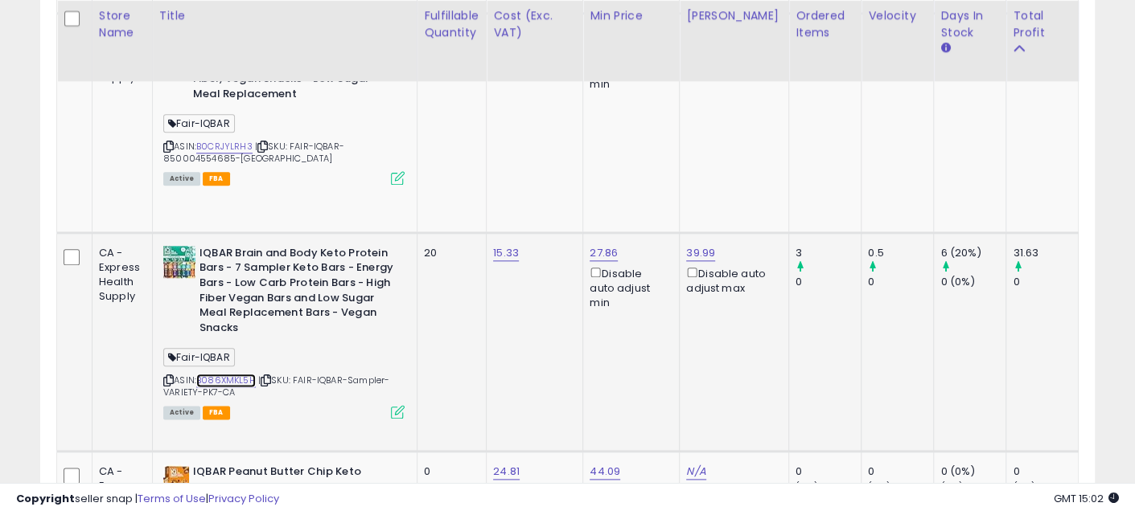
click at [236, 374] on link "B086XMKL5H" at bounding box center [226, 381] width 60 height 14
click at [267, 376] on icon at bounding box center [266, 380] width 10 height 9
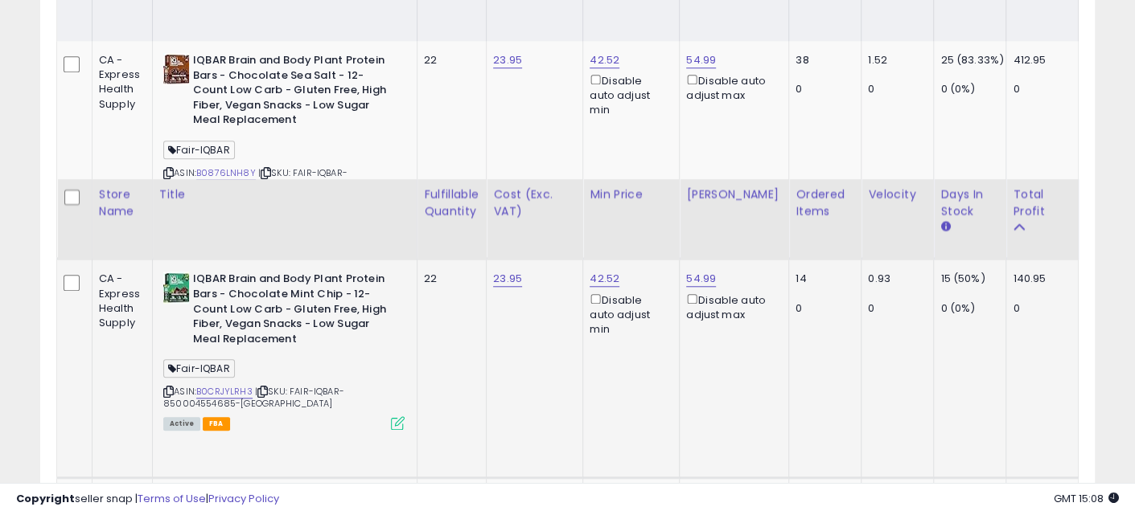
scroll to position [1105, 0]
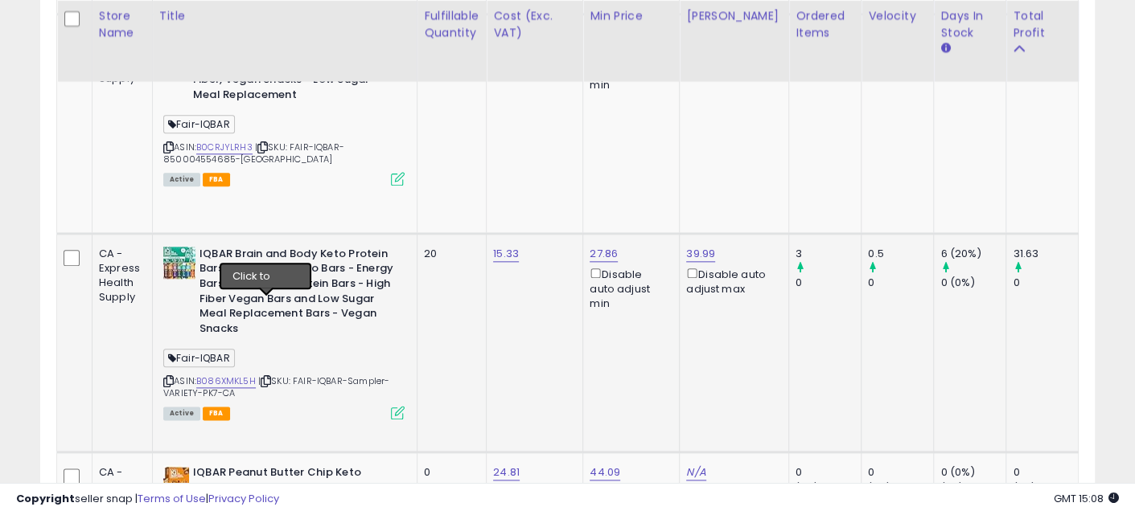
click at [266, 377] on icon at bounding box center [266, 381] width 10 height 9
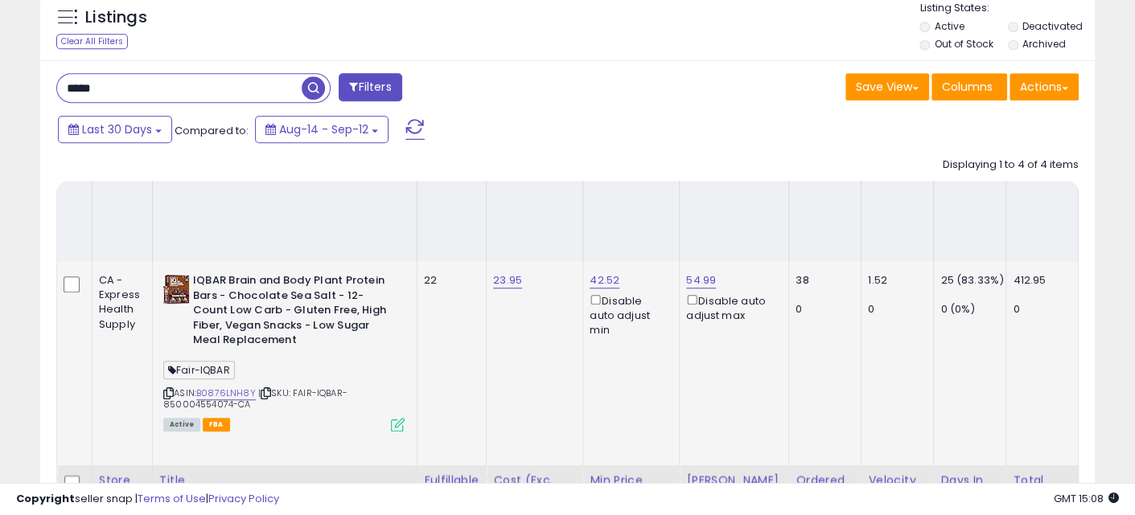
scroll to position [602, 0]
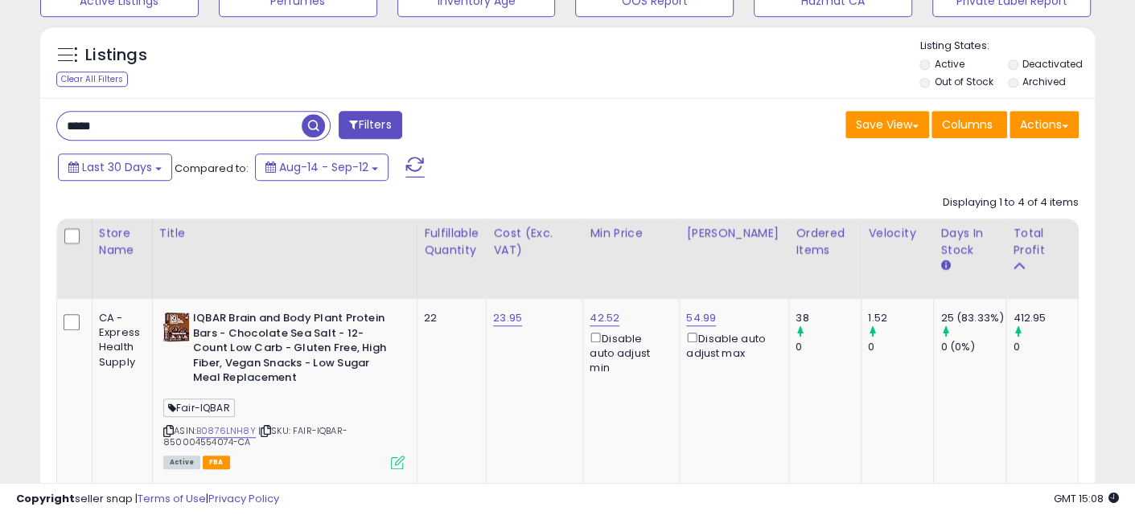
click at [185, 128] on input "*****" at bounding box center [179, 126] width 244 height 28
paste input "**********"
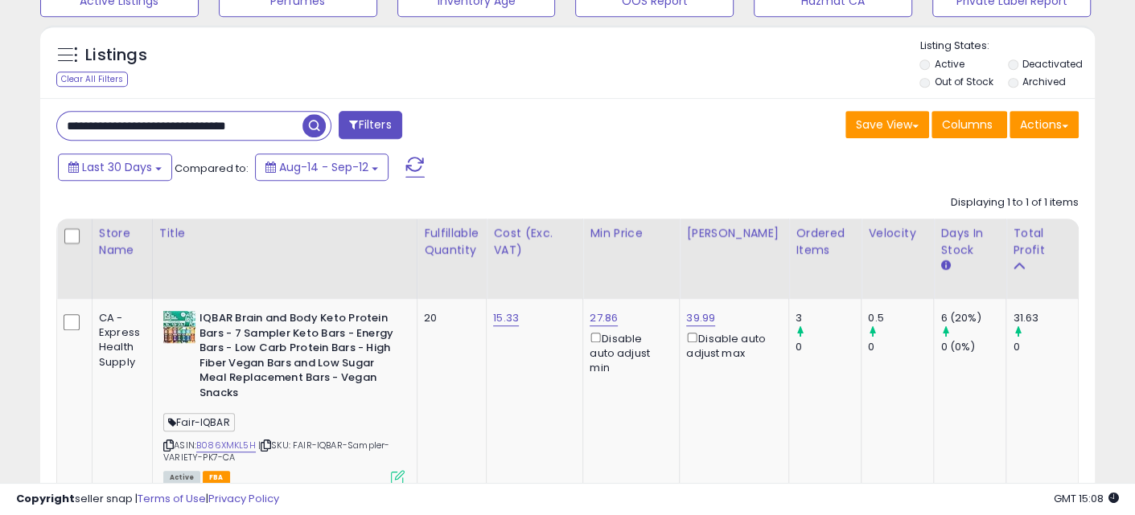
click at [225, 119] on input "**********" at bounding box center [179, 126] width 245 height 28
type input "******"
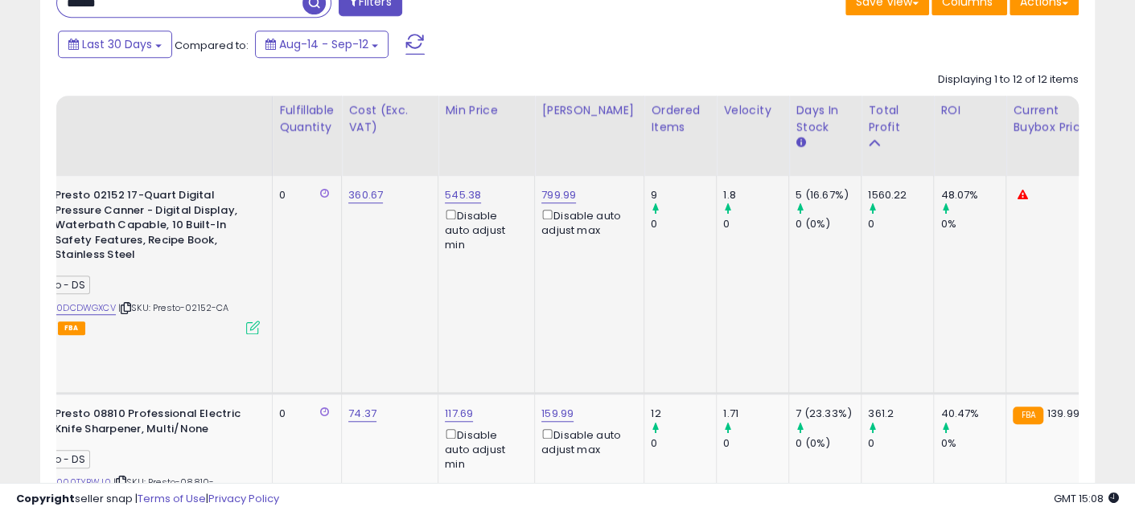
scroll to position [0, 802]
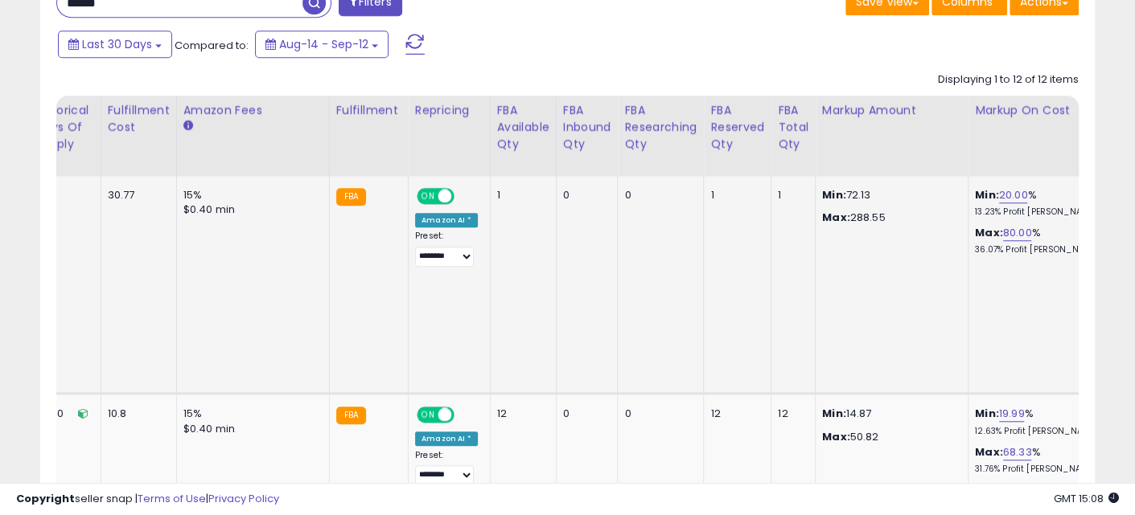
drag, startPoint x: 470, startPoint y: 258, endPoint x: 796, endPoint y: 294, distance: 328.5
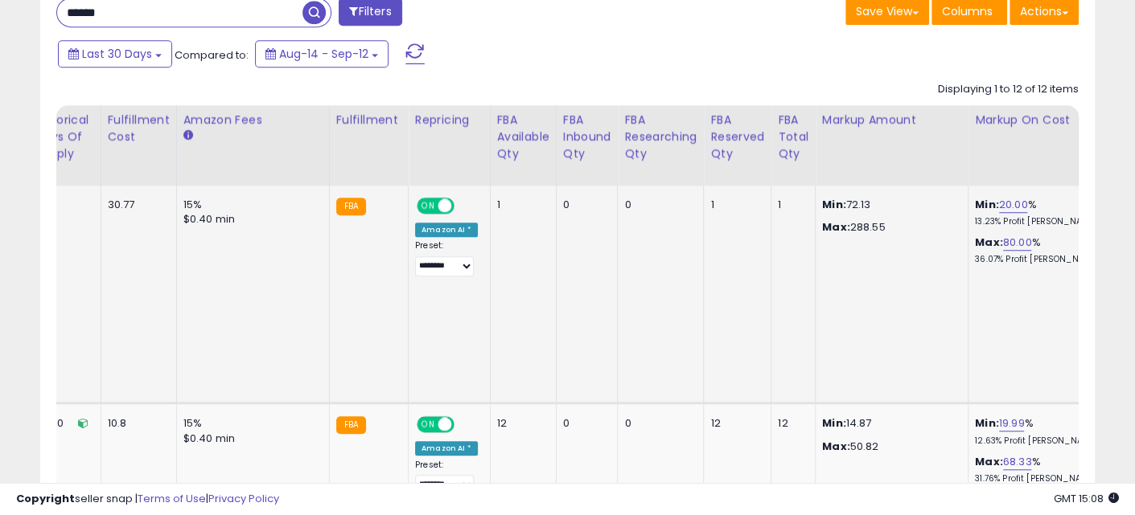
drag, startPoint x: 883, startPoint y: 278, endPoint x: 626, endPoint y: 257, distance: 258.3
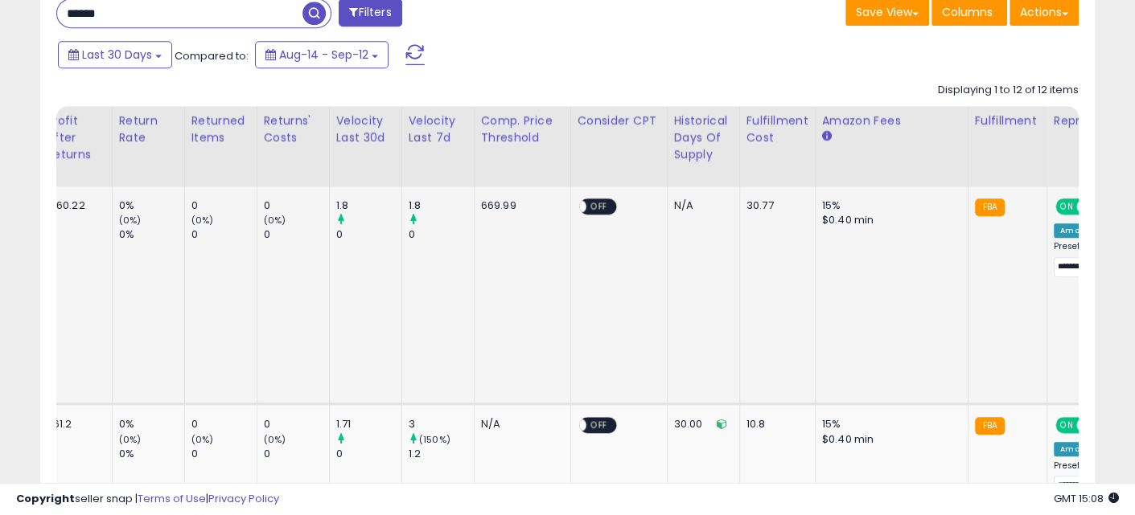
drag, startPoint x: 747, startPoint y: 261, endPoint x: 544, endPoint y: 245, distance: 203.2
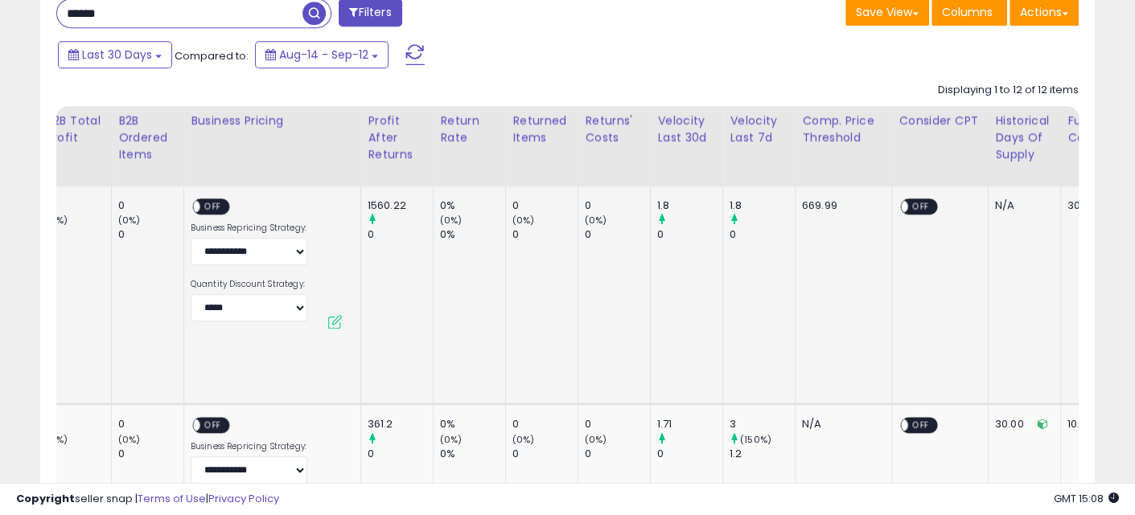
drag, startPoint x: 750, startPoint y: 264, endPoint x: 629, endPoint y: 257, distance: 121.7
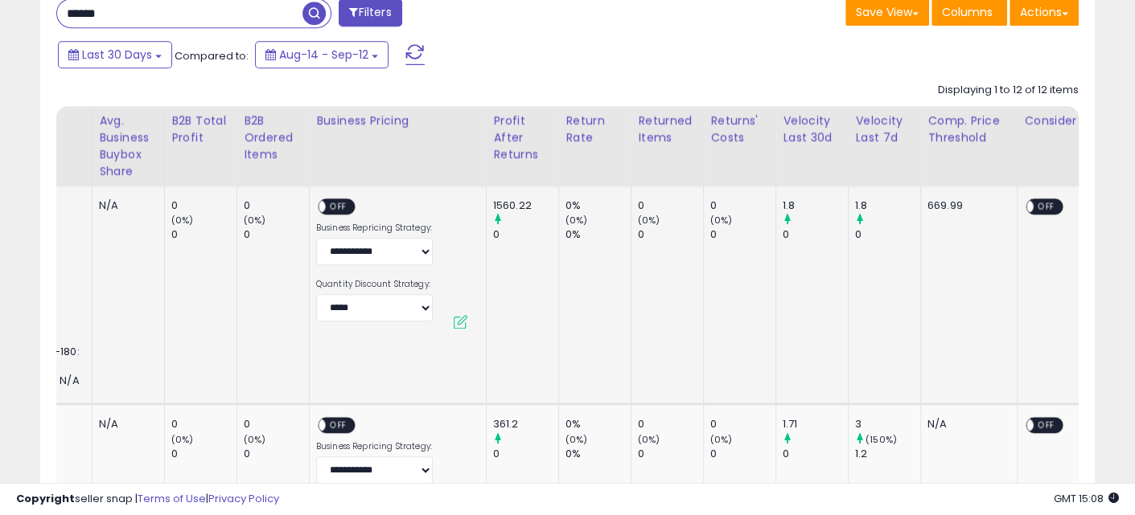
drag, startPoint x: 705, startPoint y: 291, endPoint x: 614, endPoint y: 273, distance: 93.5
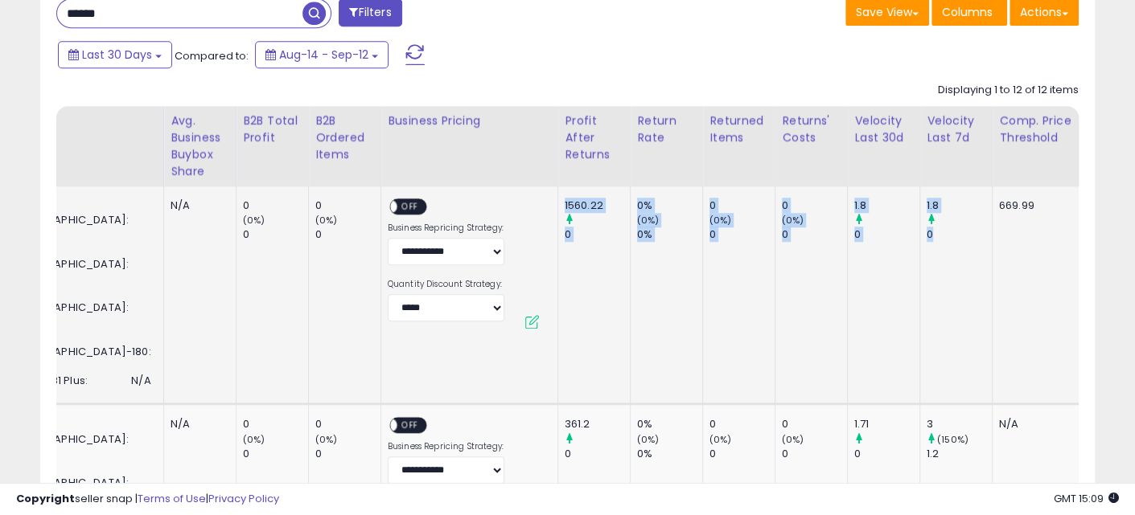
drag, startPoint x: 906, startPoint y: 238, endPoint x: 521, endPoint y: 199, distance: 387.1
click at [521, 199] on tr "CA - Express Health Supply Presto 02152 17-Quart Digital Pressure Canner - Digi…" at bounding box center [269, 296] width 4018 height 218
click at [651, 285] on td "0% (0%) 0%" at bounding box center [666, 296] width 72 height 218
drag, startPoint x: 899, startPoint y: 235, endPoint x: 520, endPoint y: 204, distance: 380.0
click at [520, 204] on tr "CA - Express Health Supply Presto 02152 17-Quart Digital Pressure Canner - Digi…" at bounding box center [269, 296] width 4018 height 218
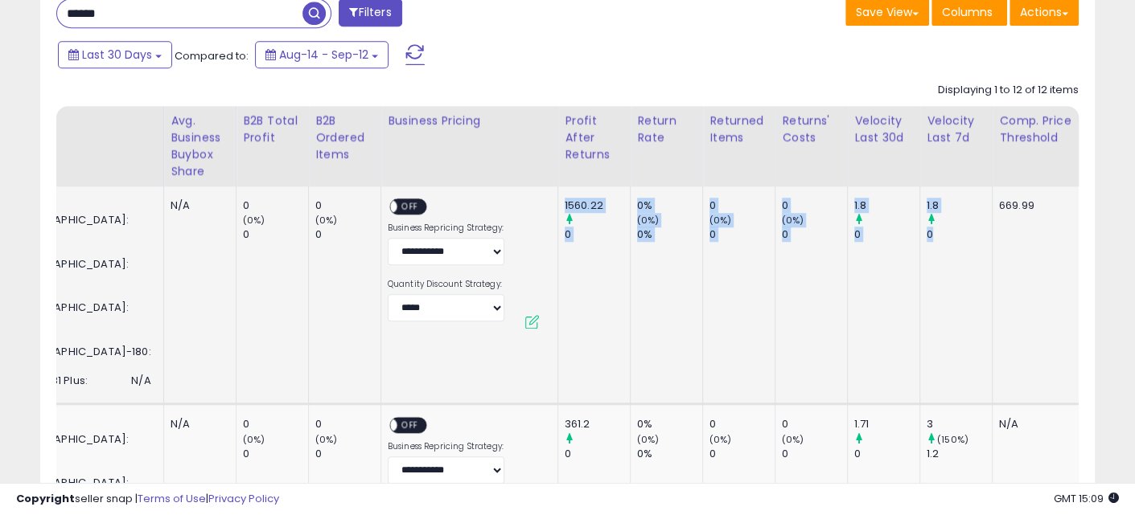
click at [561, 249] on td "1560.22 0" at bounding box center [593, 296] width 72 height 218
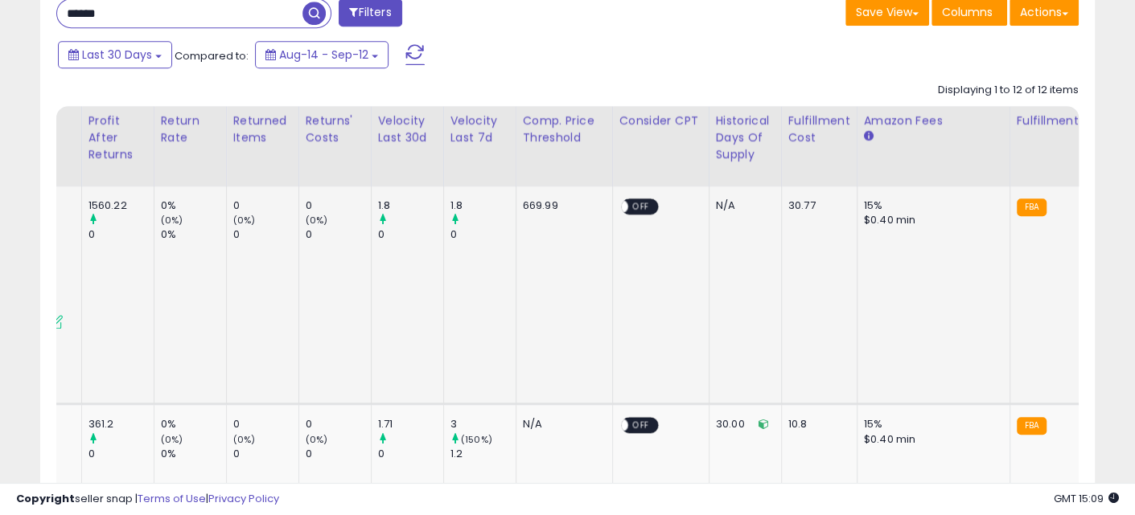
drag, startPoint x: 758, startPoint y: 277, endPoint x: 881, endPoint y: 277, distance: 123.0
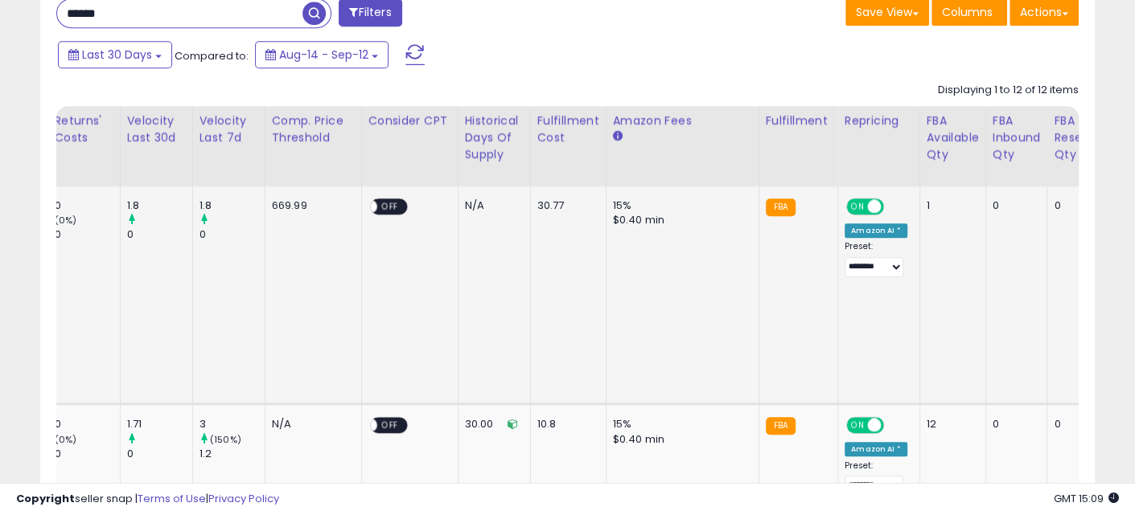
drag, startPoint x: 684, startPoint y: 276, endPoint x: 803, endPoint y: 286, distance: 119.5
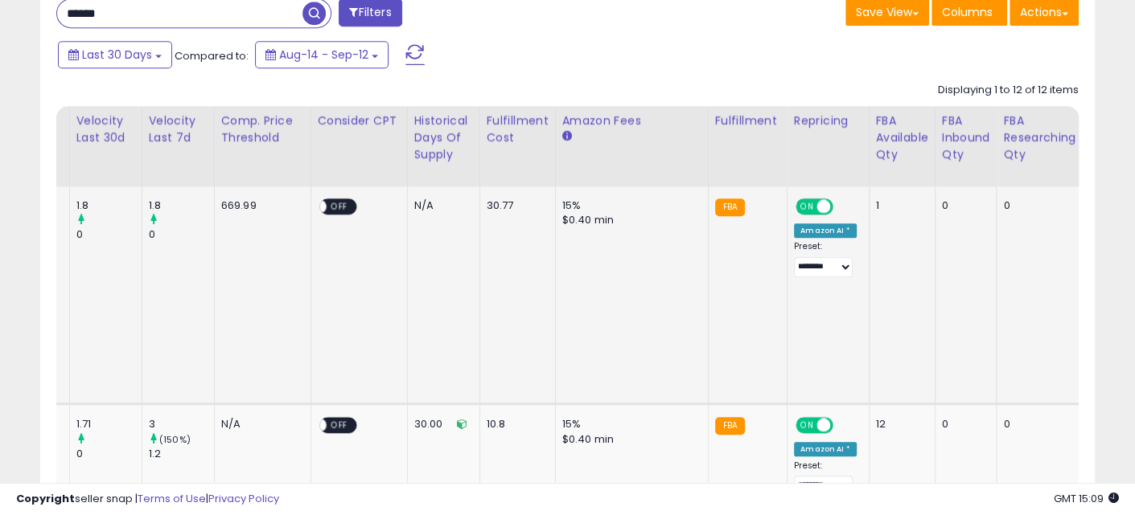
drag, startPoint x: 1007, startPoint y: 284, endPoint x: 560, endPoint y: 272, distance: 447.3
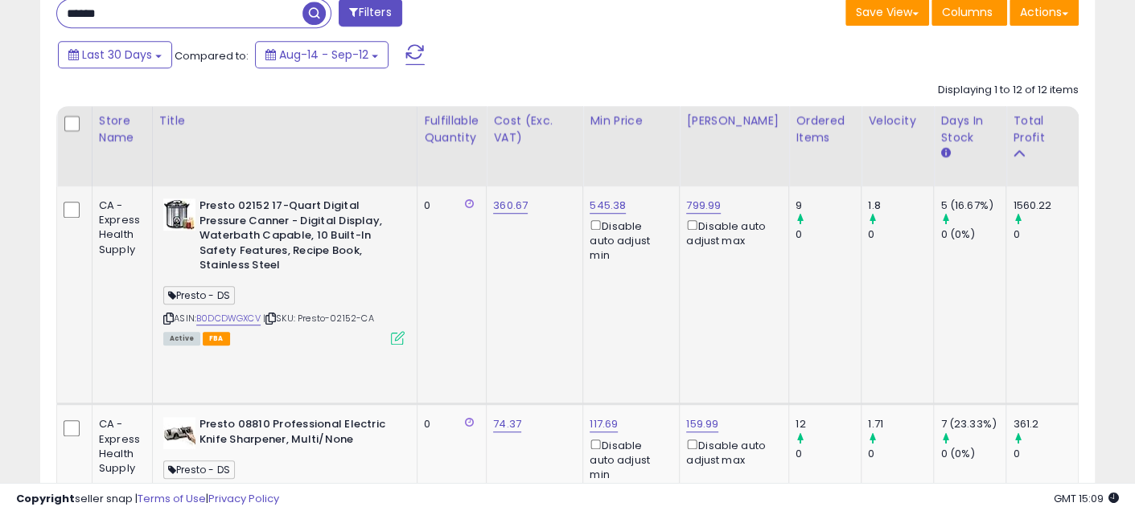
drag, startPoint x: 773, startPoint y: 292, endPoint x: 360, endPoint y: 281, distance: 412.7
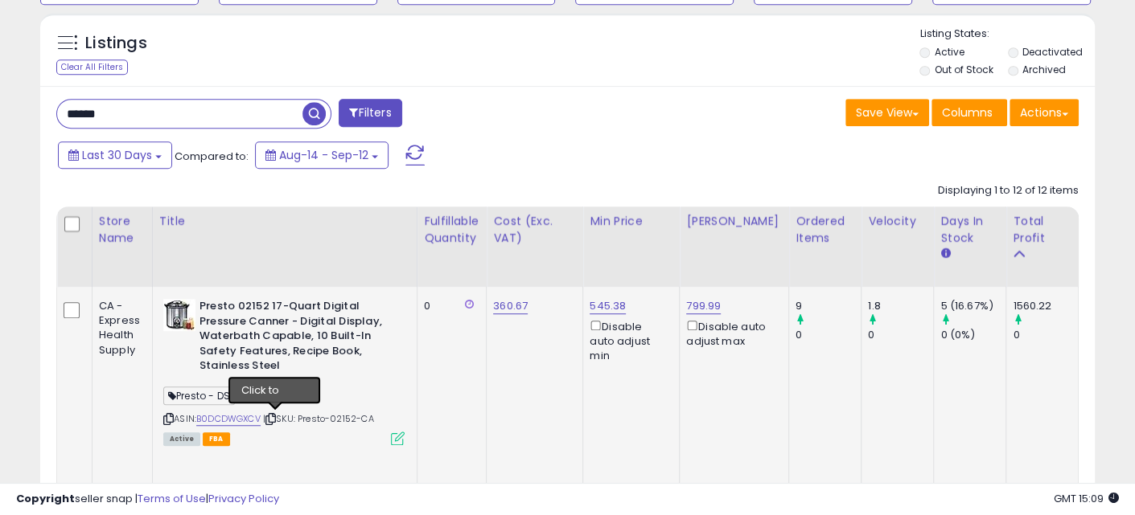
click at [276, 415] on icon at bounding box center [270, 419] width 10 height 9
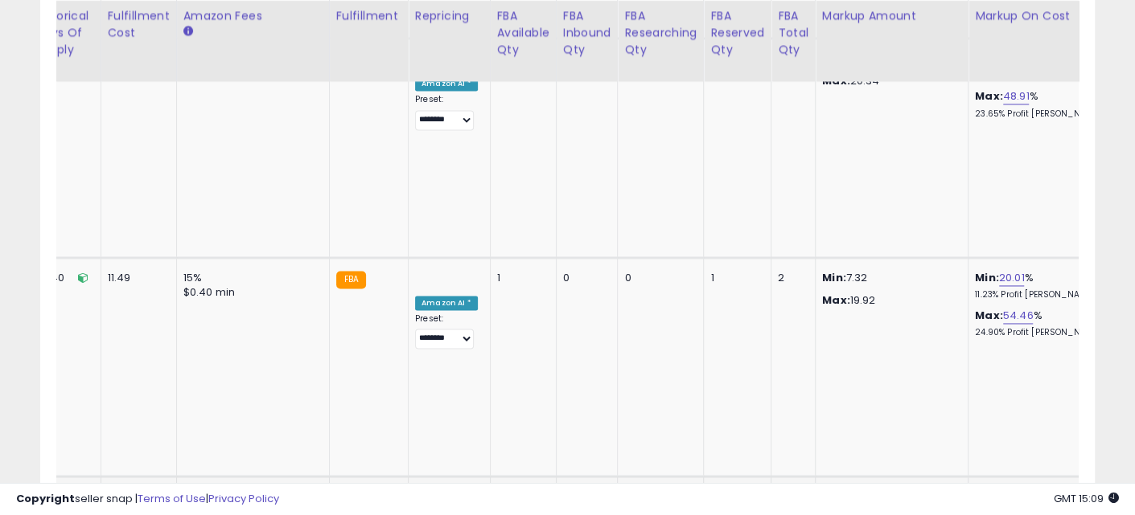
drag, startPoint x: 478, startPoint y: 261, endPoint x: 996, endPoint y: 275, distance: 518.1
drag, startPoint x: 893, startPoint y: 300, endPoint x: 558, endPoint y: 290, distance: 335.5
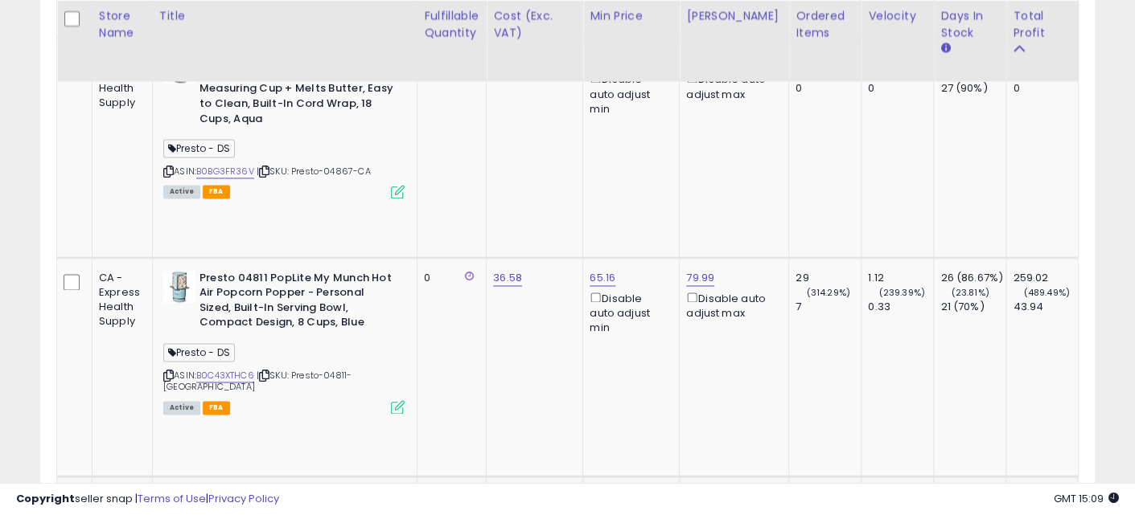
drag, startPoint x: 771, startPoint y: 298, endPoint x: 291, endPoint y: 221, distance: 486.3
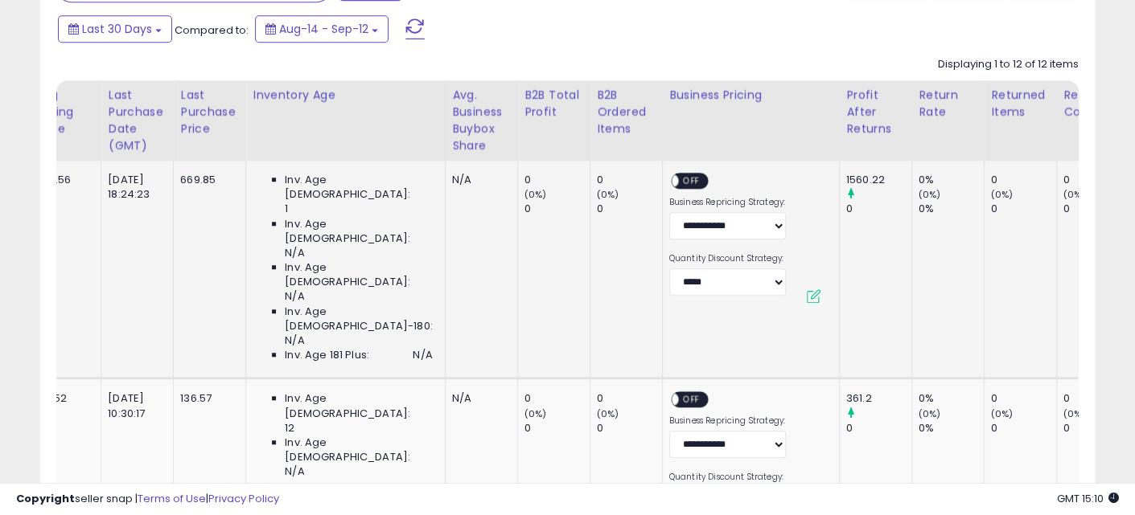
scroll to position [0, 1989]
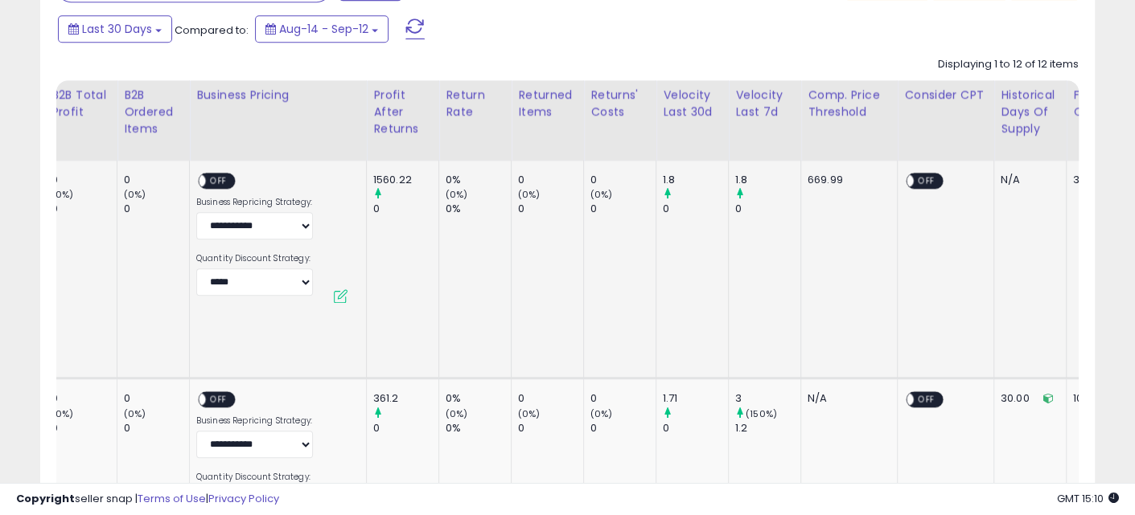
drag, startPoint x: 477, startPoint y: 232, endPoint x: 731, endPoint y: 239, distance: 254.2
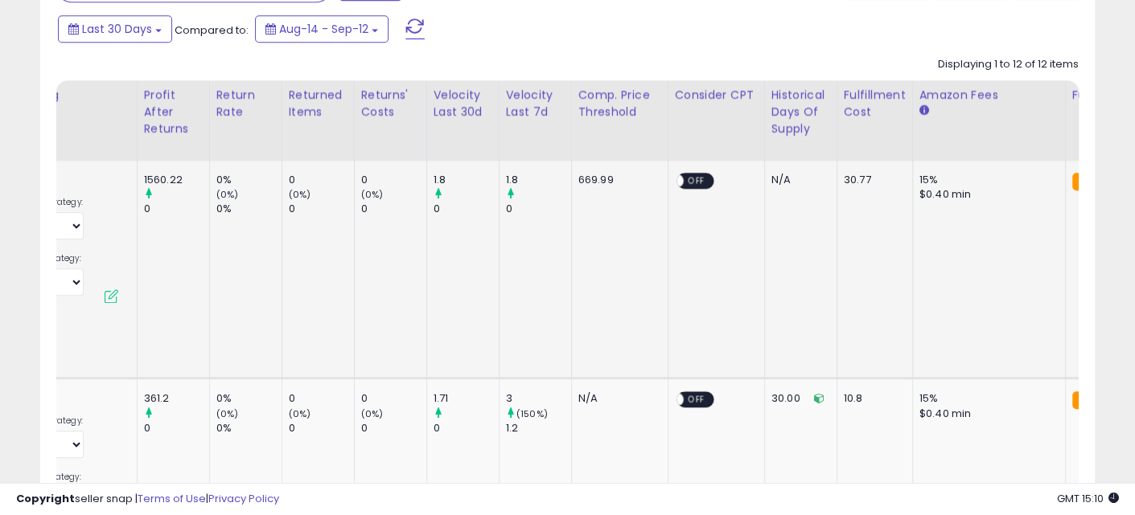
scroll to position [0, 2156]
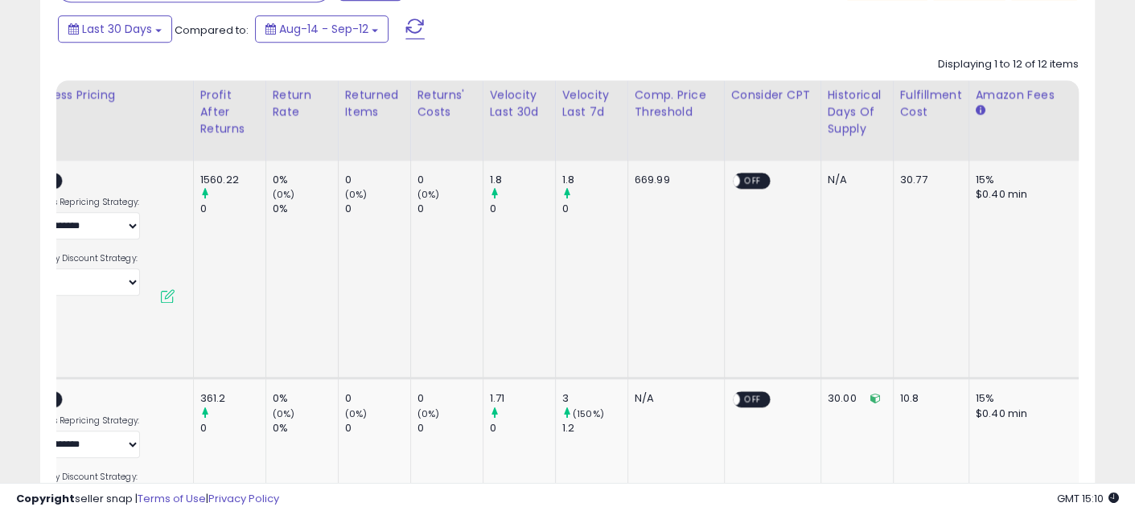
drag, startPoint x: 633, startPoint y: 264, endPoint x: 552, endPoint y: 249, distance: 82.5
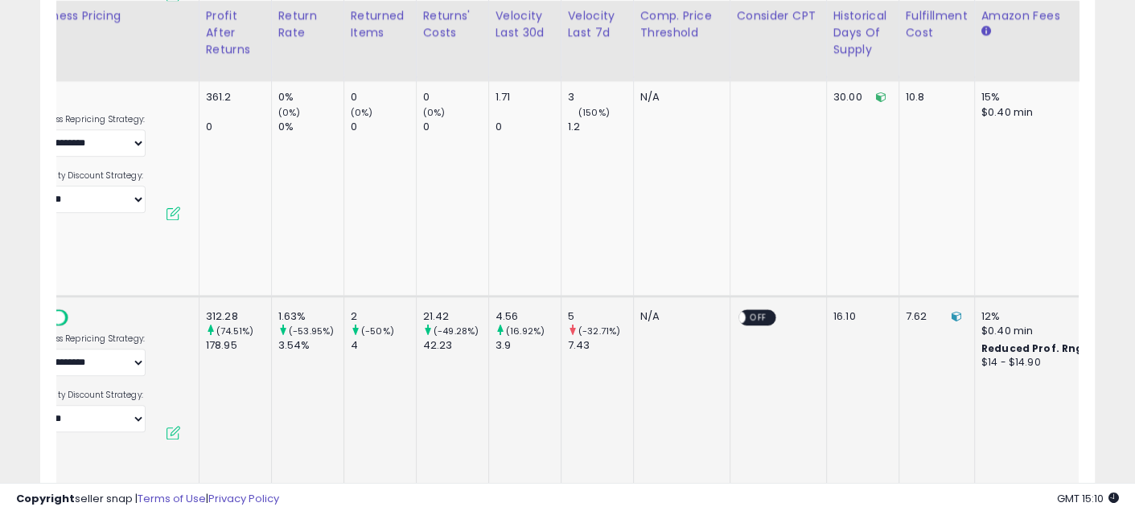
scroll to position [0, 0]
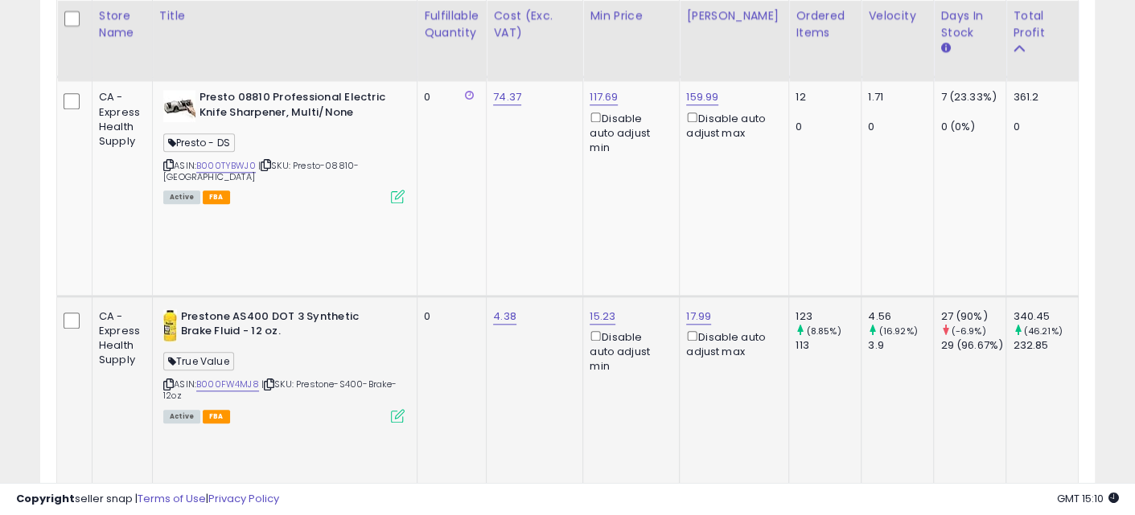
drag, startPoint x: 696, startPoint y: 291, endPoint x: 117, endPoint y: 282, distance: 579.1
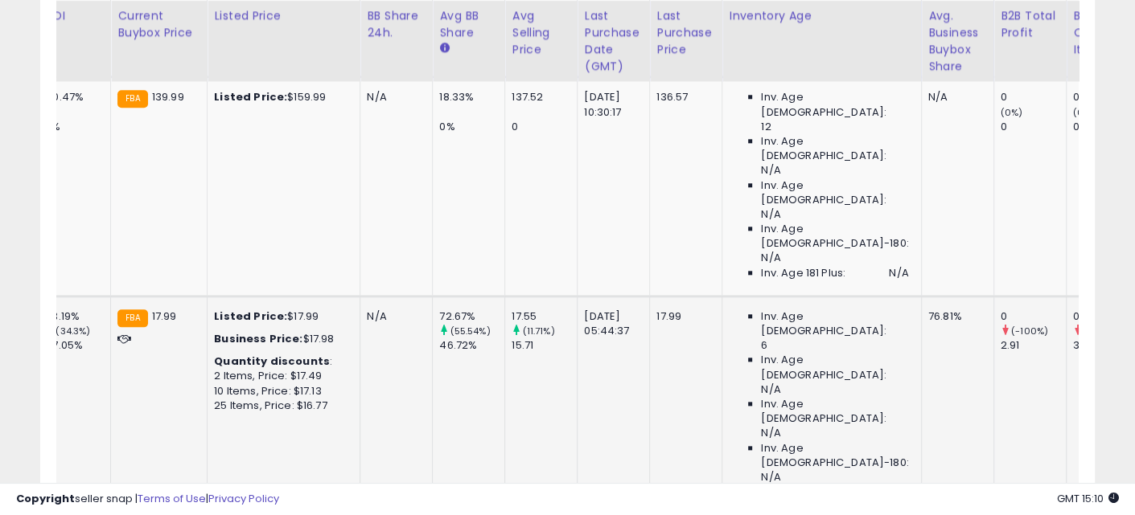
scroll to position [0, 1704]
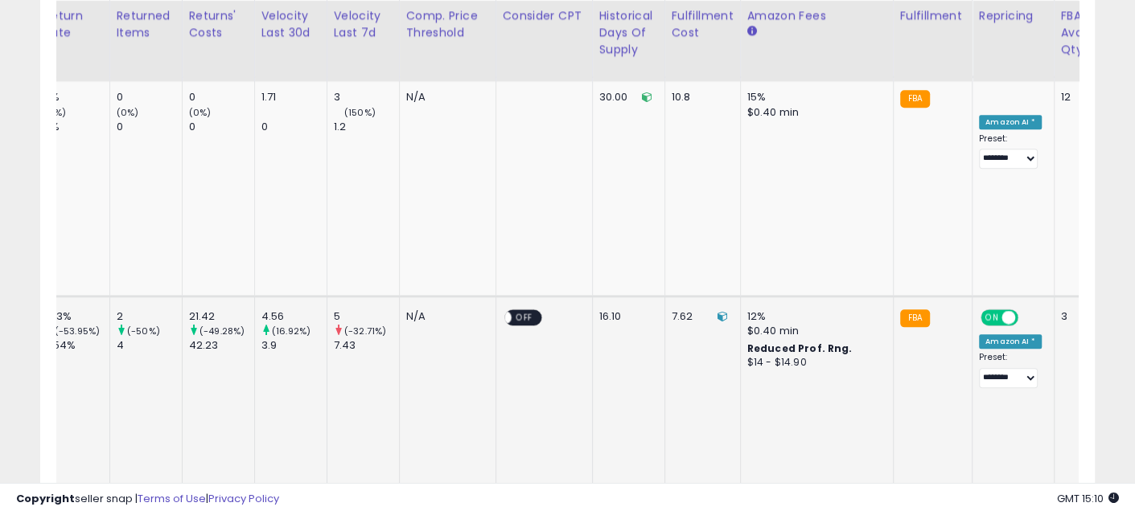
drag, startPoint x: 455, startPoint y: 277, endPoint x: 667, endPoint y: 300, distance: 213.6
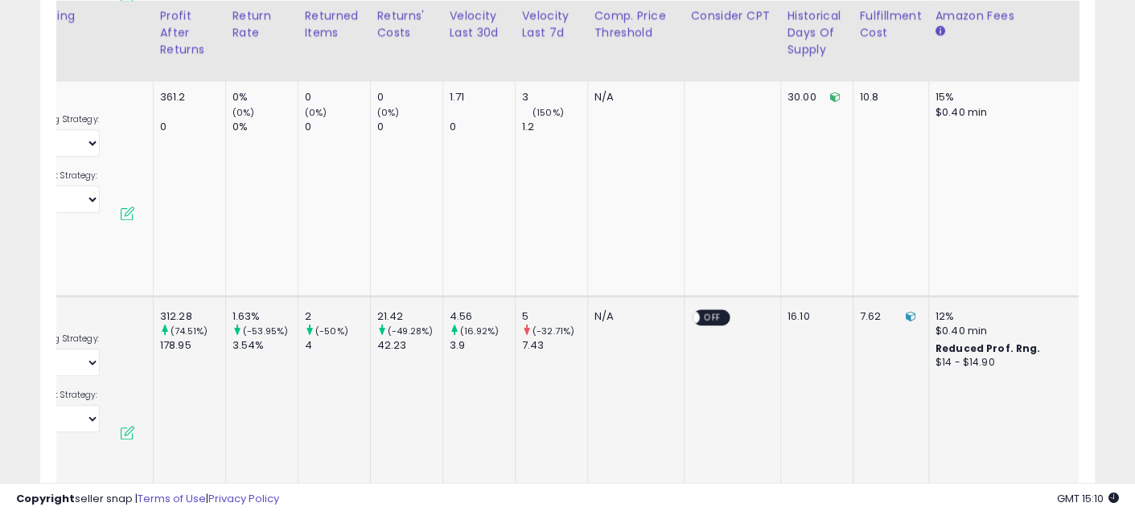
drag, startPoint x: 614, startPoint y: 282, endPoint x: 547, endPoint y: 270, distance: 68.6
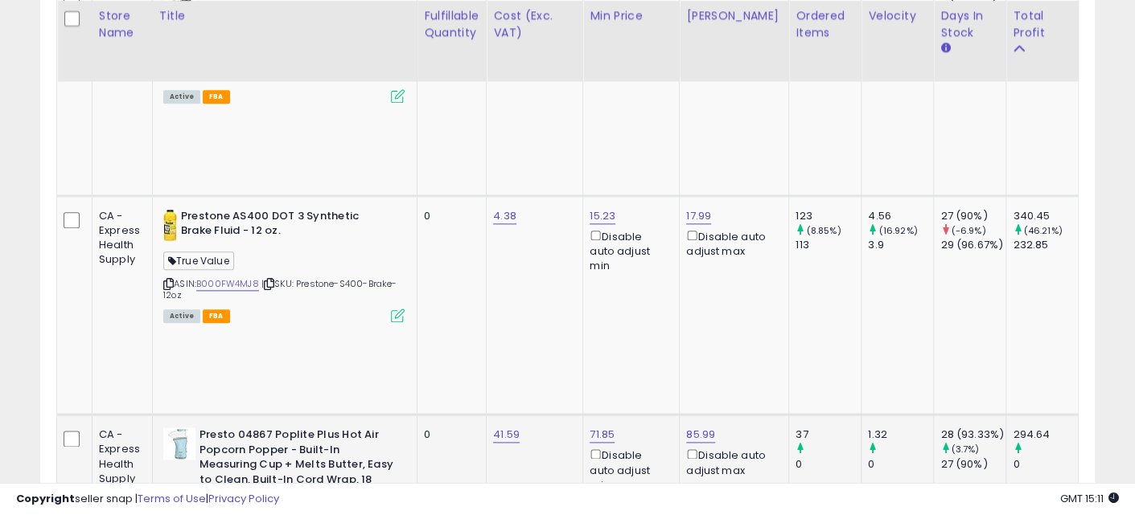
drag, startPoint x: 636, startPoint y: 339, endPoint x: 166, endPoint y: 301, distance: 472.0
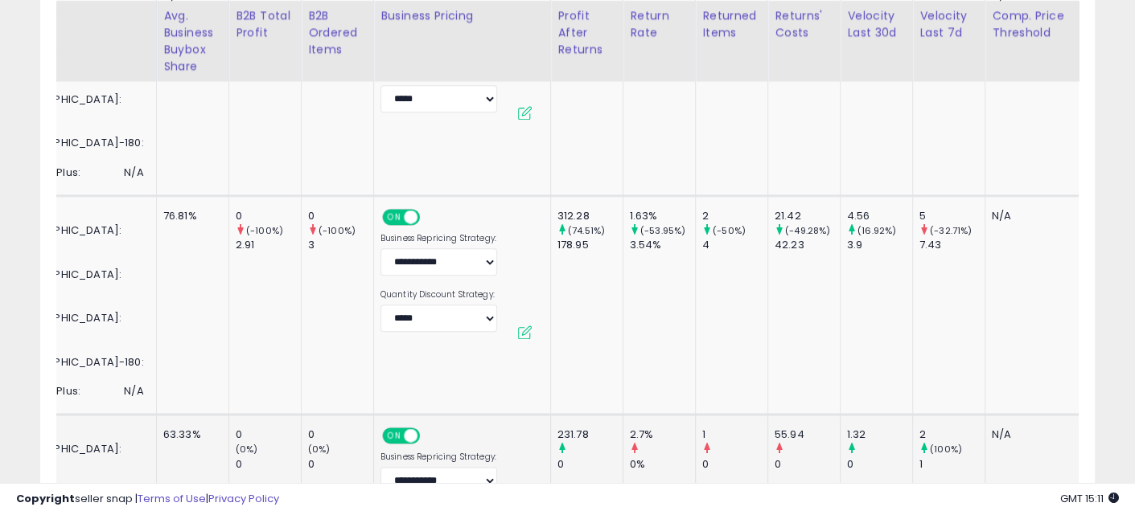
drag, startPoint x: 443, startPoint y: 317, endPoint x: 650, endPoint y: 318, distance: 206.7
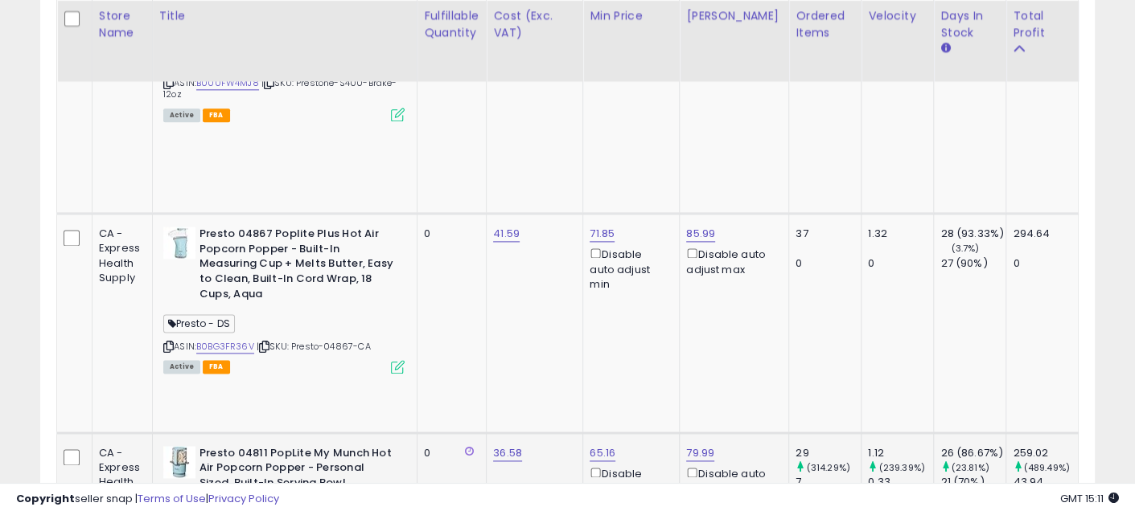
drag, startPoint x: 548, startPoint y: 327, endPoint x: 119, endPoint y: 293, distance: 430.0
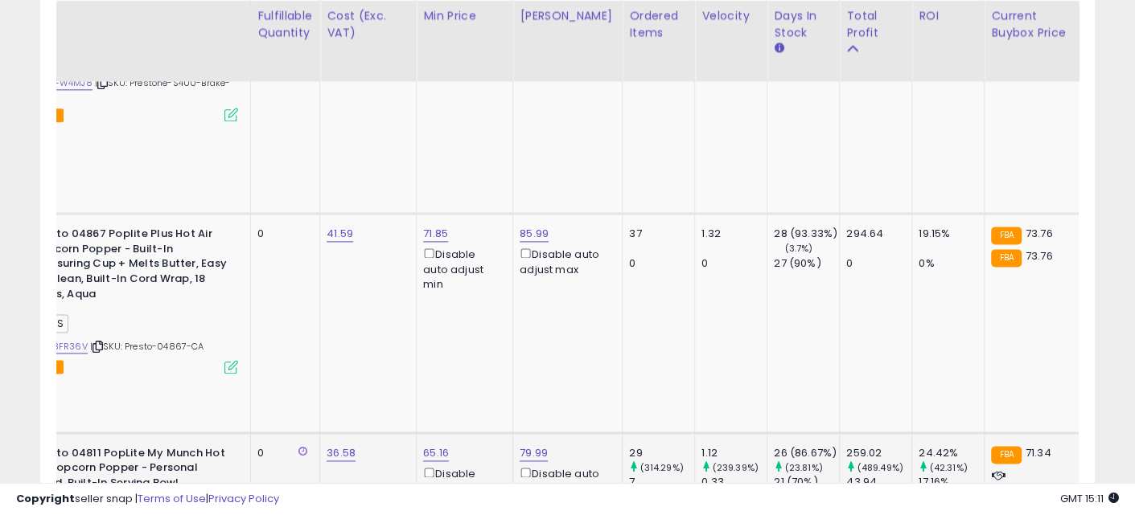
drag, startPoint x: 419, startPoint y: 295, endPoint x: 635, endPoint y: 302, distance: 216.4
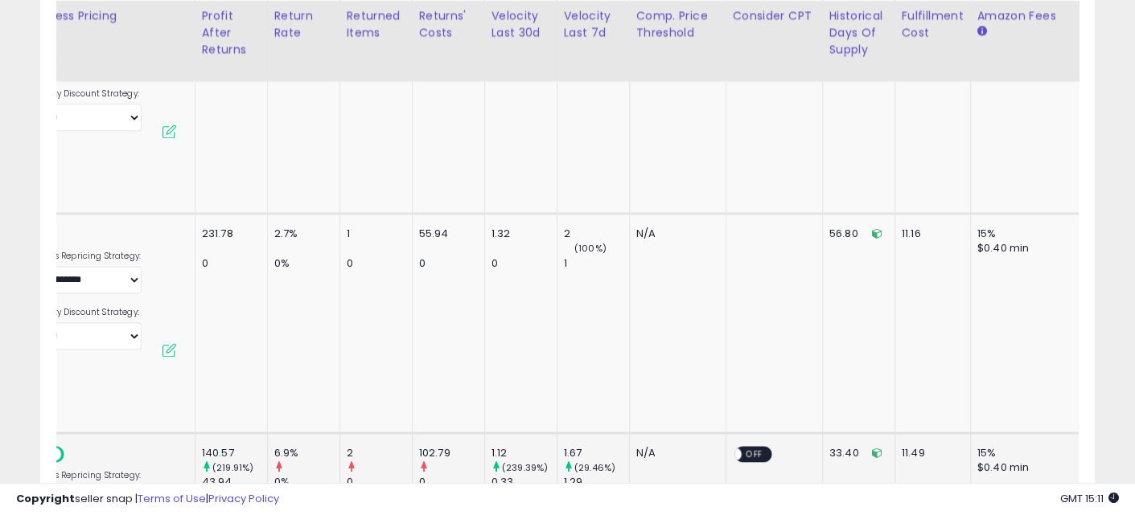
drag, startPoint x: 511, startPoint y: 288, endPoint x: 668, endPoint y: 297, distance: 157.1
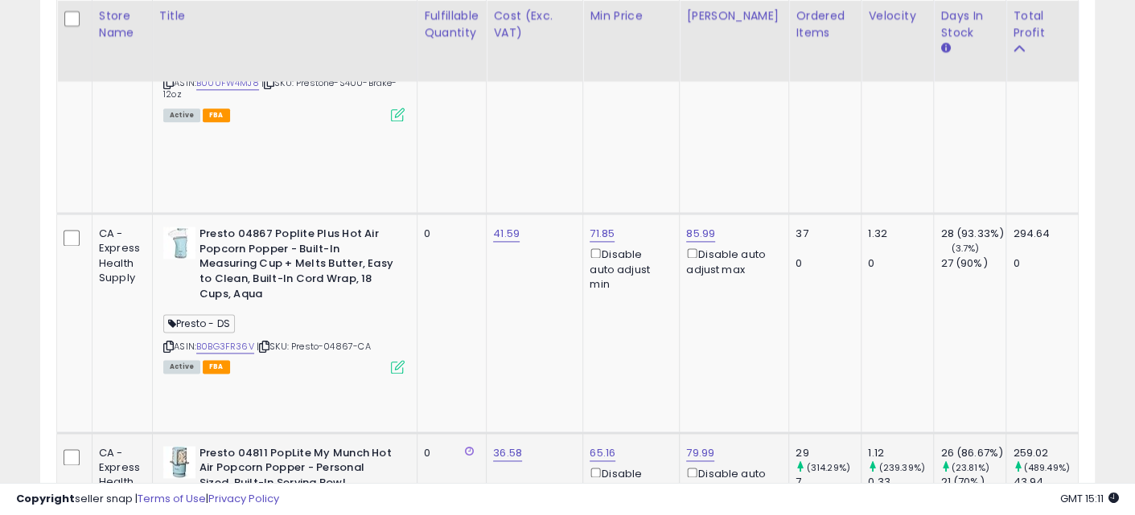
drag, startPoint x: 737, startPoint y: 298, endPoint x: 234, endPoint y: 269, distance: 503.5
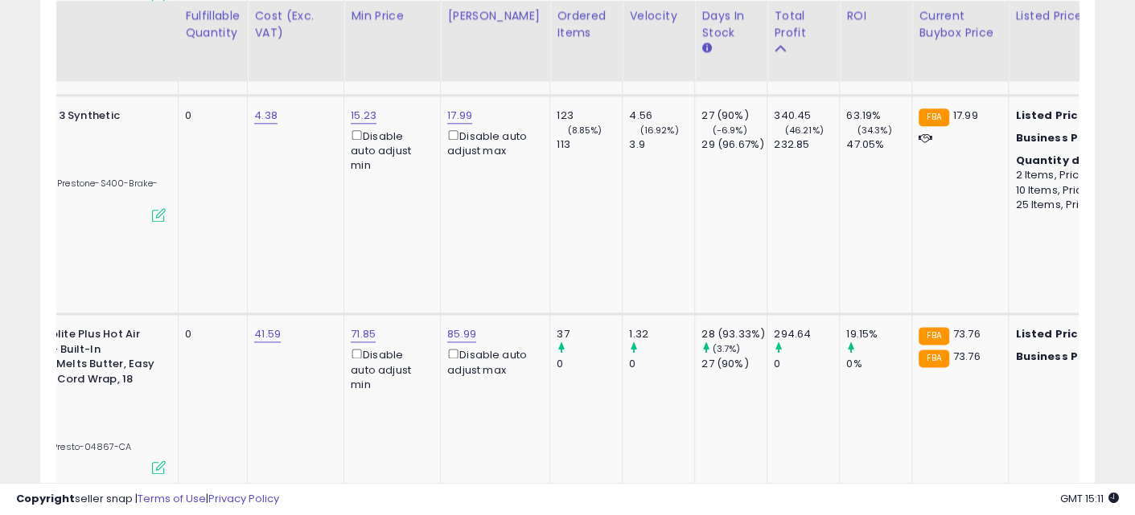
drag, startPoint x: 495, startPoint y: 367, endPoint x: 595, endPoint y: 380, distance: 100.7
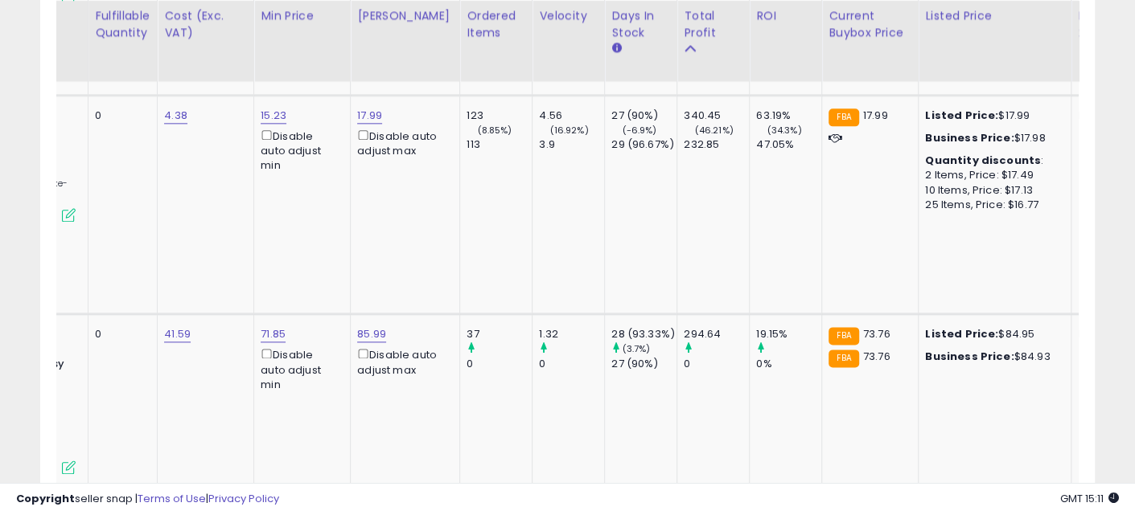
drag, startPoint x: 503, startPoint y: 396, endPoint x: 759, endPoint y: 413, distance: 257.2
drag, startPoint x: 540, startPoint y: 409, endPoint x: 780, endPoint y: 397, distance: 240.7
drag, startPoint x: 533, startPoint y: 392, endPoint x: 781, endPoint y: 396, distance: 247.7
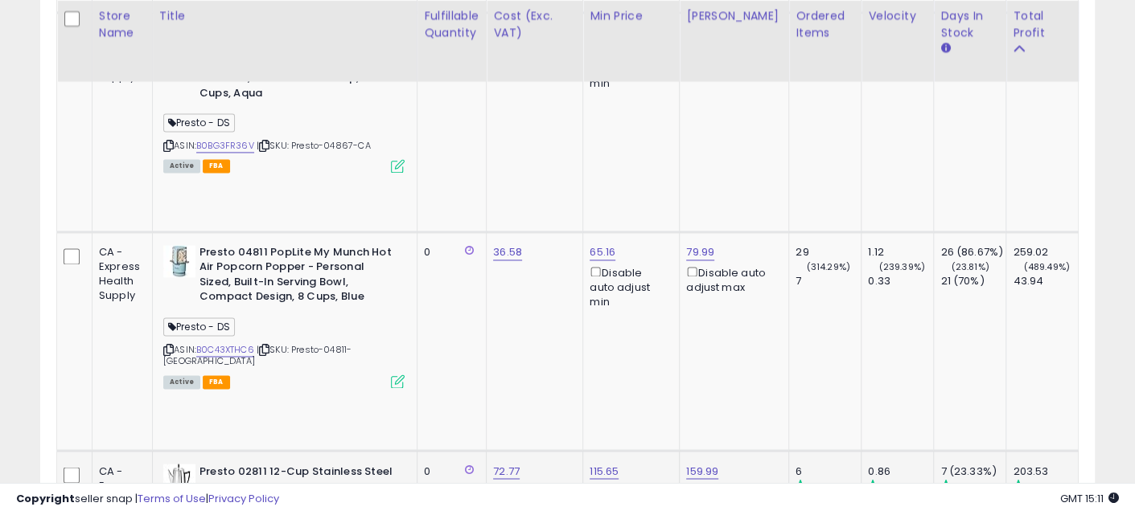
drag, startPoint x: 634, startPoint y: 259, endPoint x: 170, endPoint y: 221, distance: 464.8
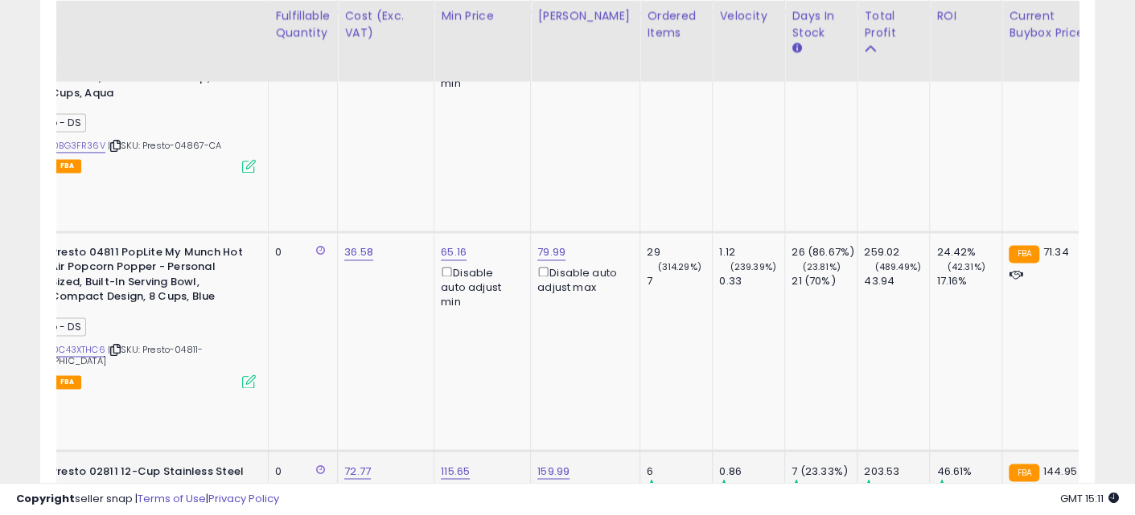
drag, startPoint x: 418, startPoint y: 243, endPoint x: 517, endPoint y: 257, distance: 100.0
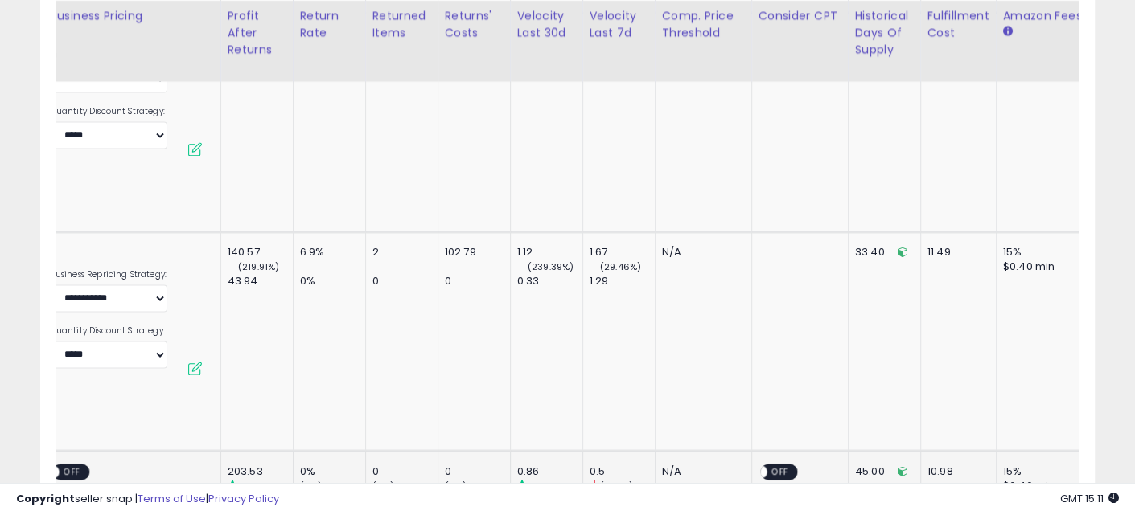
drag, startPoint x: 300, startPoint y: 257, endPoint x: 529, endPoint y: 264, distance: 229.3
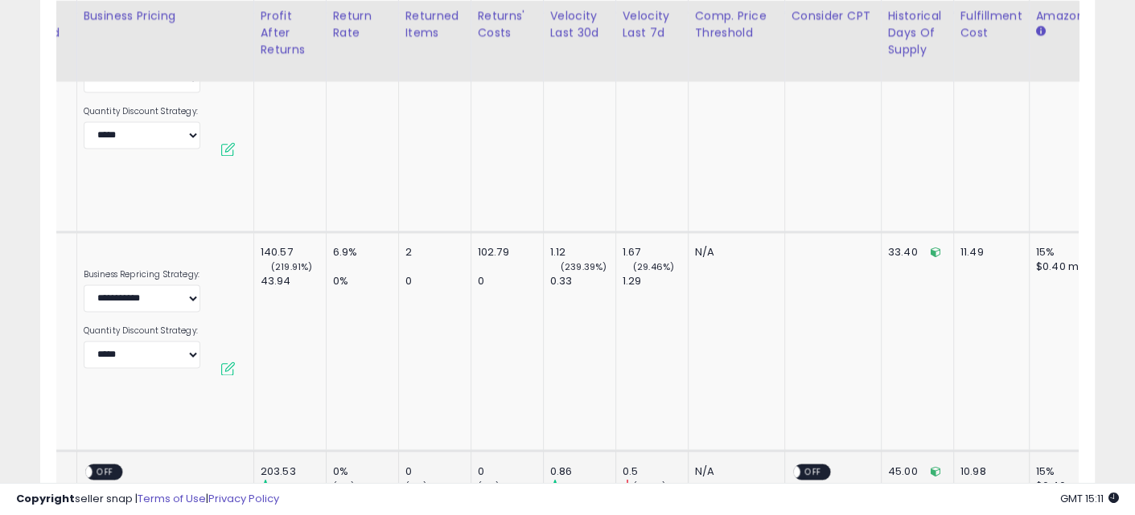
drag, startPoint x: 495, startPoint y: 265, endPoint x: 363, endPoint y: 254, distance: 133.1
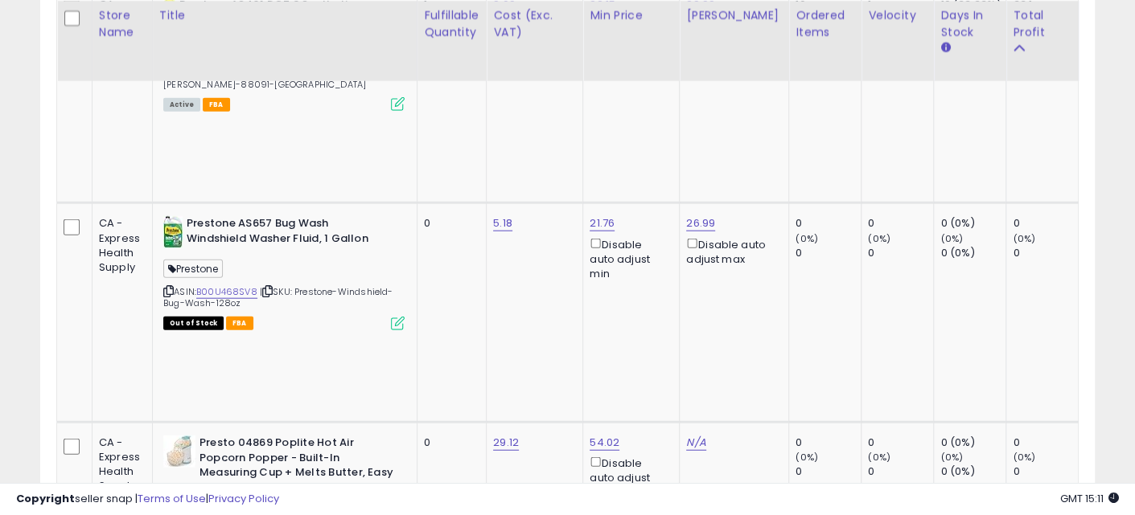
drag, startPoint x: 705, startPoint y: 257, endPoint x: 229, endPoint y: 274, distance: 476.4
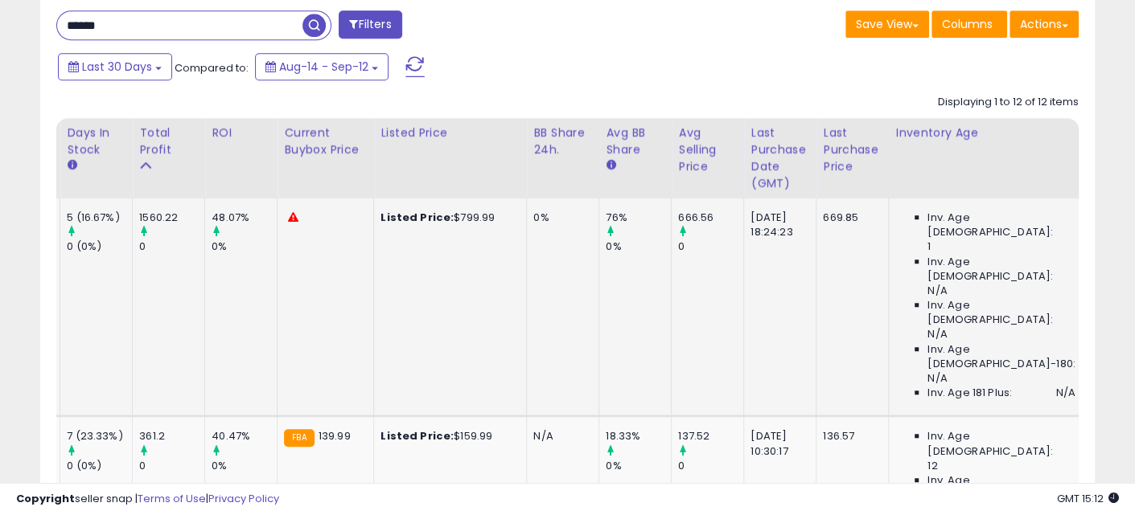
drag, startPoint x: 458, startPoint y: 294, endPoint x: 597, endPoint y: 306, distance: 139.7
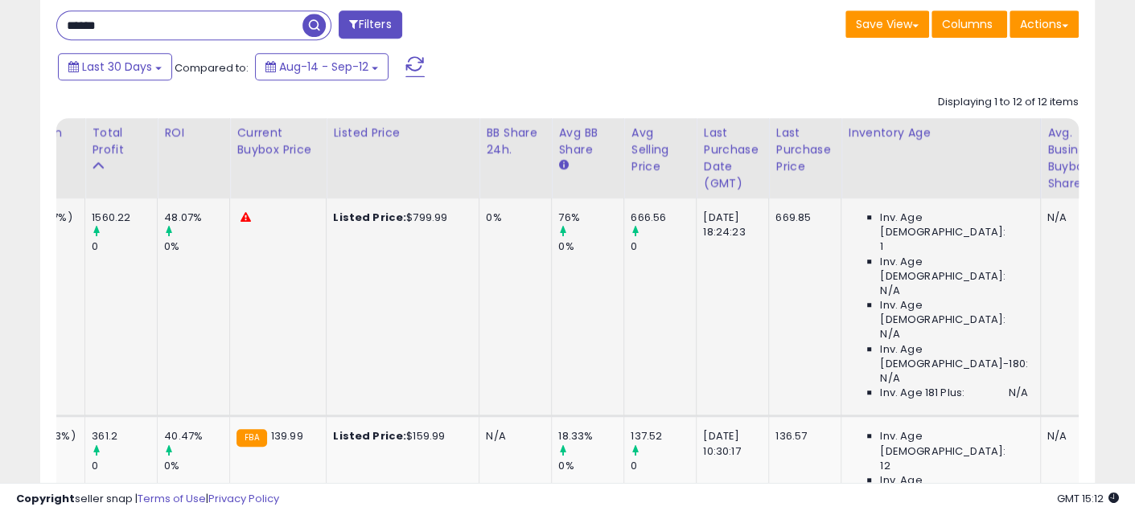
drag, startPoint x: 674, startPoint y: 277, endPoint x: 637, endPoint y: 280, distance: 37.1
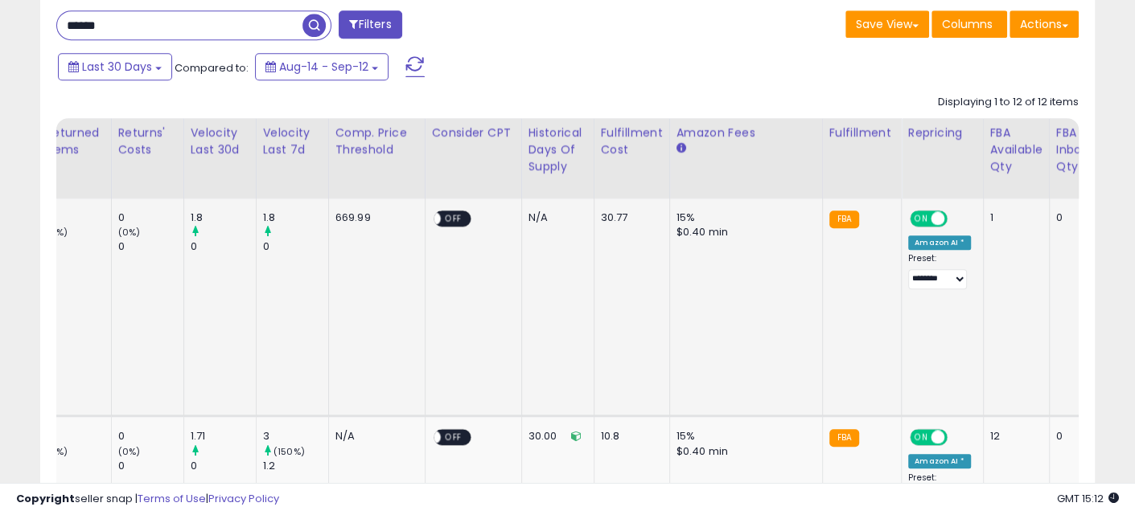
drag, startPoint x: 466, startPoint y: 294, endPoint x: 672, endPoint y: 302, distance: 206.8
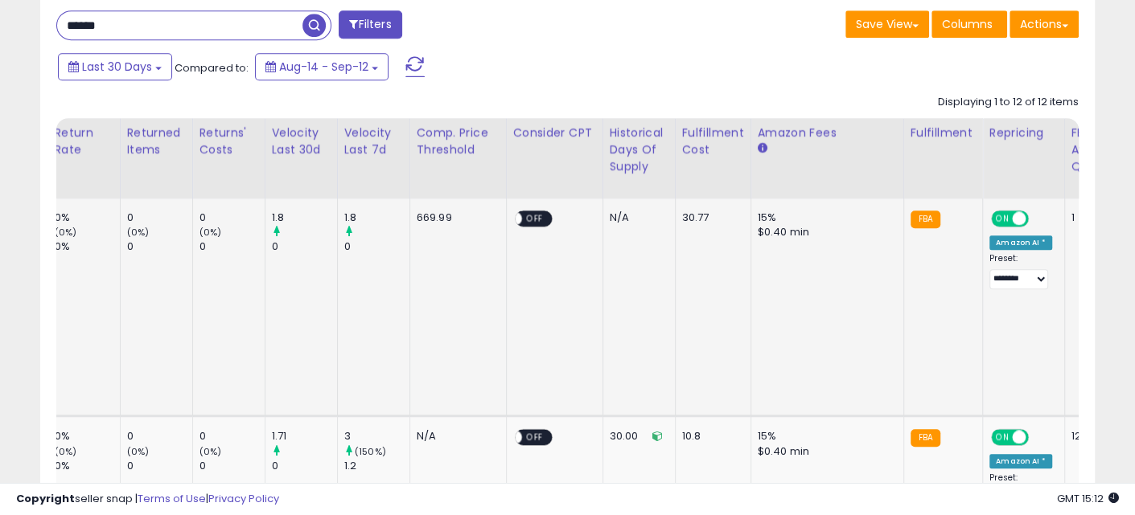
drag, startPoint x: 599, startPoint y: 306, endPoint x: 474, endPoint y: 302, distance: 124.7
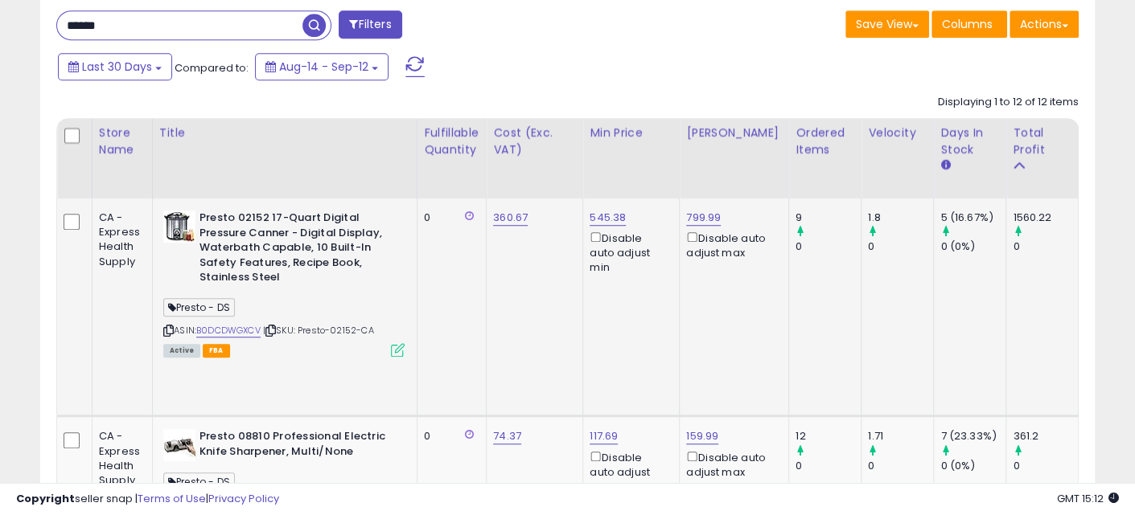
drag, startPoint x: 684, startPoint y: 295, endPoint x: 301, endPoint y: 290, distance: 383.6
click at [236, 331] on link "B0DCDWGXCV" at bounding box center [228, 331] width 64 height 14
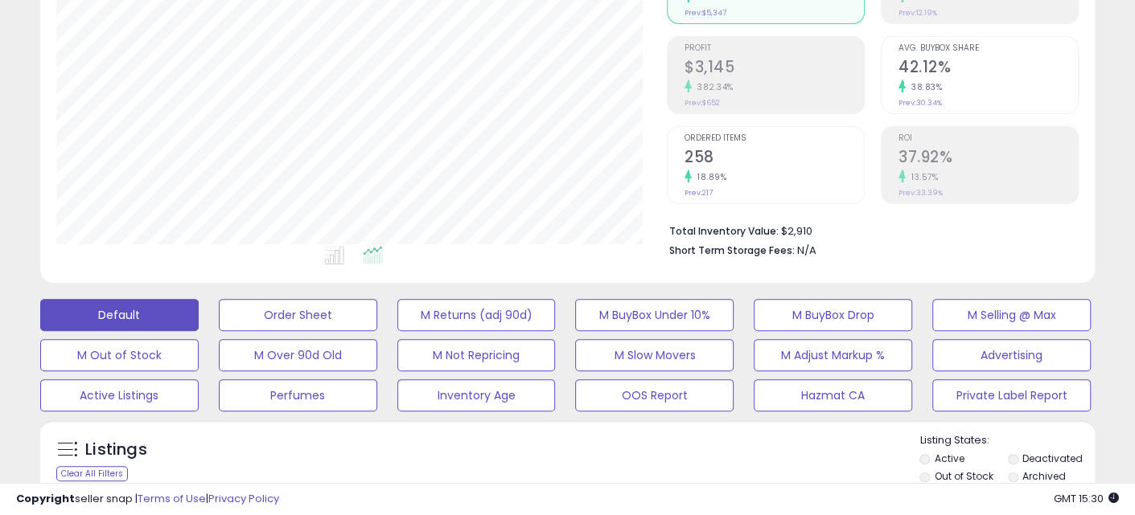
scroll to position [0, 0]
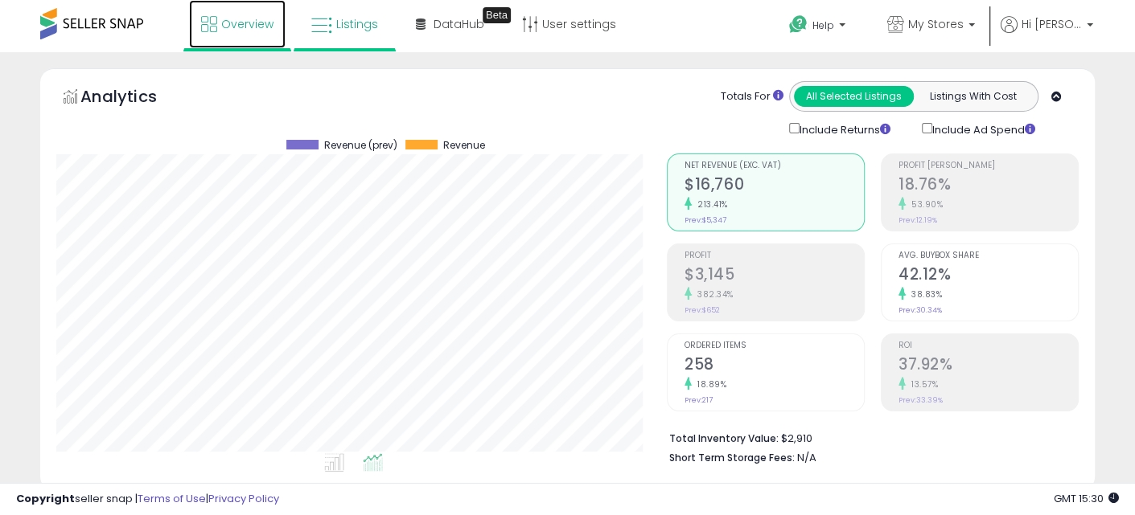
click at [245, 31] on span "Overview" at bounding box center [247, 24] width 52 height 16
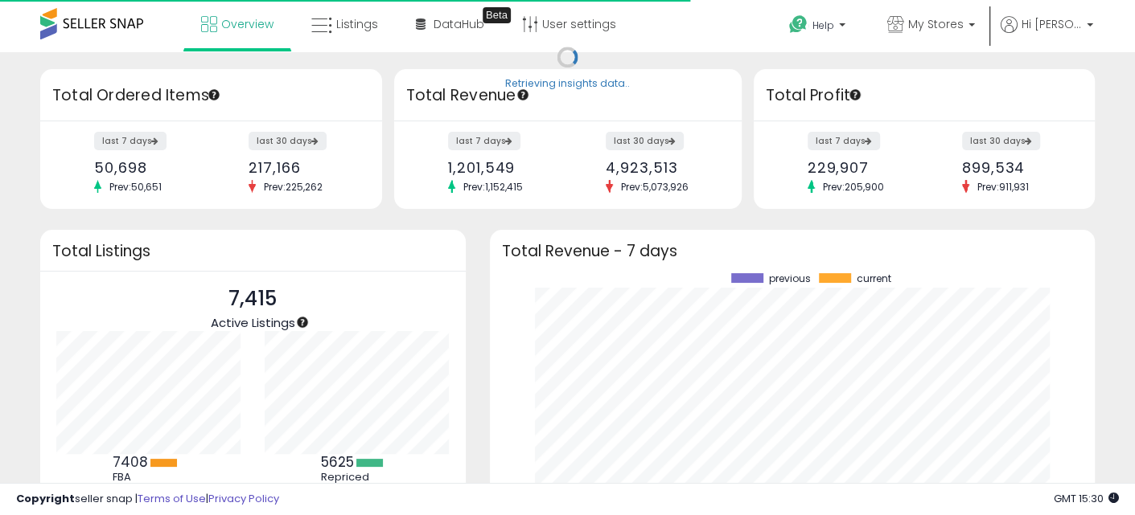
scroll to position [223, 573]
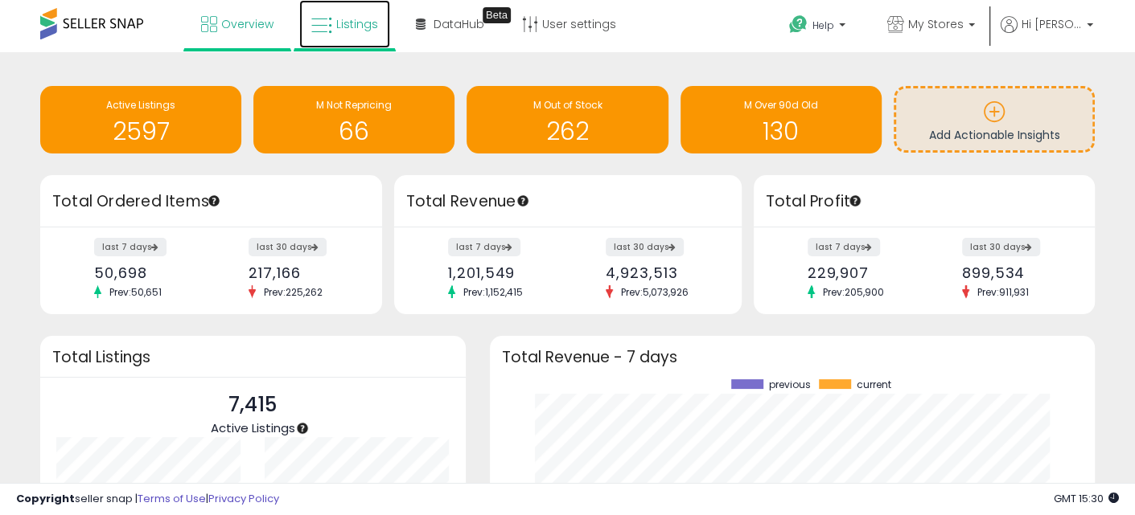
click at [339, 22] on span "Listings" at bounding box center [357, 24] width 42 height 16
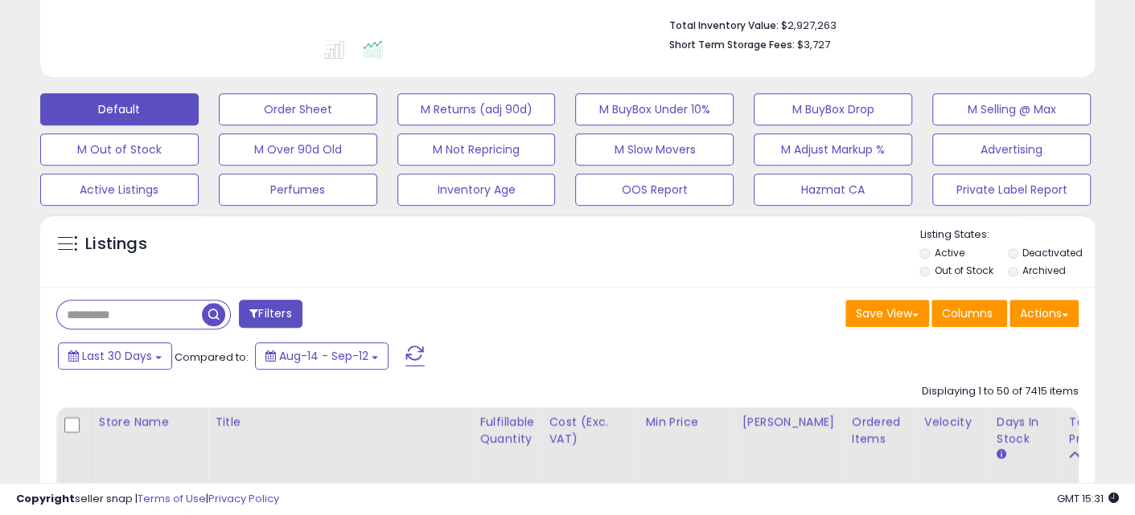
scroll to position [401, 0]
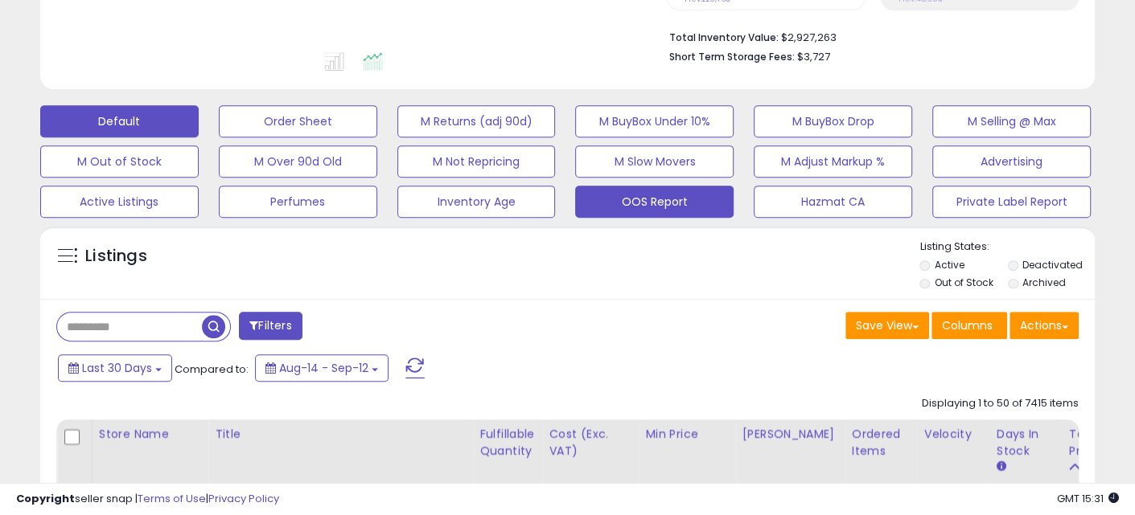
click at [664, 204] on button "OOS Report" at bounding box center [654, 202] width 158 height 32
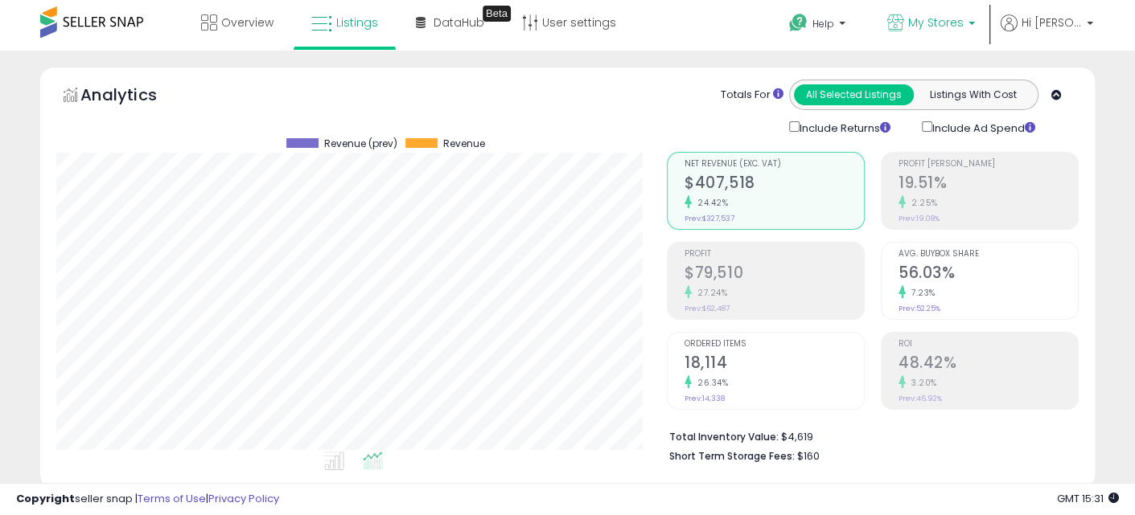
scroll to position [0, 0]
click at [927, 26] on span "My Stores" at bounding box center [935, 24] width 55 height 16
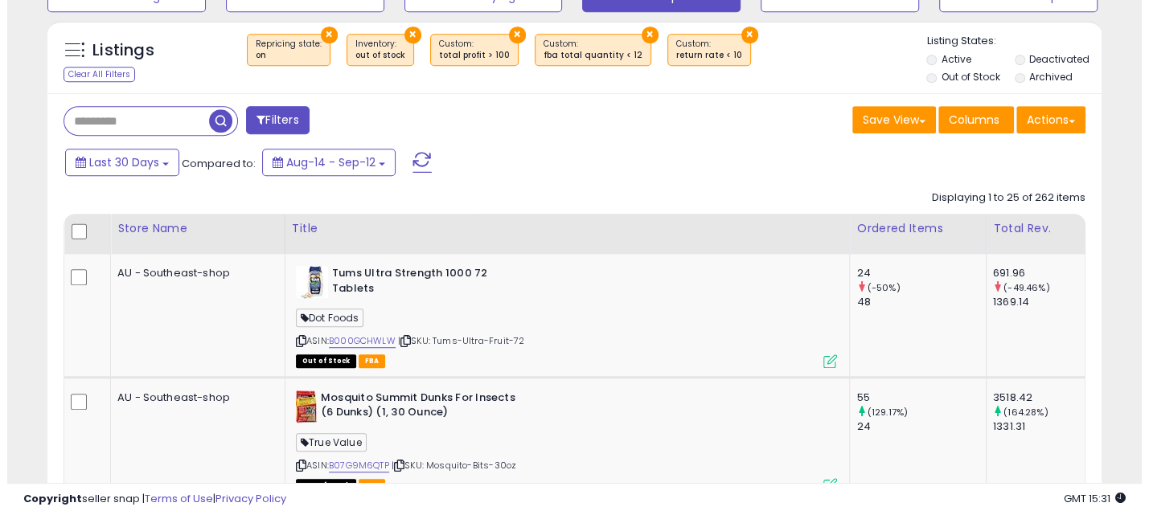
scroll to position [602, 0]
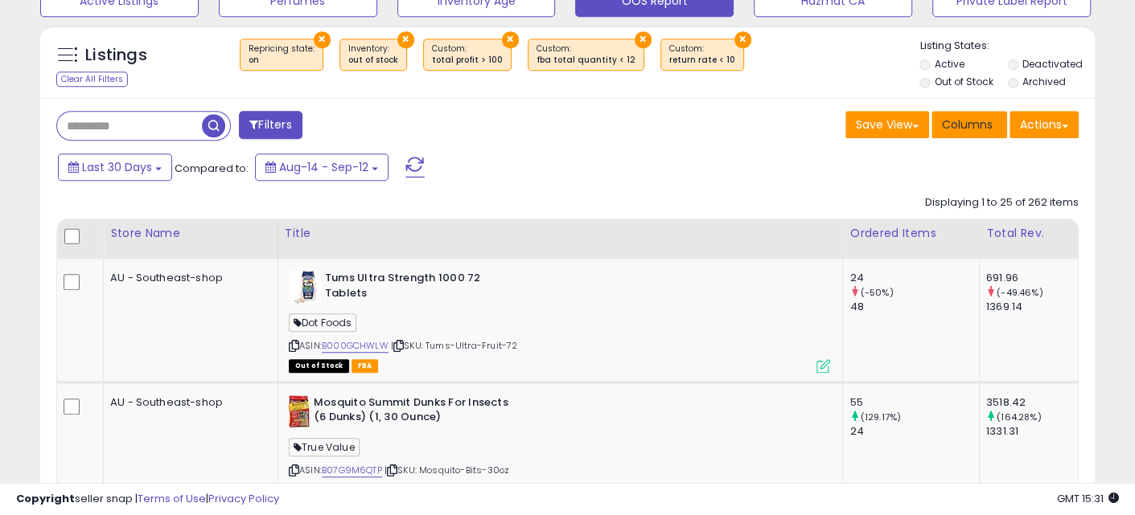
click at [963, 122] on span "Columns" at bounding box center [967, 125] width 51 height 16
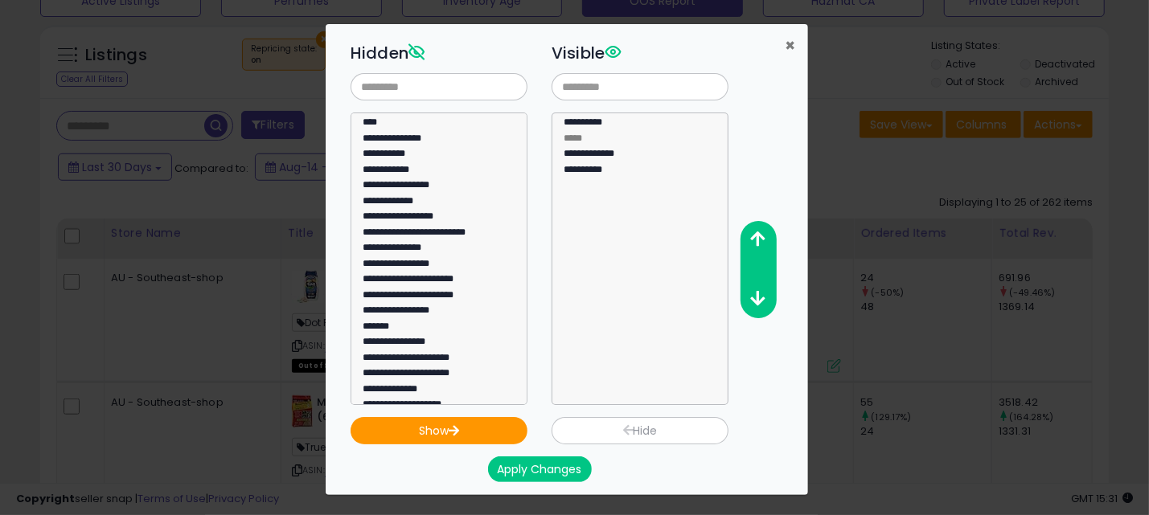
click at [787, 43] on span "×" at bounding box center [790, 45] width 10 height 23
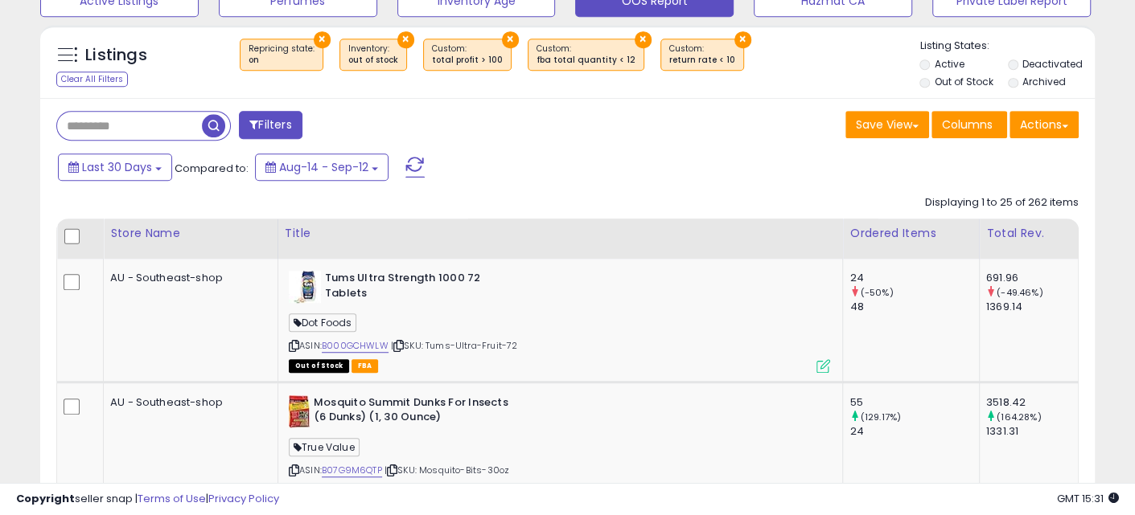
scroll to position [803878, 803598]
click at [1053, 125] on button "Actions" at bounding box center [1043, 124] width 69 height 27
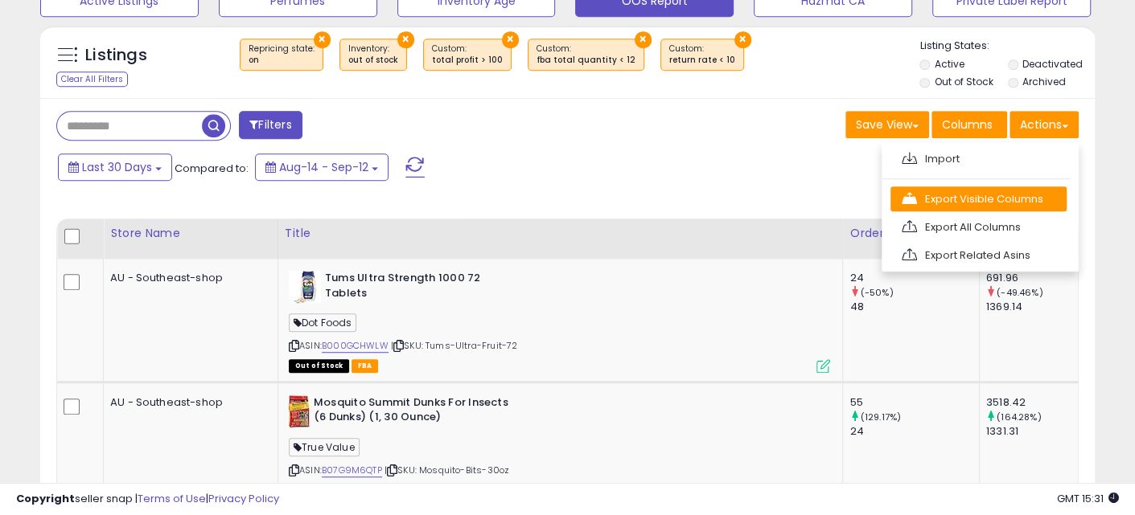
click at [989, 193] on link "Export Visible Columns" at bounding box center [978, 199] width 176 height 25
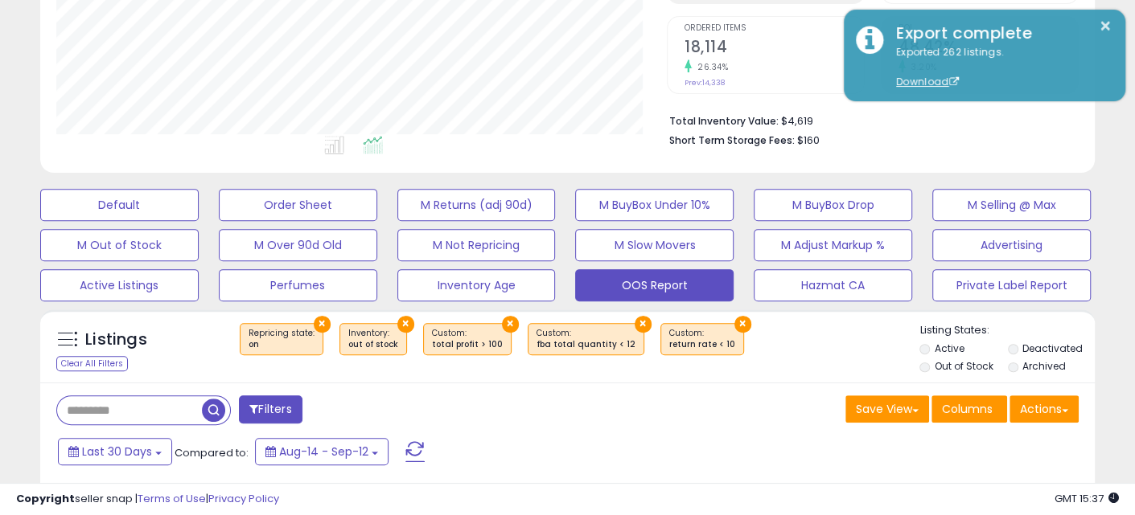
scroll to position [301, 0]
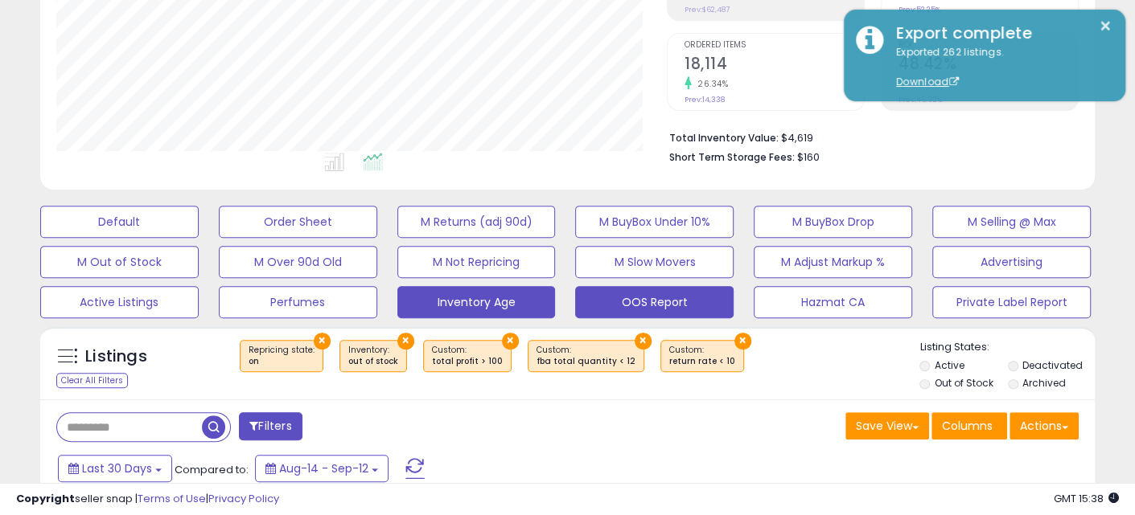
click at [468, 302] on button "Inventory Age" at bounding box center [476, 302] width 158 height 32
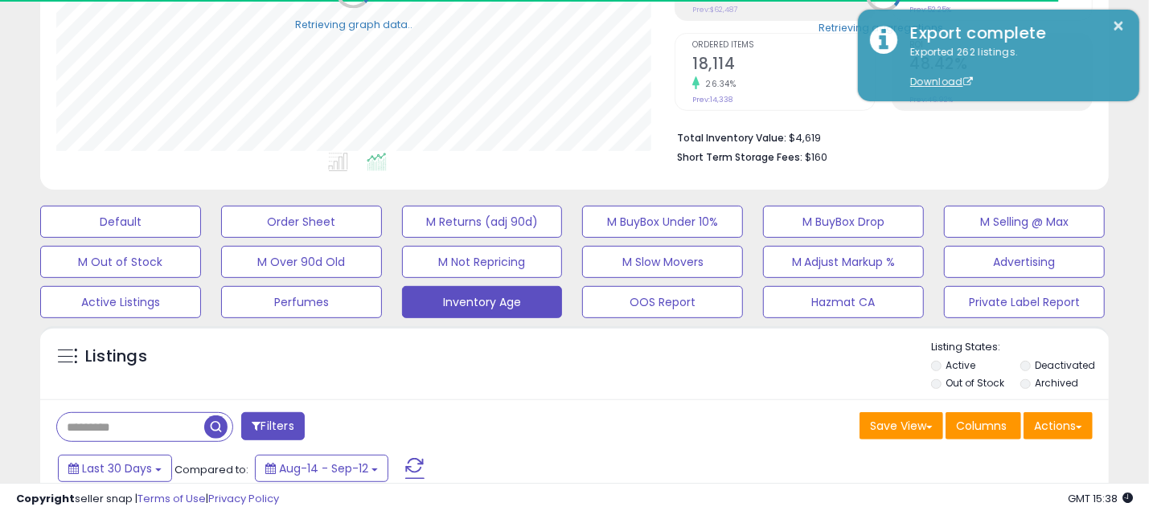
select select "**"
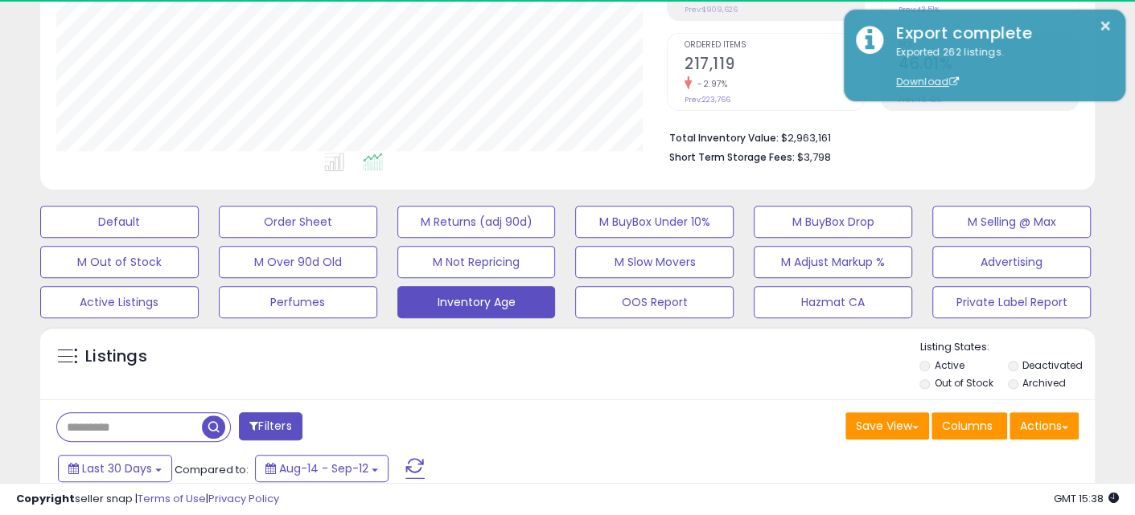
scroll to position [329, 610]
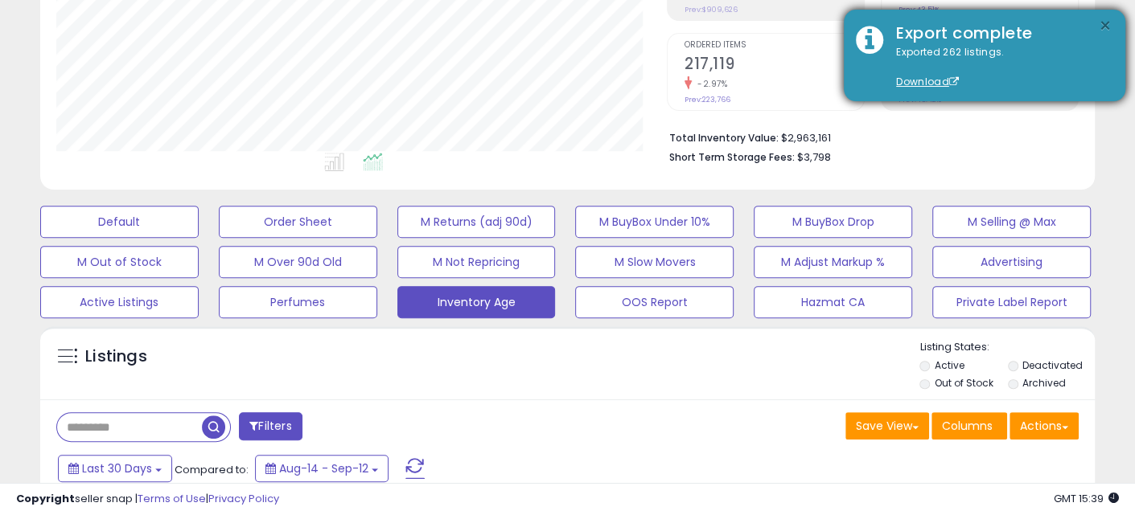
click at [1103, 24] on button "×" at bounding box center [1105, 26] width 13 height 20
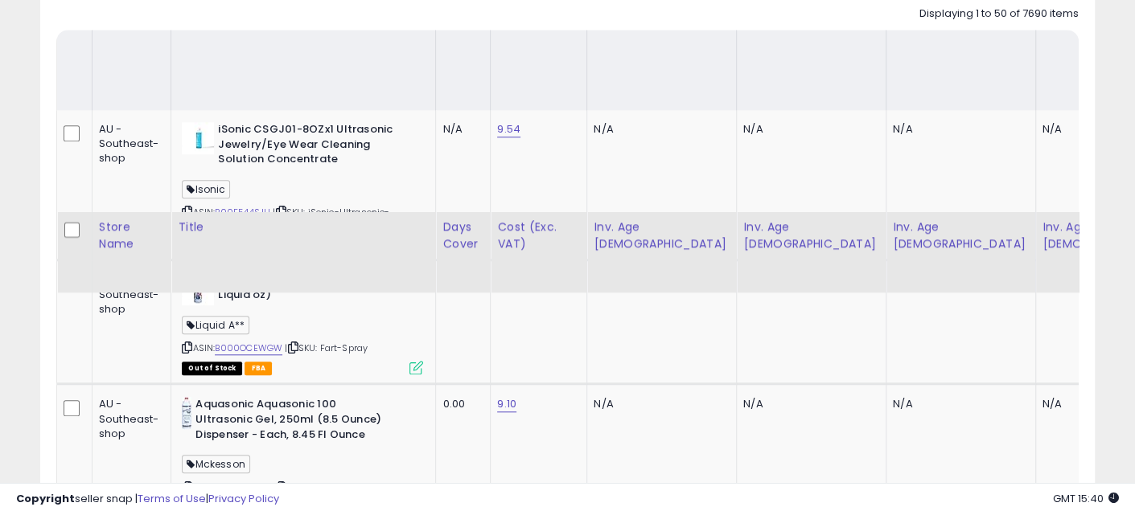
scroll to position [602, 0]
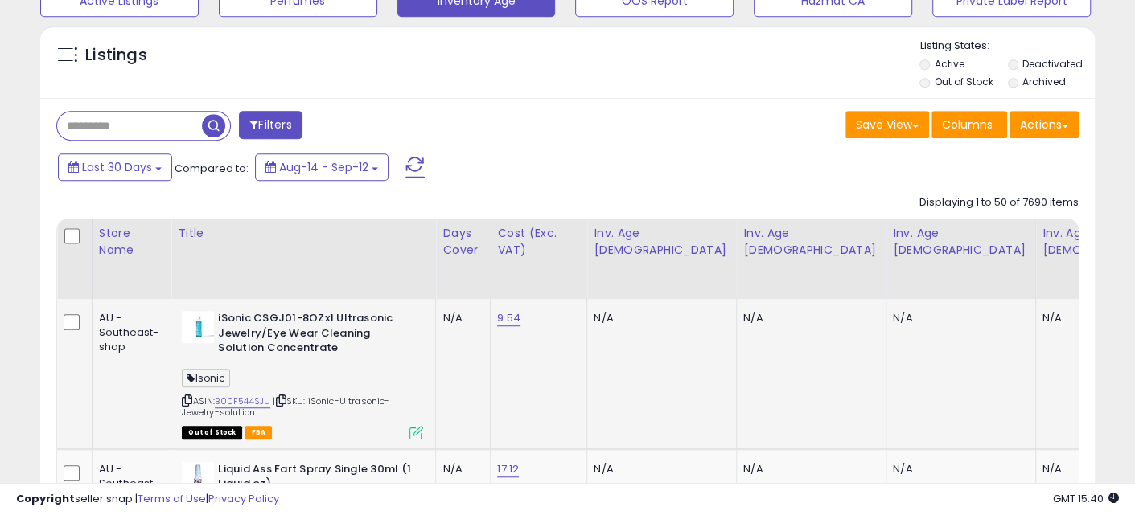
drag, startPoint x: 594, startPoint y: 326, endPoint x: 854, endPoint y: 314, distance: 260.8
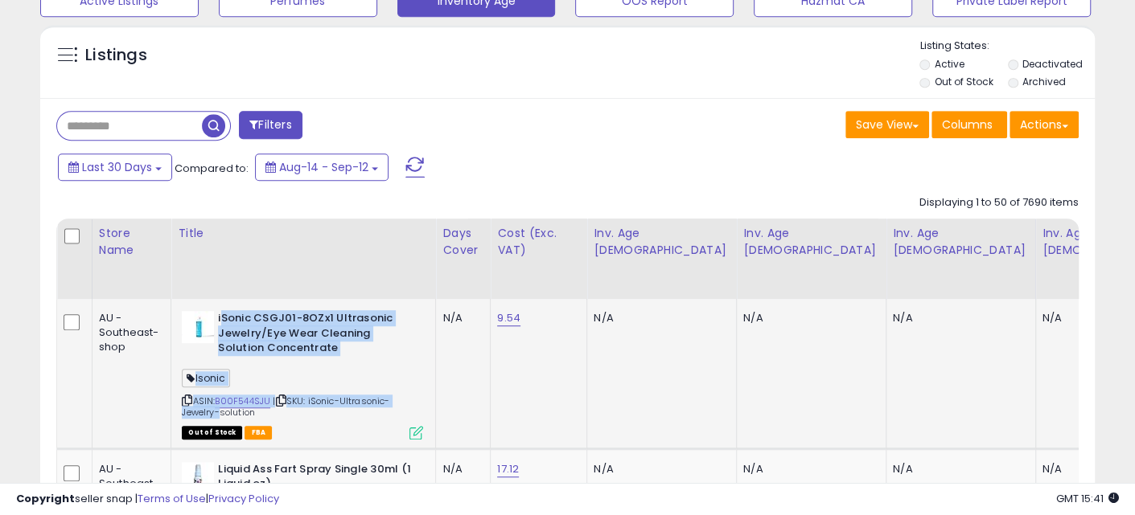
drag, startPoint x: 437, startPoint y: 366, endPoint x: 232, endPoint y: 278, distance: 223.8
click at [232, 311] on div "iSonic CSGJ01-8OZx1 Ultrasonic Jewelry/Eye Wear Cleaning Solution Concentrate I…" at bounding box center [300, 374] width 245 height 127
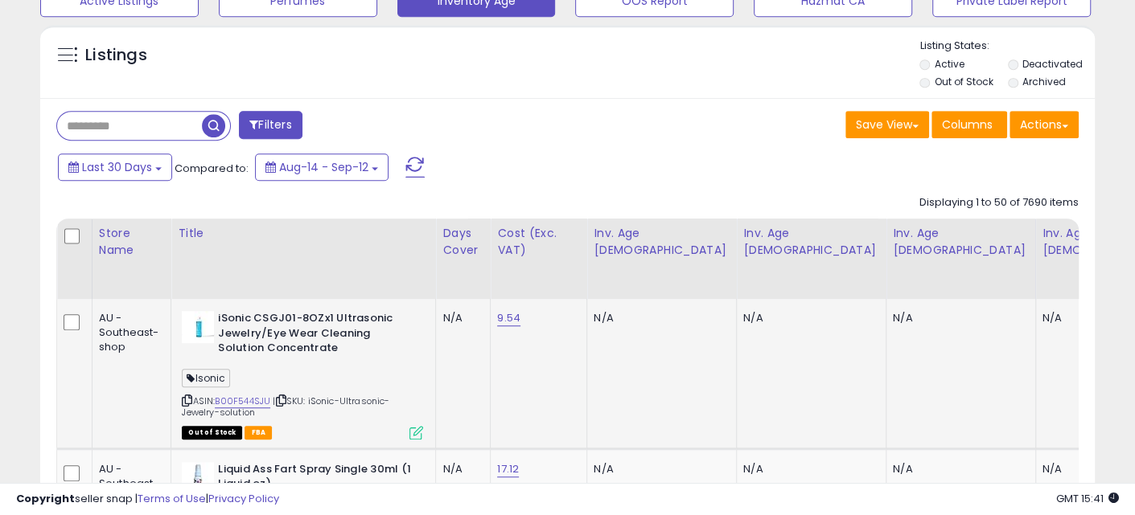
click at [557, 329] on td "9.54" at bounding box center [539, 374] width 97 height 150
drag, startPoint x: 227, startPoint y: 379, endPoint x: 228, endPoint y: 283, distance: 95.7
click at [228, 311] on div "iSonic CSGJ01-8OZx1 Ultrasonic Jewelry/Eye Wear Cleaning Solution Concentrate I…" at bounding box center [300, 374] width 245 height 127
click at [384, 317] on b "iSonic CSGJ01-8OZx1 Ultrasonic Jewelry/Eye Wear Cleaning Solution Concentrate" at bounding box center [315, 335] width 195 height 49
drag, startPoint x: 230, startPoint y: 379, endPoint x: 230, endPoint y: 290, distance: 89.3
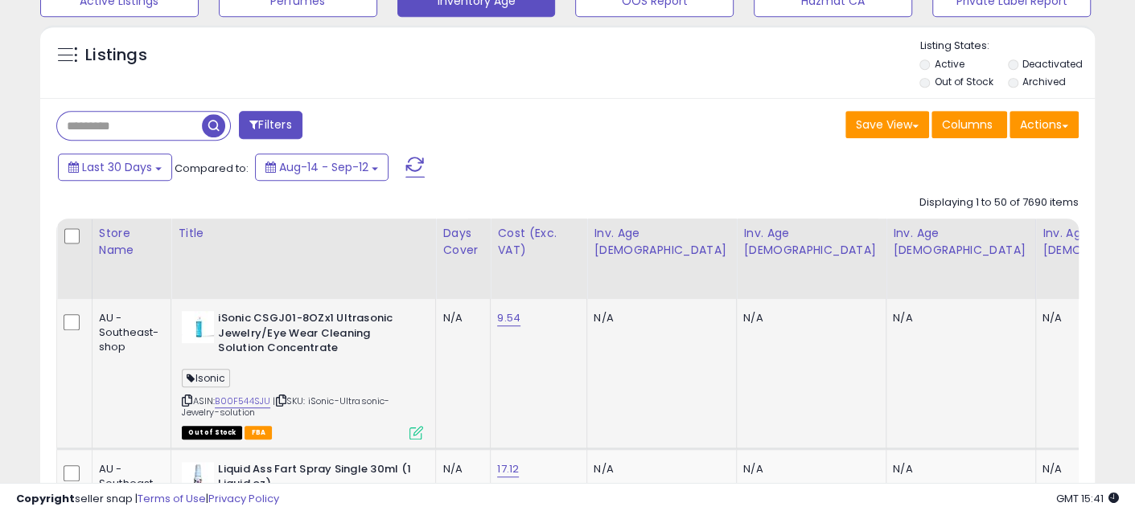
click at [230, 311] on div "iSonic CSGJ01-8OZx1 Ultrasonic Jewelry/Eye Wear Cleaning Solution Concentrate I…" at bounding box center [300, 374] width 245 height 127
click at [386, 326] on div "ASIN: B00F544SJU | SKU: iSonic-Ultrasonic-Jewelry-solution Out of Stock FBA" at bounding box center [302, 374] width 241 height 127
click at [1036, 125] on button "Actions" at bounding box center [1043, 124] width 69 height 27
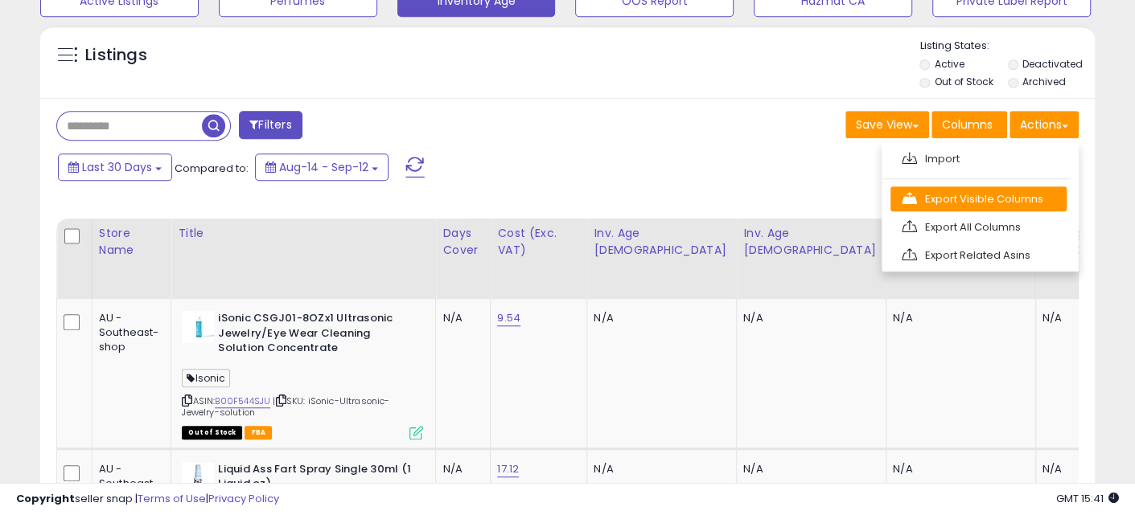
click at [972, 197] on link "Export Visible Columns" at bounding box center [978, 199] width 176 height 25
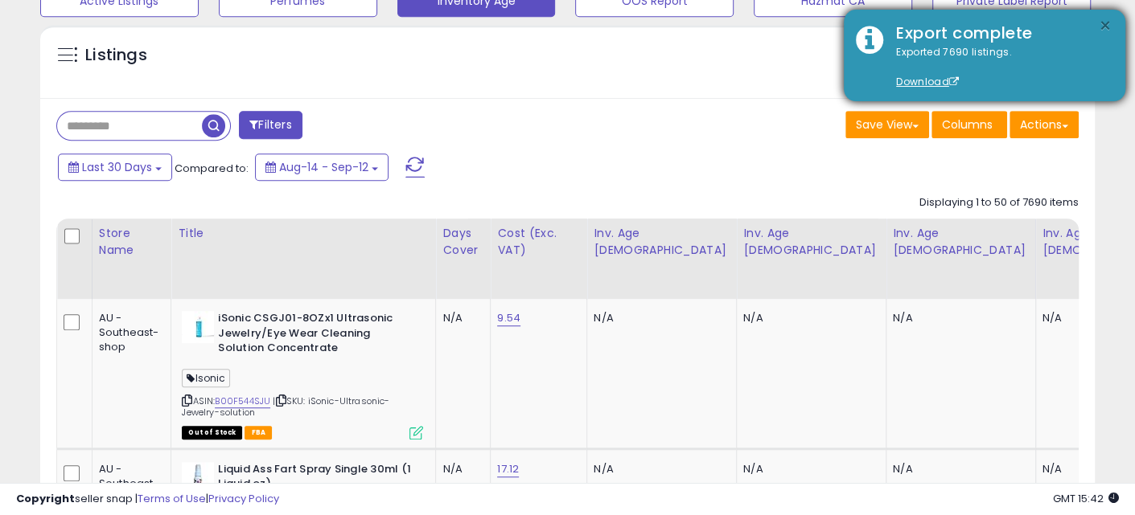
click at [1105, 25] on button "×" at bounding box center [1105, 26] width 13 height 20
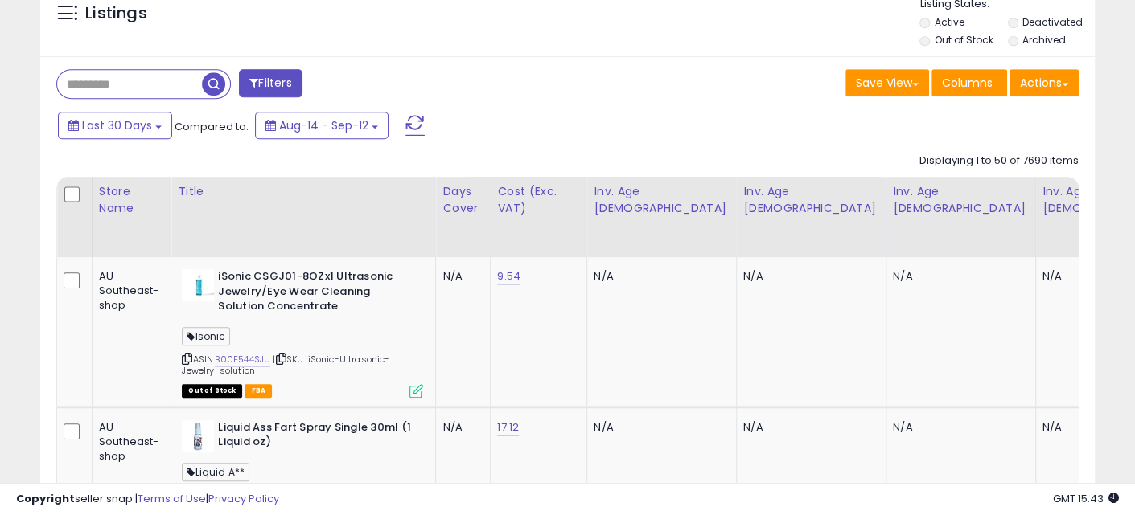
scroll to position [703, 0]
